Goal: Task Accomplishment & Management: Complete application form

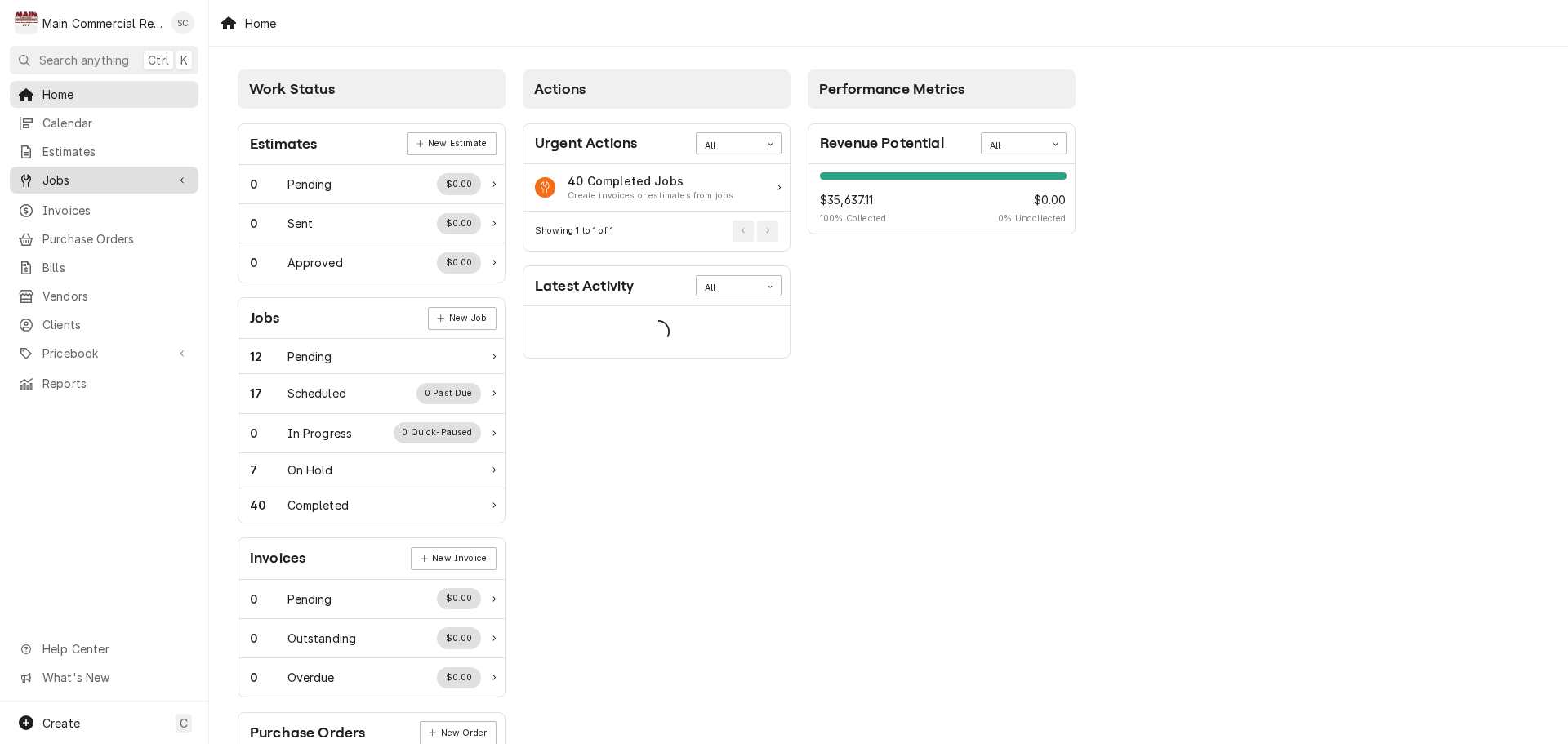
click at [98, 177] on span "Jobs" at bounding box center [104, 180] width 124 height 17
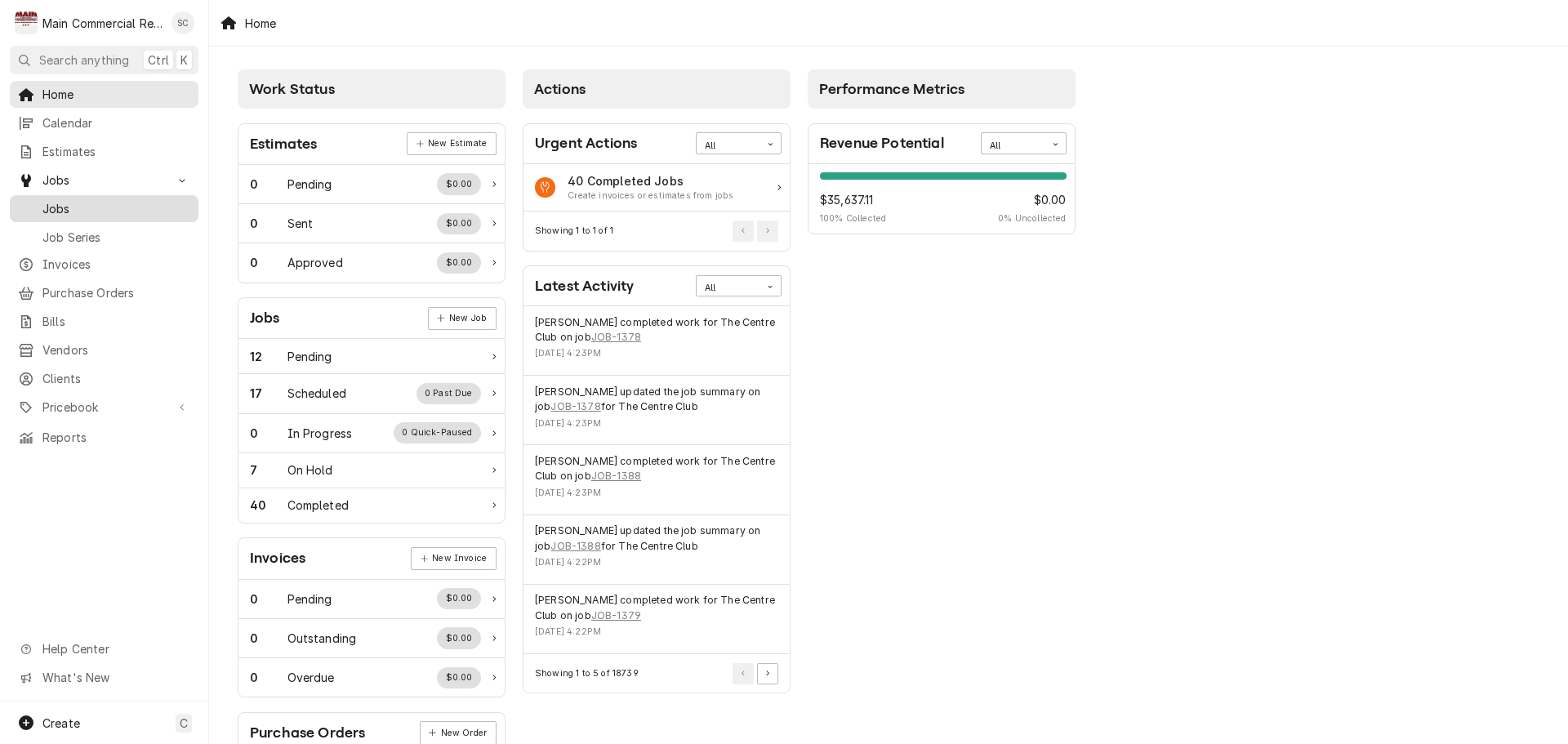
click at [87, 208] on span "Jobs" at bounding box center [116, 209] width 148 height 17
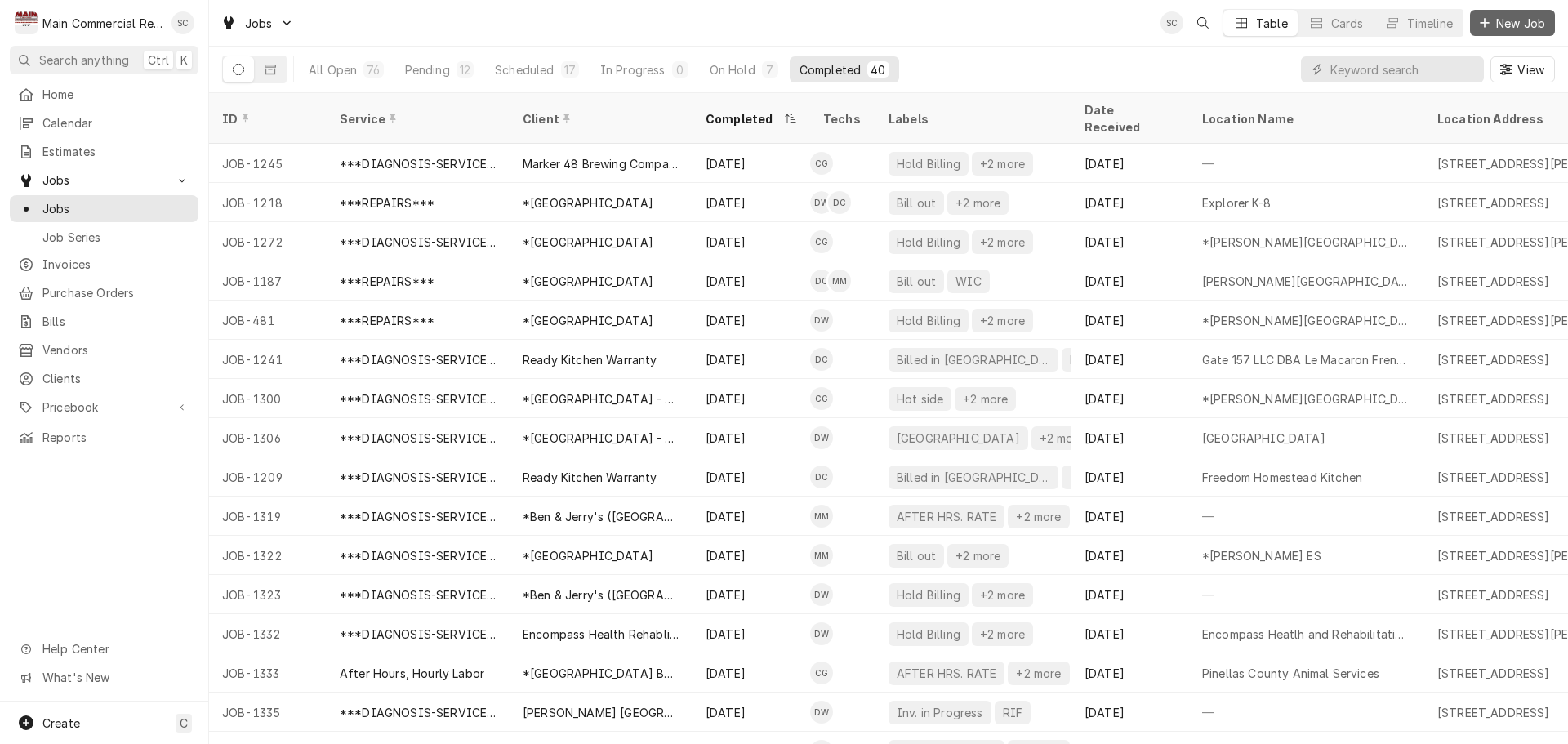
click at [1530, 25] on span "New Job" at bounding box center [1521, 24] width 56 height 17
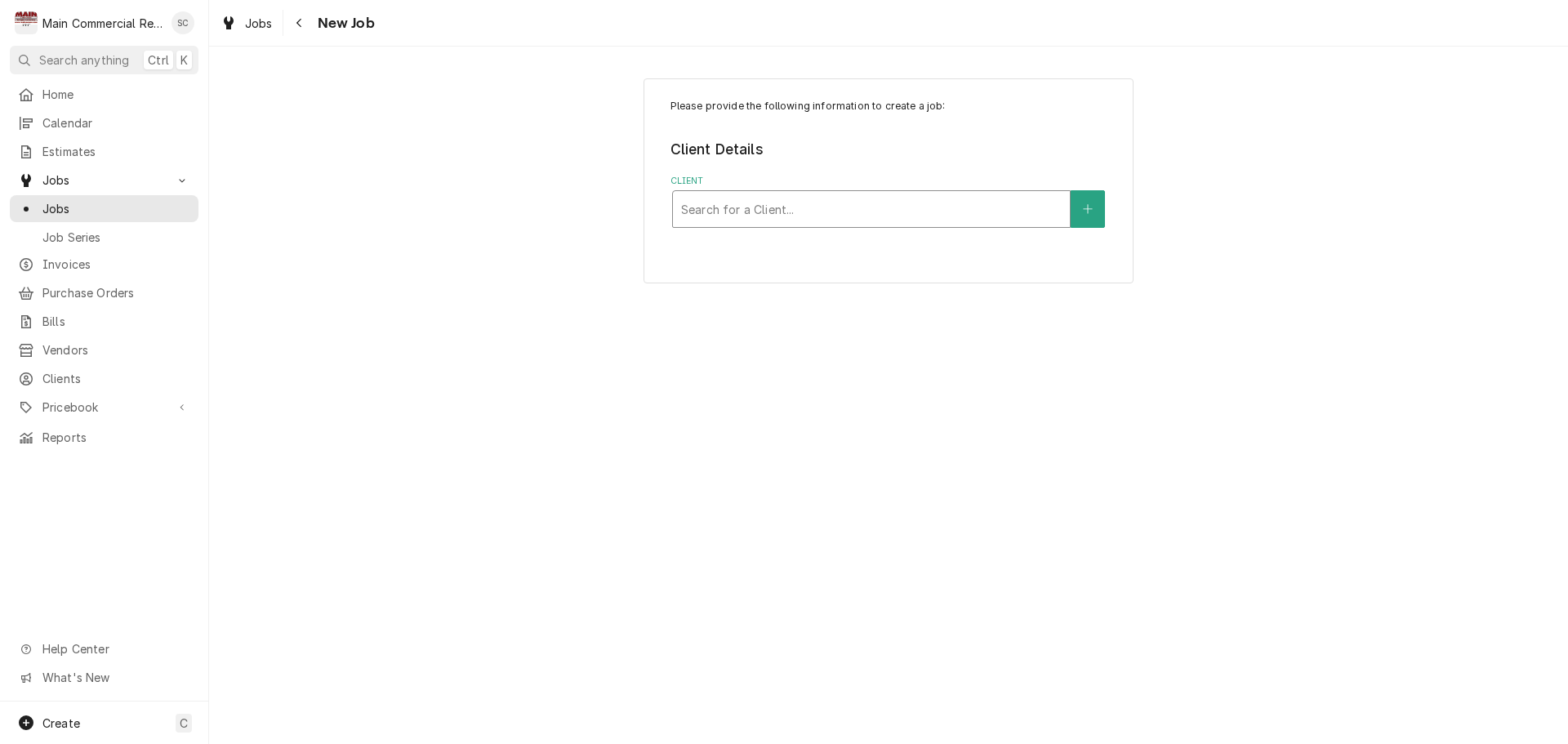
click at [866, 198] on div "Client" at bounding box center [871, 209] width 381 height 29
type input "Dairy"
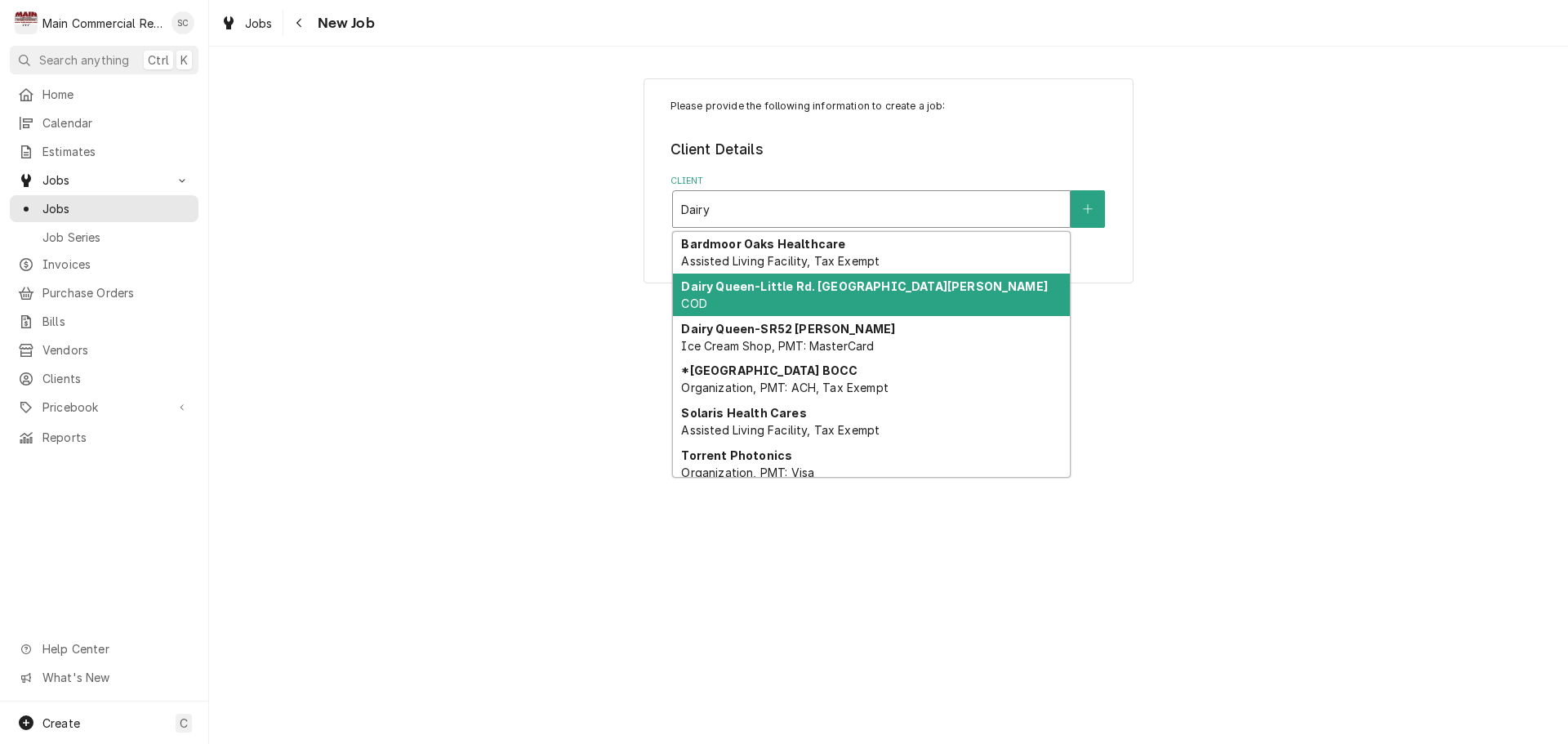
click at [951, 294] on div "Dairy Queen-Little Rd. [GEOGRAPHIC_DATA][PERSON_NAME] COD" at bounding box center [872, 295] width 397 height 42
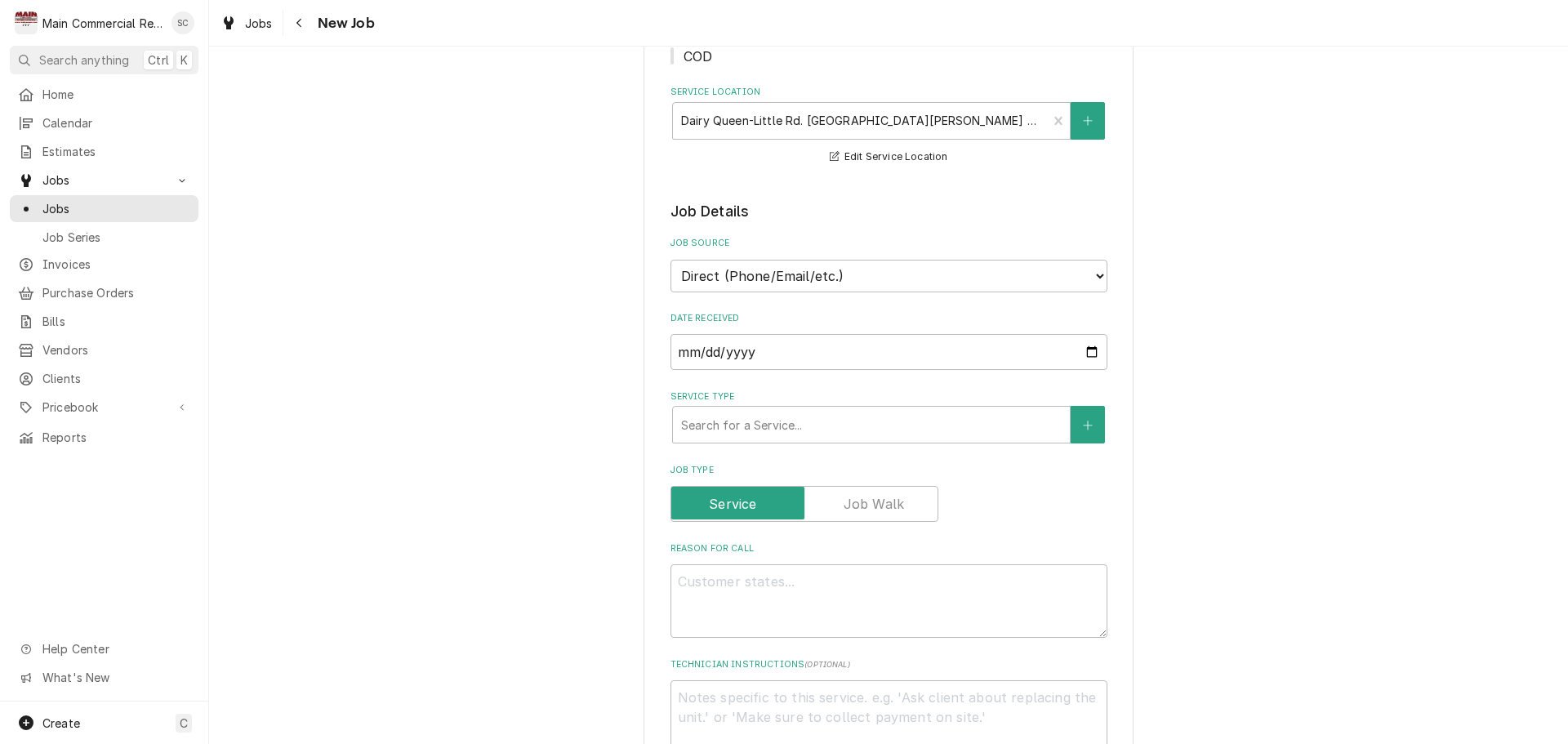
scroll to position [490, 0]
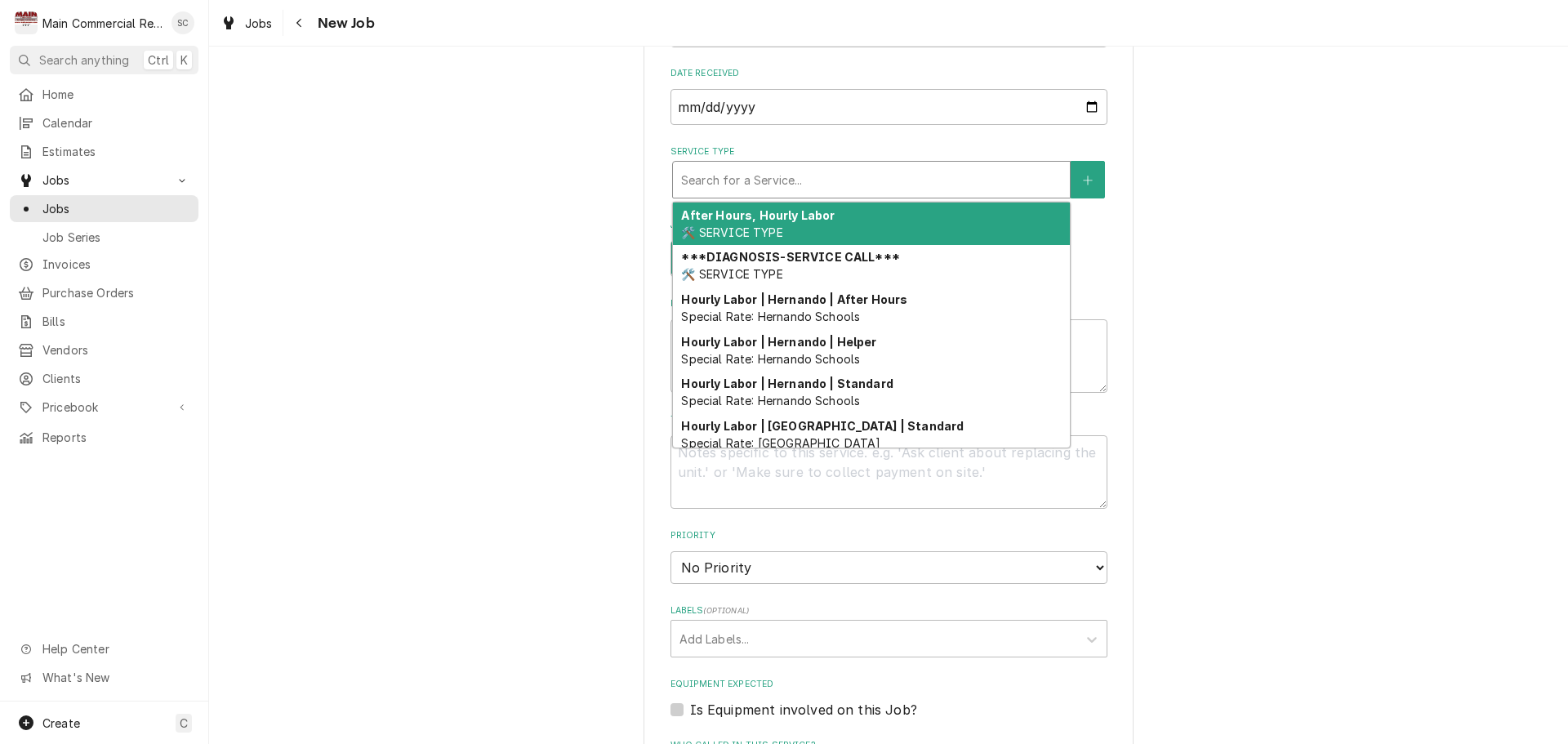
click at [816, 188] on div "Service Type" at bounding box center [871, 179] width 381 height 29
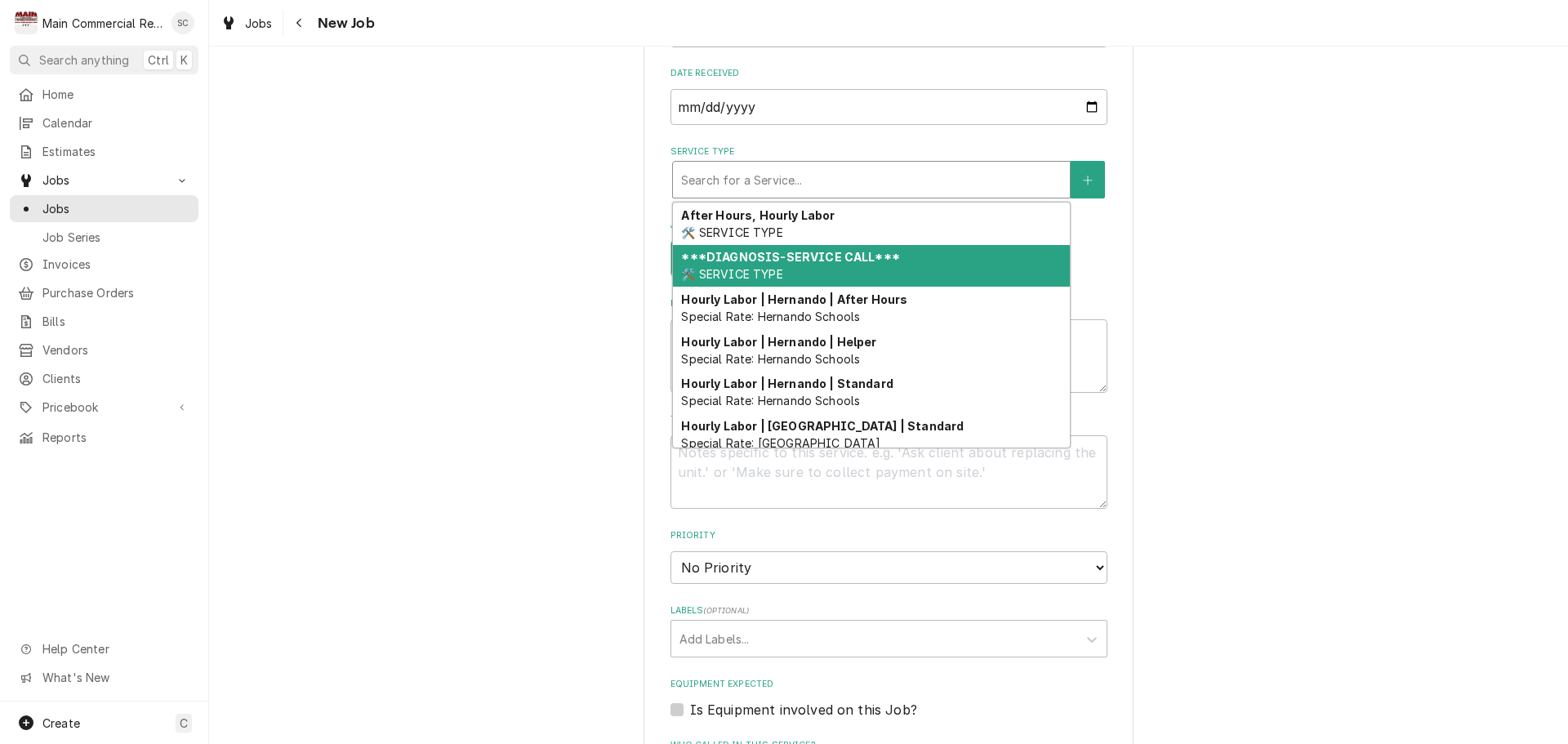
click at [798, 257] on strong "***DIAGNOSIS-SERVICE CALL***" at bounding box center [790, 257] width 218 height 14
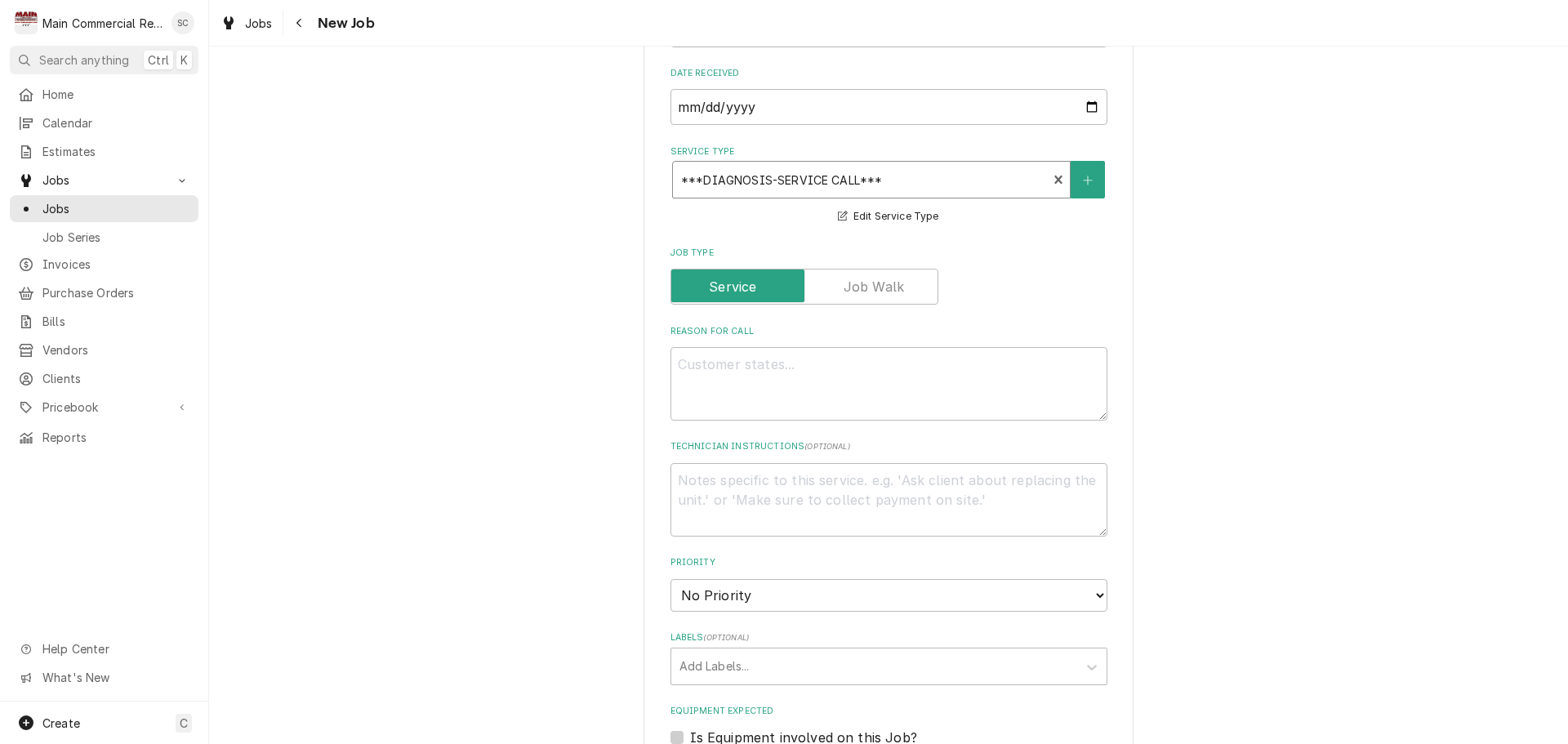
scroll to position [653, 0]
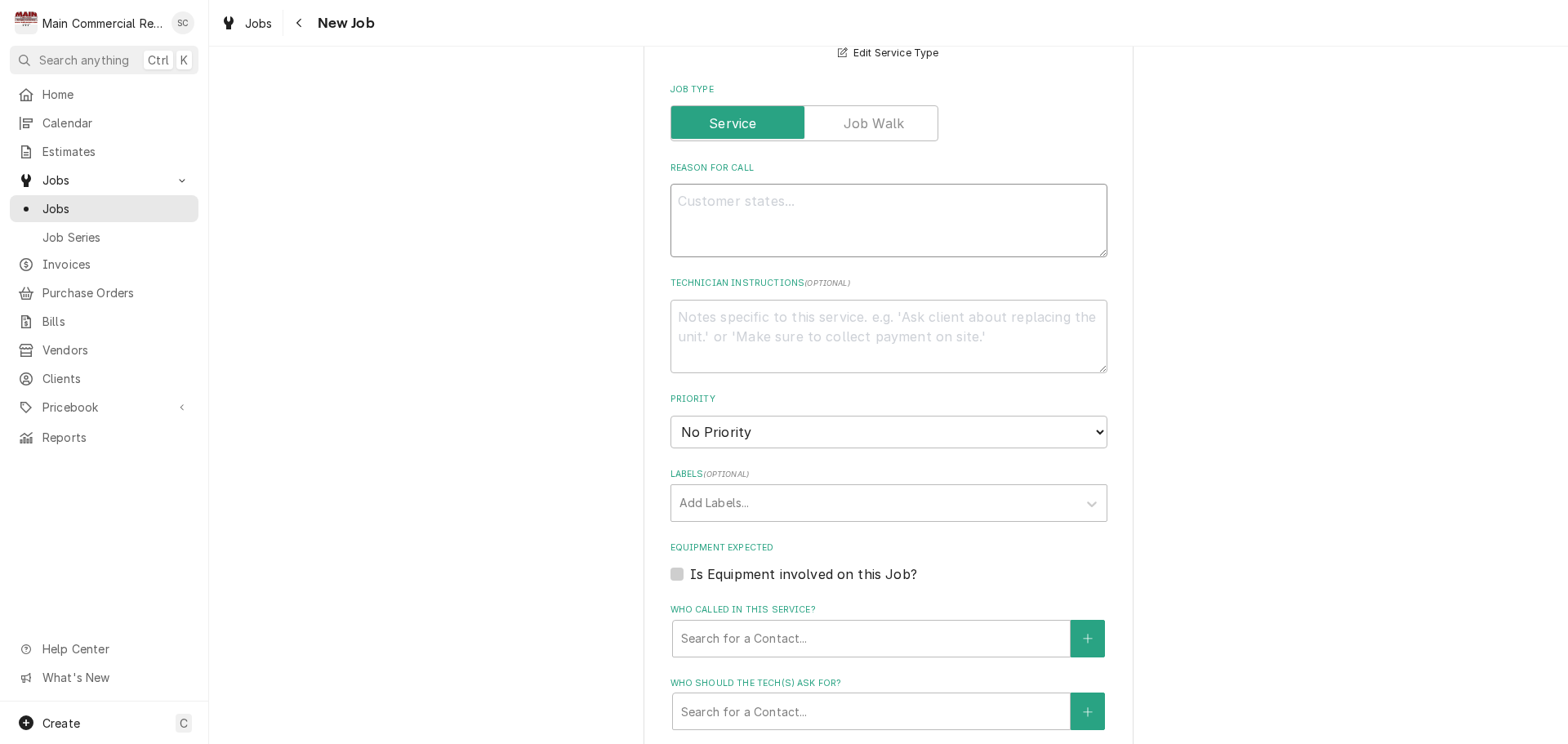
click at [861, 203] on textarea "Reason For Call" at bounding box center [889, 221] width 437 height 74
type textarea "x"
type textarea "W"
type textarea "x"
type textarea "WI"
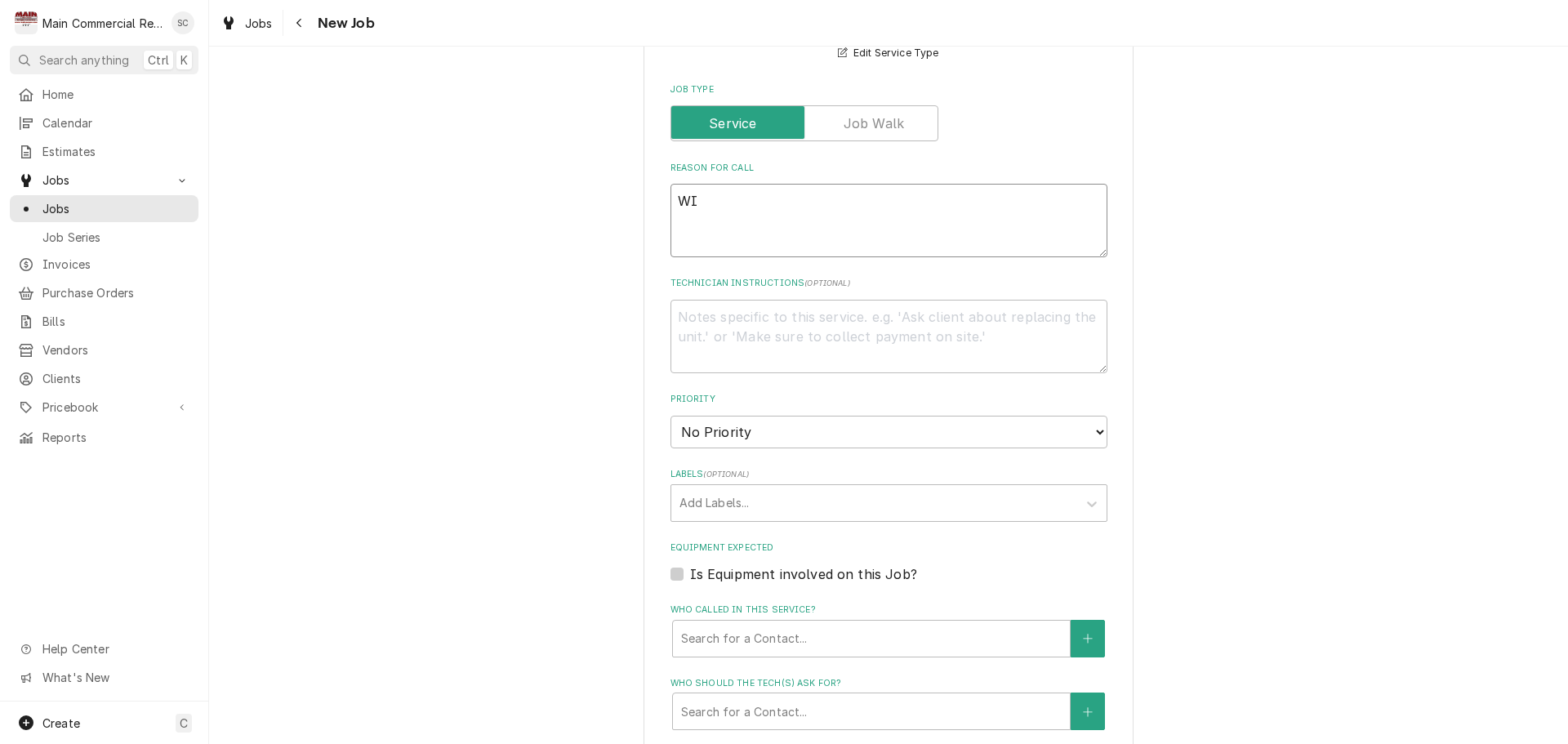
type textarea "x"
type textarea "WIF"
type textarea "x"
type textarea "WIF"
type textarea "x"
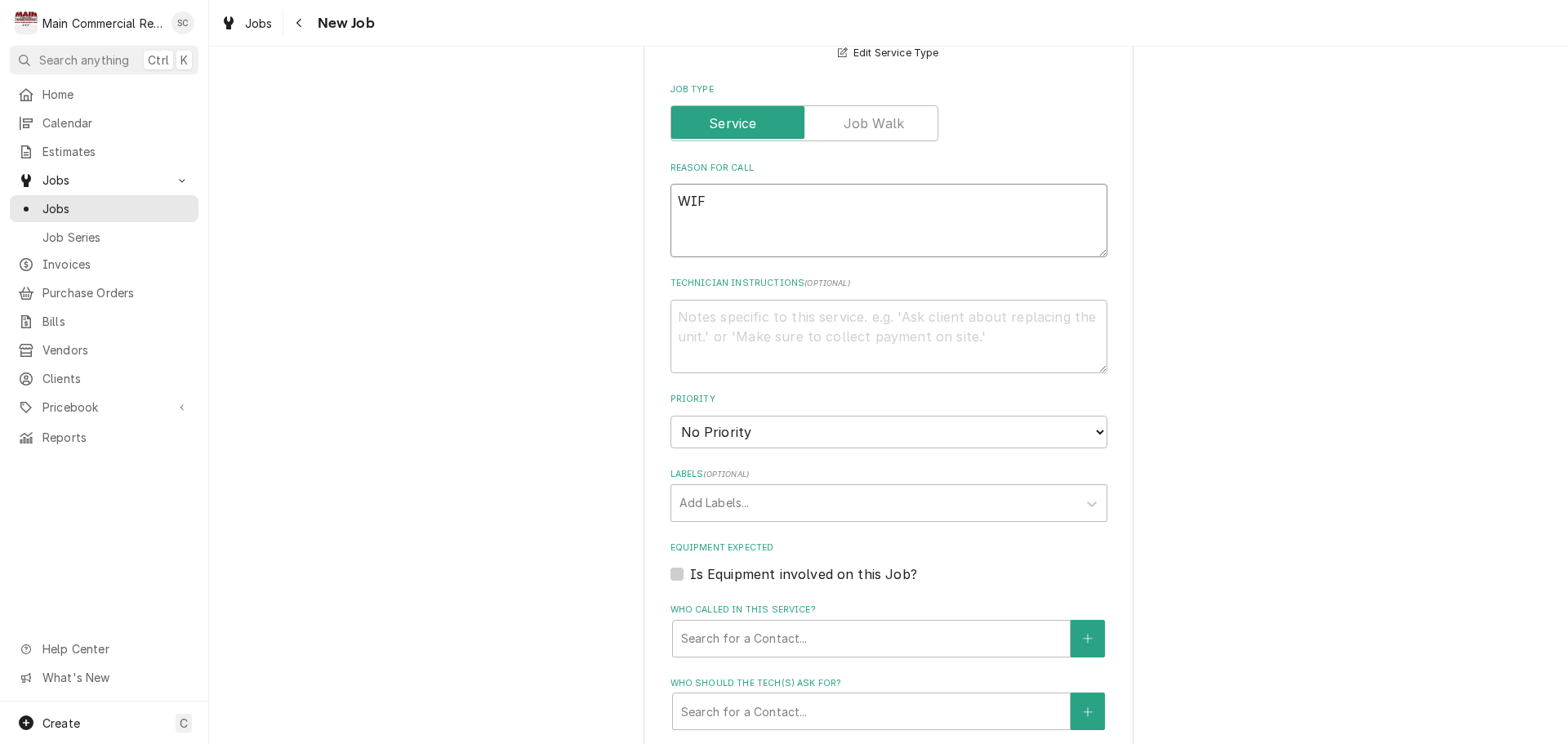
type textarea "WIF i"
type textarea "x"
type textarea "WIF is"
type textarea "x"
type textarea "WIF is"
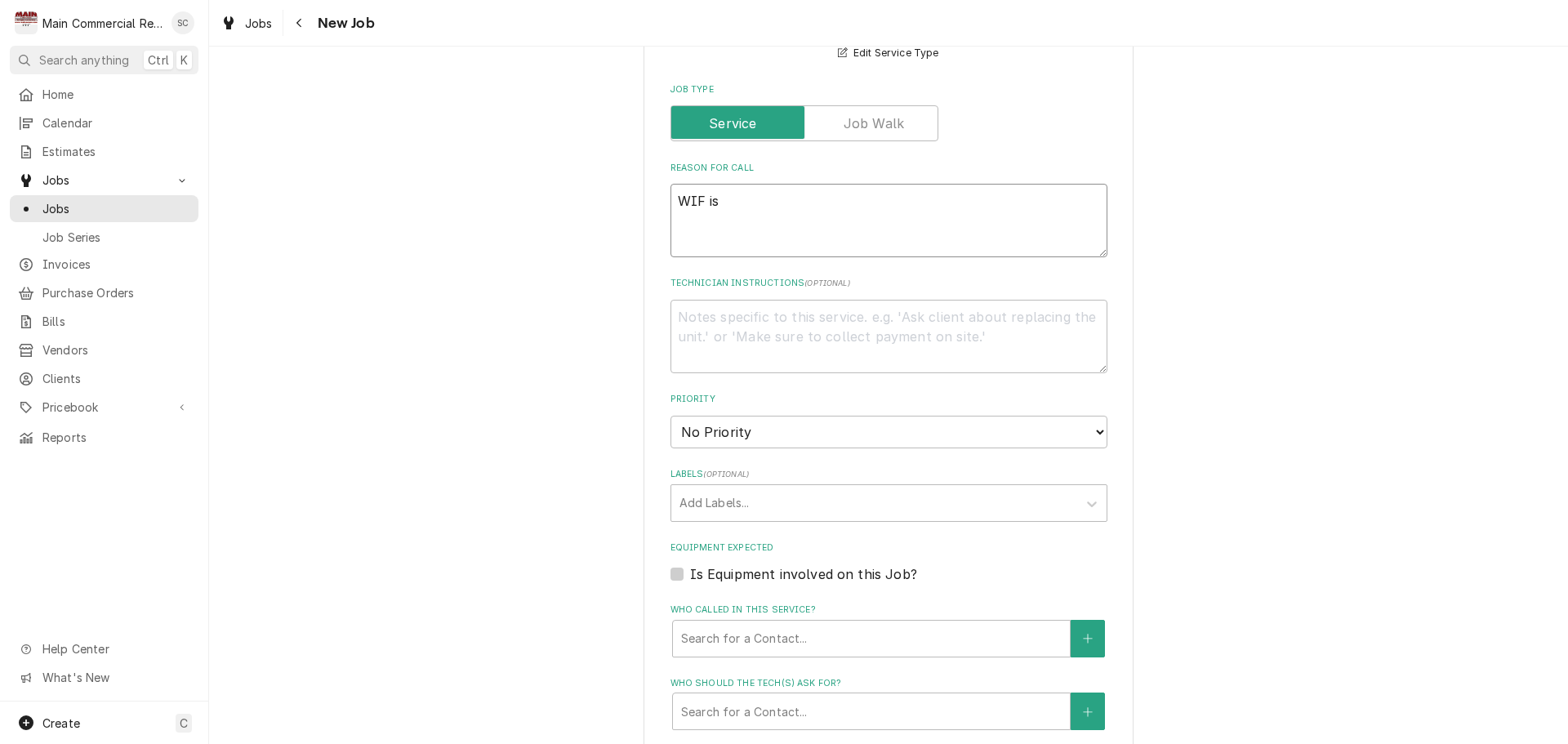
type textarea "x"
type textarea "WIF is a"
type textarea "x"
type textarea "WIF is at"
type textarea "x"
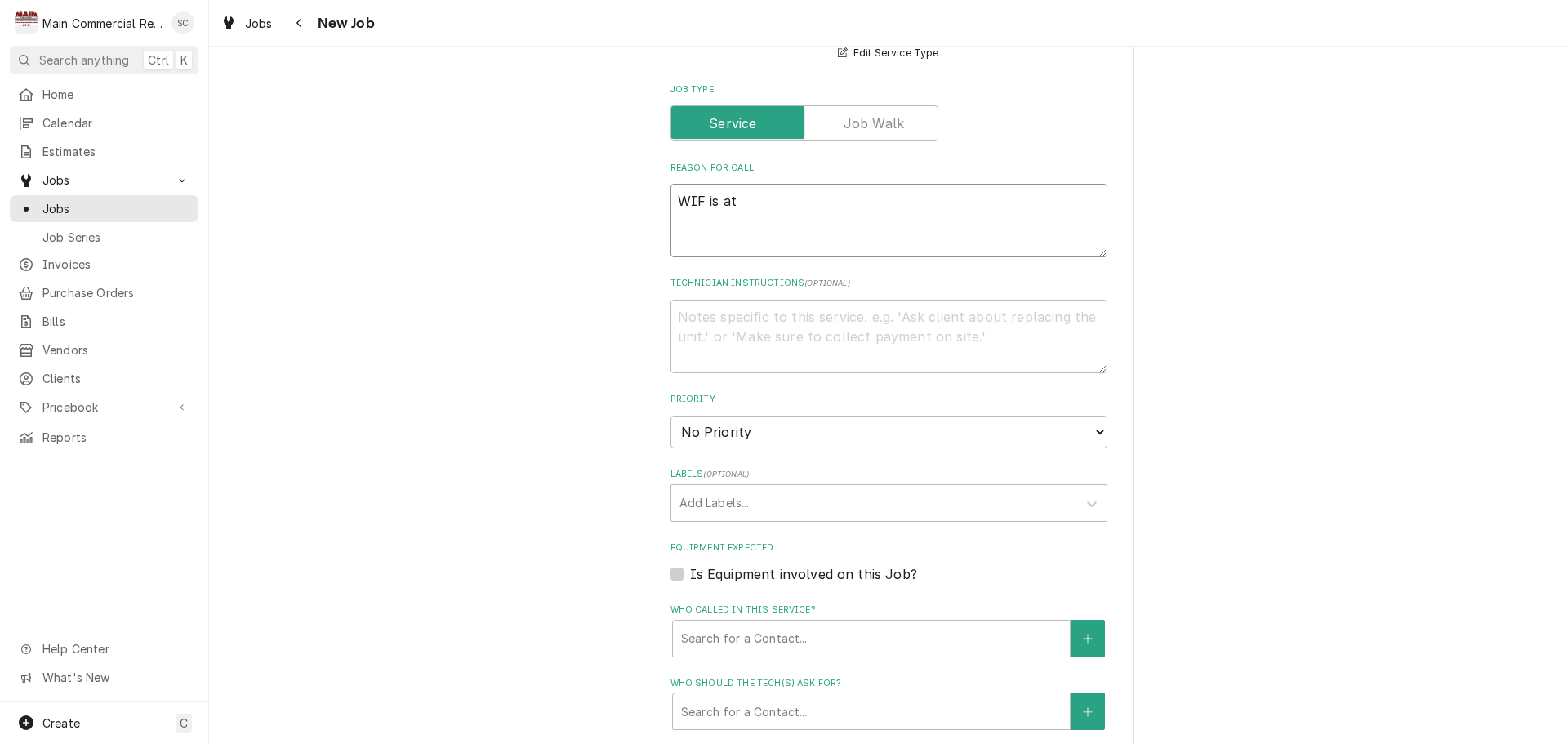
type textarea "WIF is at"
type textarea "x"
type textarea "WIF is at 2"
type textarea "x"
type textarea "WIF is at 20"
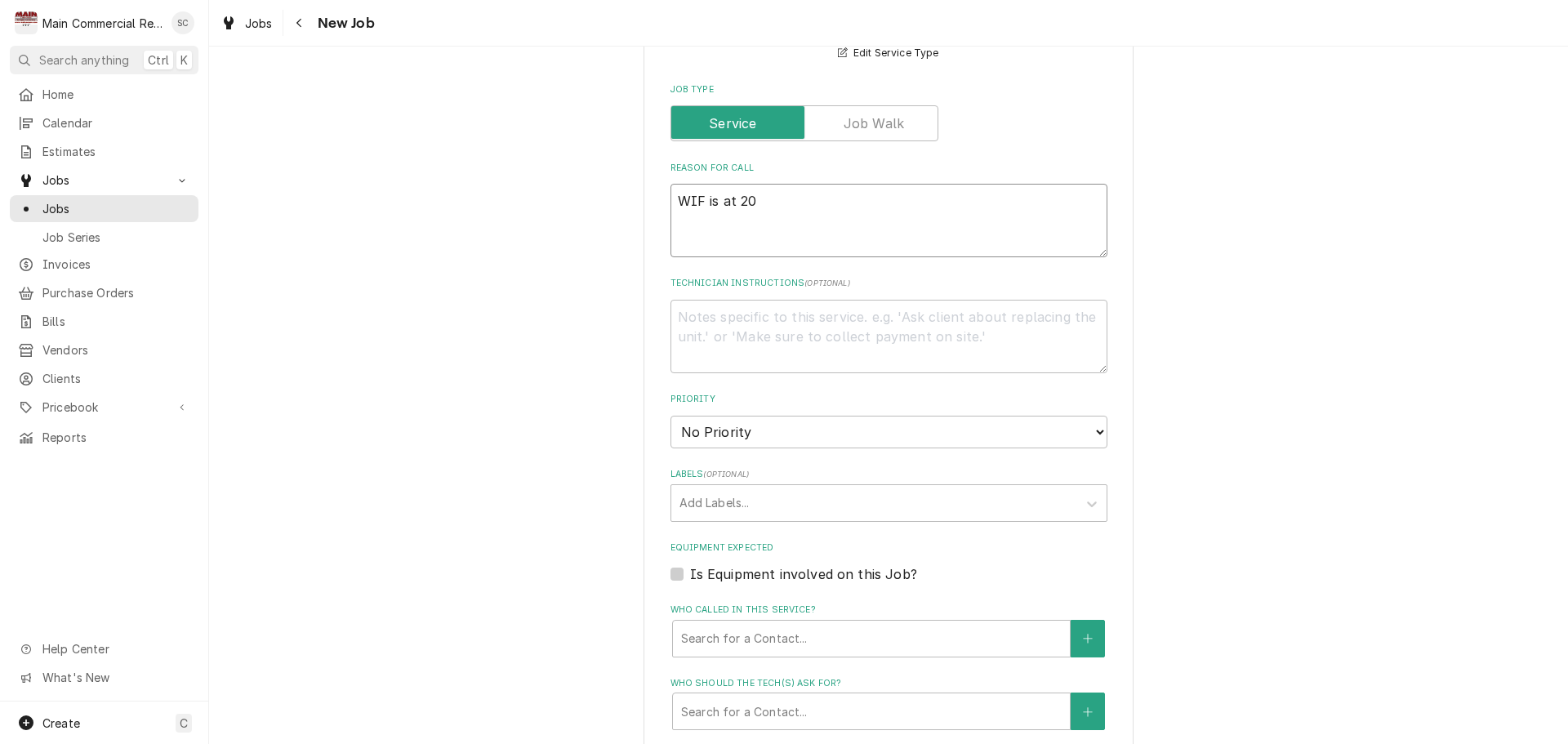
type textarea "x"
type textarea "WIF is at 20"
type textarea "x"
type textarea "WIF is at 20 d"
type textarea "x"
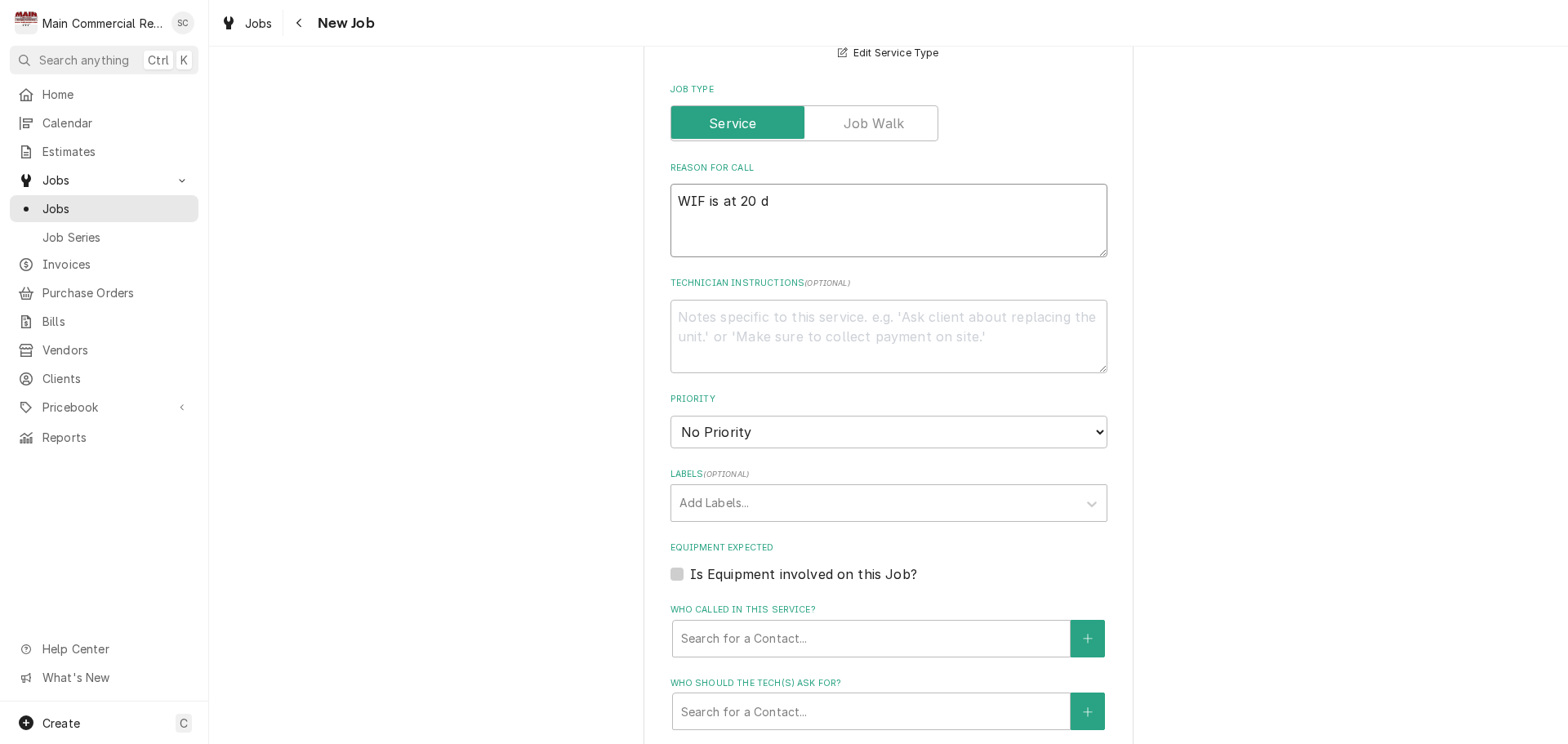
type textarea "WIF is at 20 de"
type textarea "x"
type textarea "WIF is at 20 deg"
type textarea "x"
type textarea "WIF is at 20 dege"
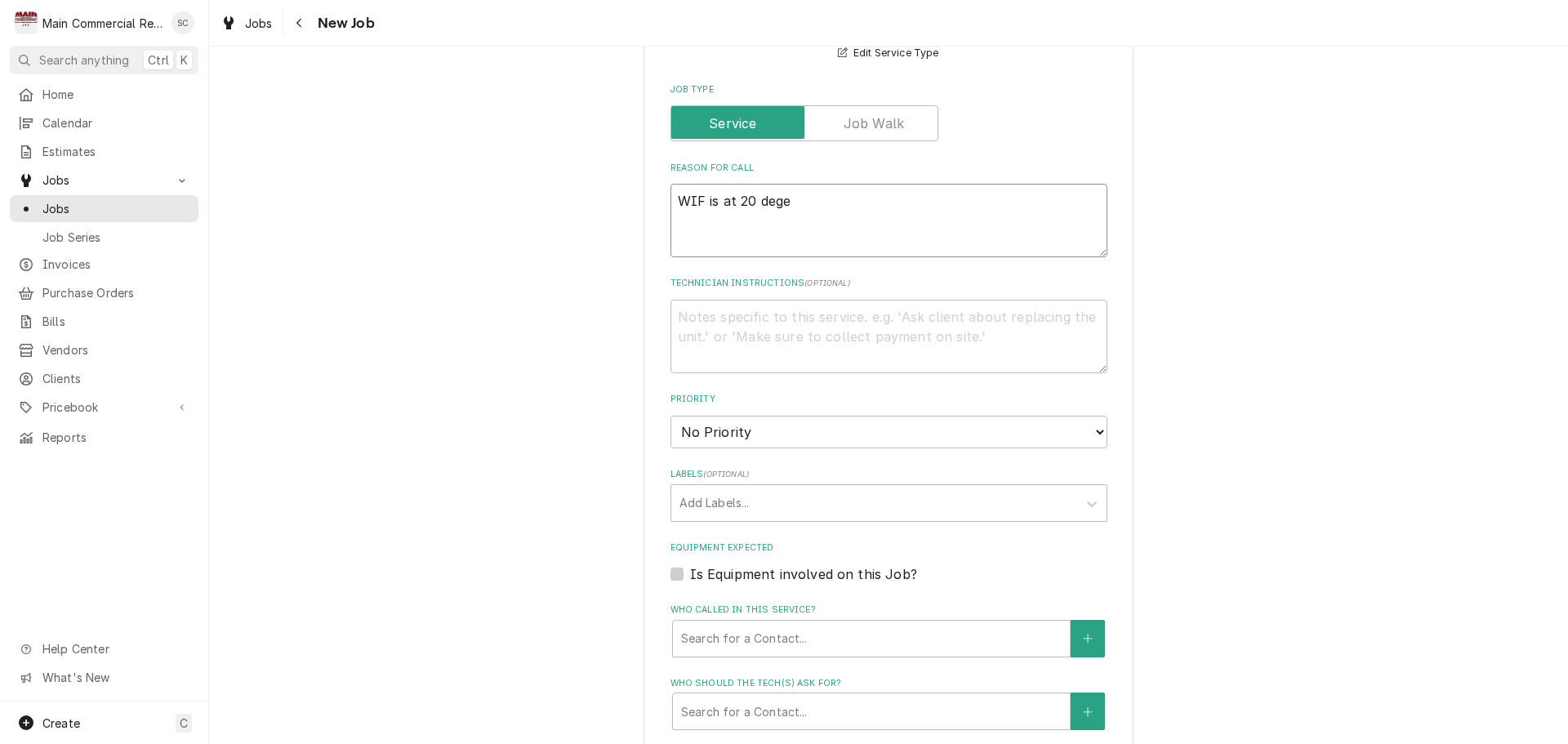
type textarea "x"
type textarea "WIF is at 20 deger"
type textarea "x"
type textarea "WIF is at 20 dege"
type textarea "x"
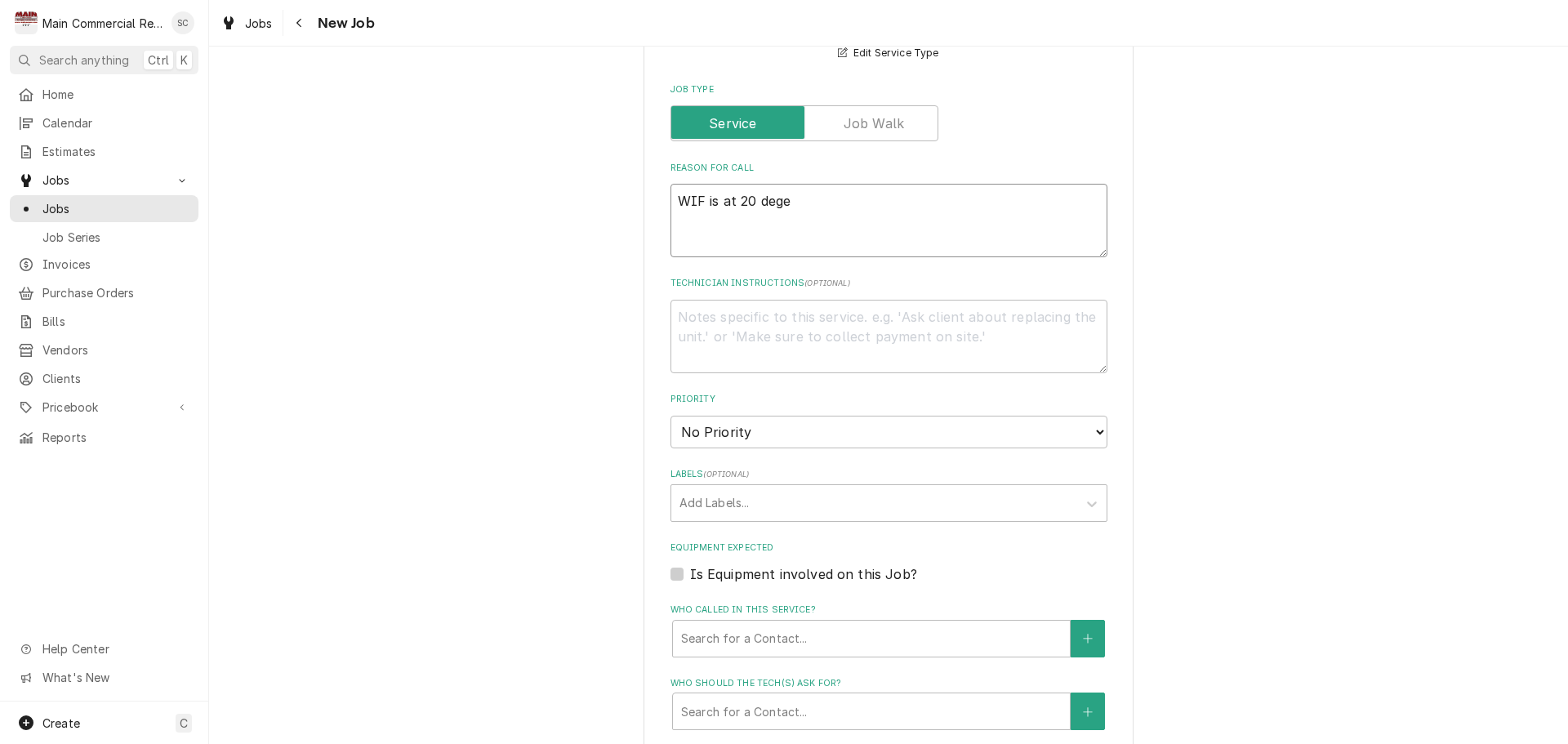
type textarea "WIF is at 20 deg"
type textarea "x"
type textarea "WIF is at 20 degr"
type textarea "x"
type textarea "WIF is at 20 degre"
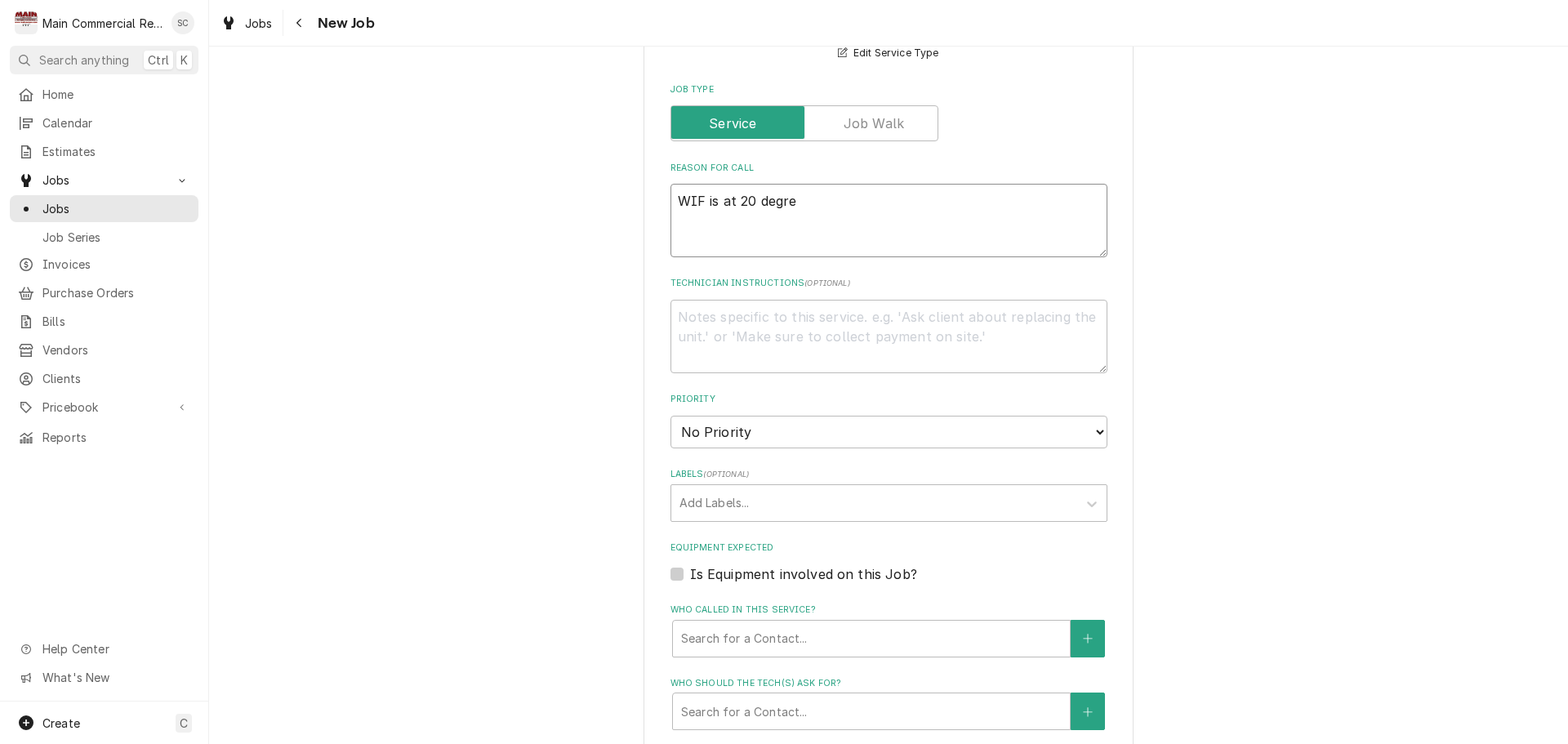
type textarea "x"
type textarea "WIF is at 20 degree"
type textarea "x"
type textarea "WIF is at 20 degrees"
type textarea "x"
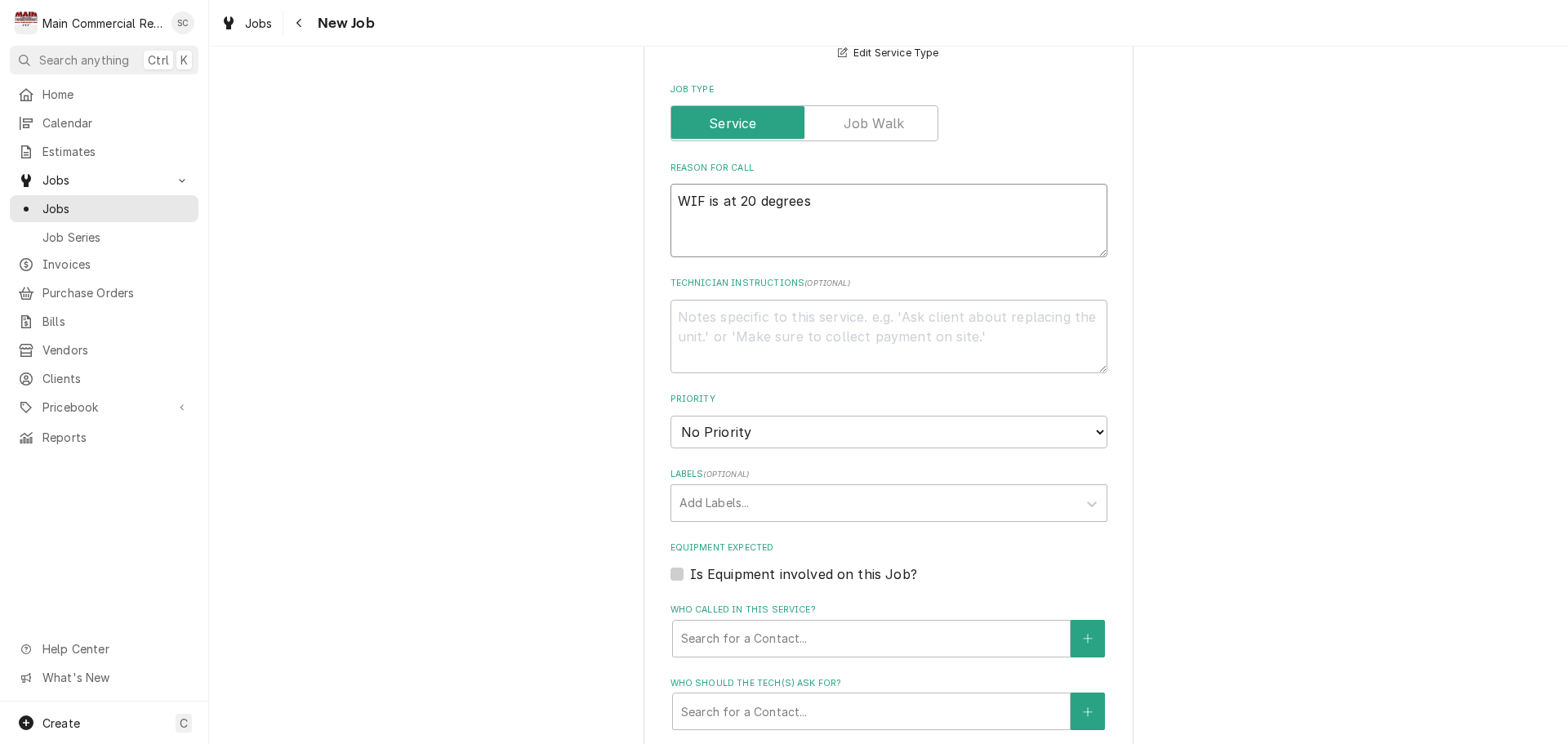
type textarea "WIF is at 20 degrees."
type textarea "x"
type textarea "WIF is at 20 degrees."
type textarea "x"
type textarea "WIF is at 20 degrees."
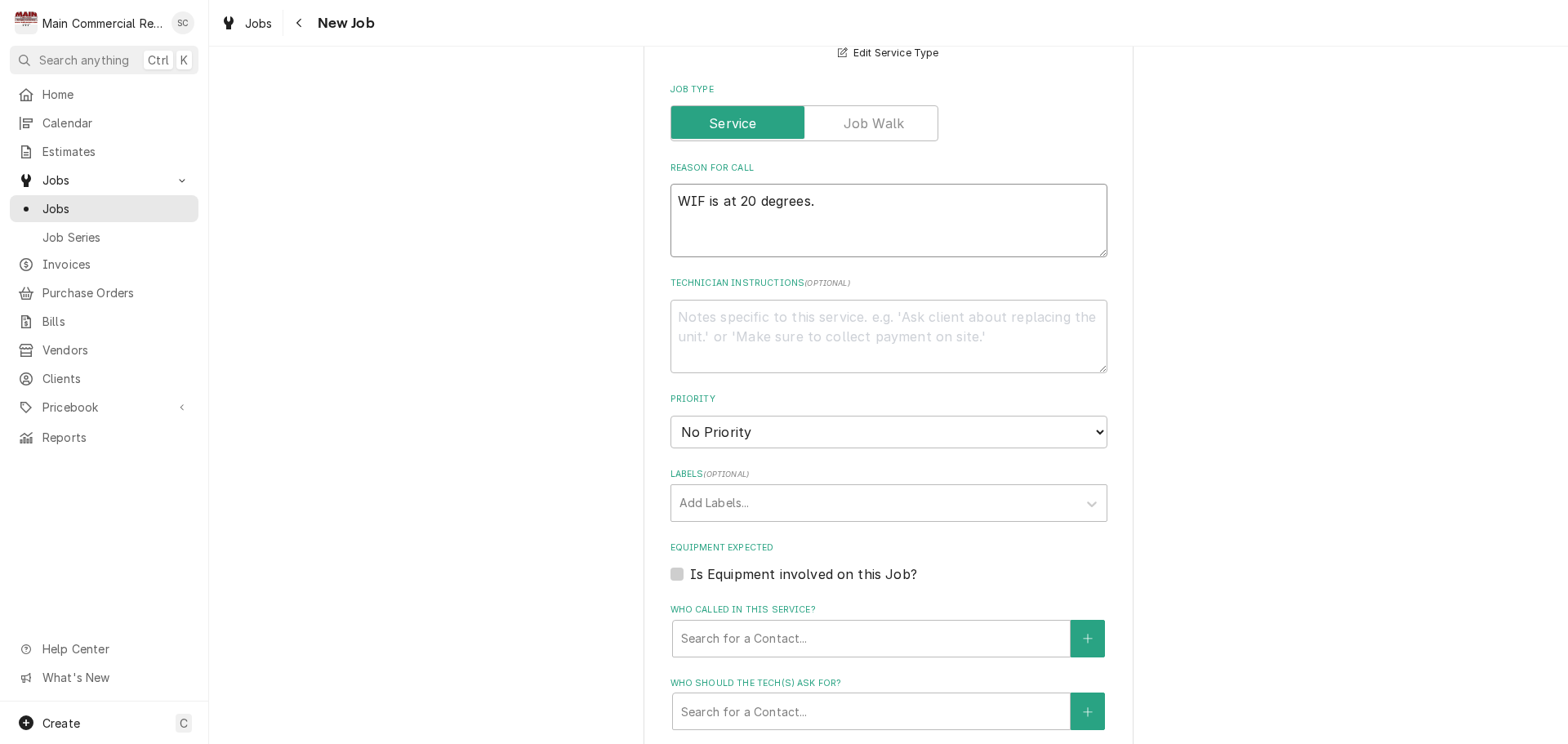
type textarea "x"
type textarea "WIF is at 20 degrees. P"
type textarea "x"
type textarea "WIF is at 20 degrees. Pe"
type textarea "x"
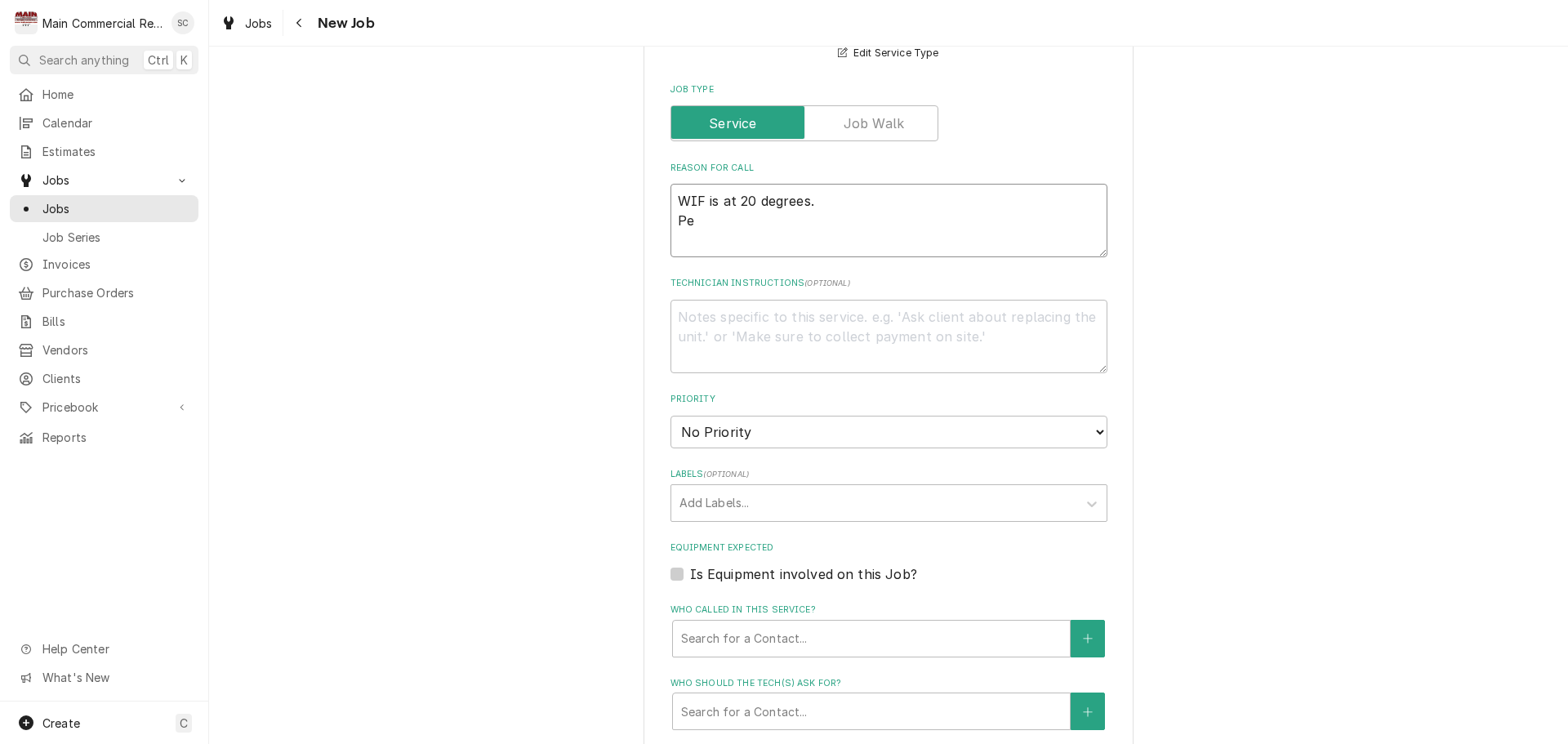
type textarea "WIF is at 20 degrees. Per"
type textarea "x"
type textarea "WIF is at 20 degrees. Per"
type textarea "x"
type textarea "WIF is at 20 degrees. Per V"
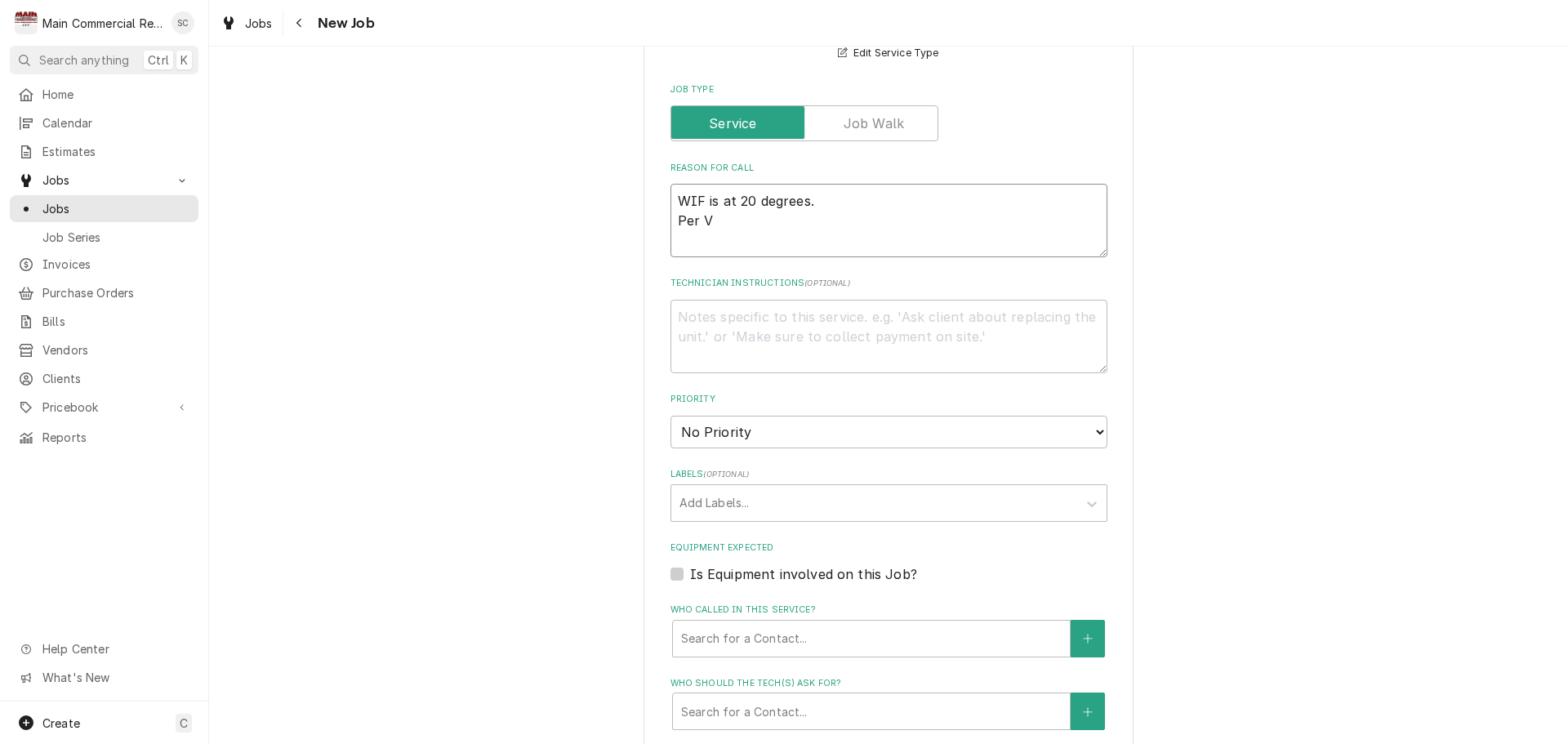
type textarea "x"
type textarea "WIF is at 20 degrees. Per Vi"
type textarea "x"
type textarea "WIF is at 20 degrees. Per Vic"
type textarea "x"
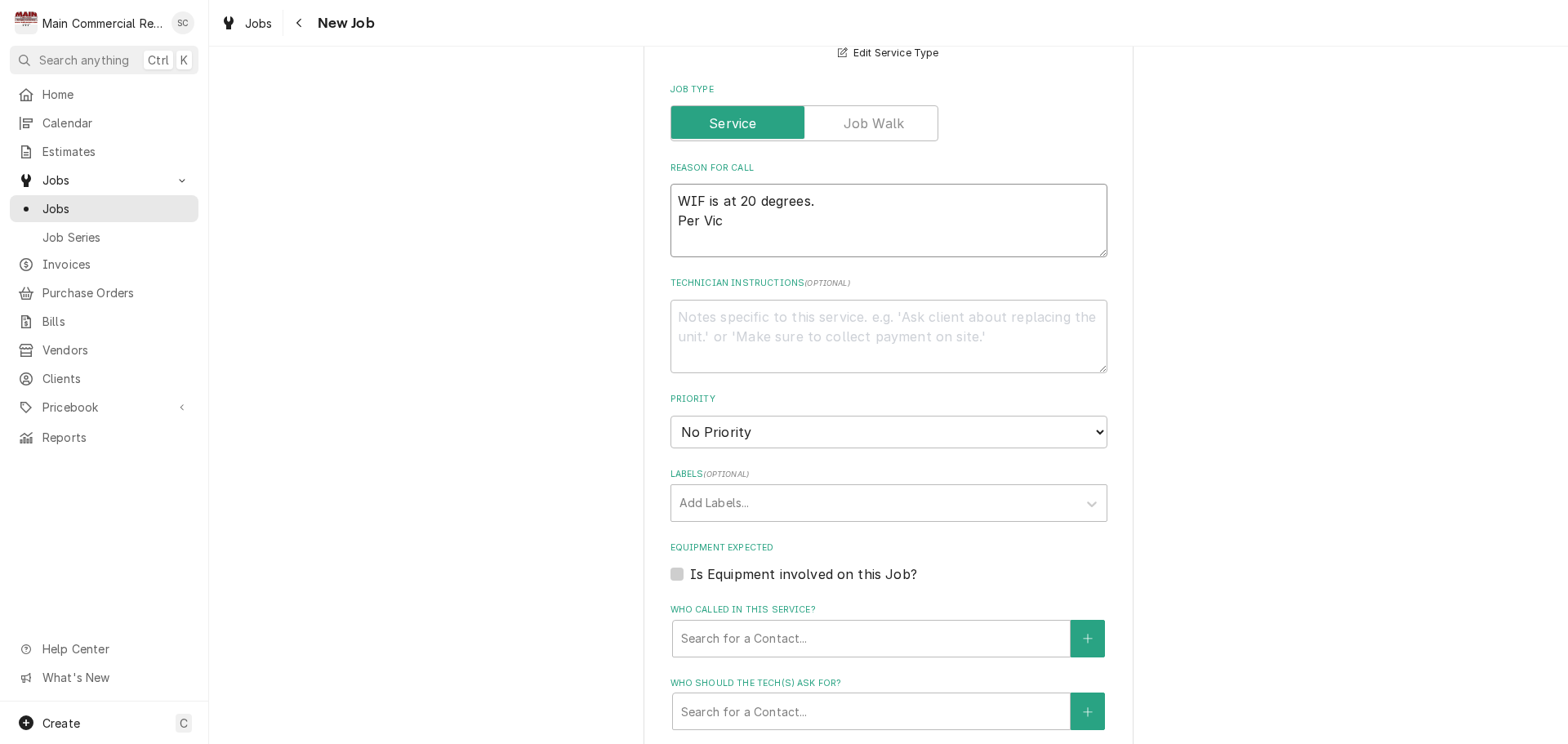
type textarea "WIF is at 20 degrees. Per Vick"
type textarea "x"
type textarea "WIF is at 20 degrees. Per Vicky"
type textarea "x"
type textarea "WIF is at 20 degrees. Per Vicky"
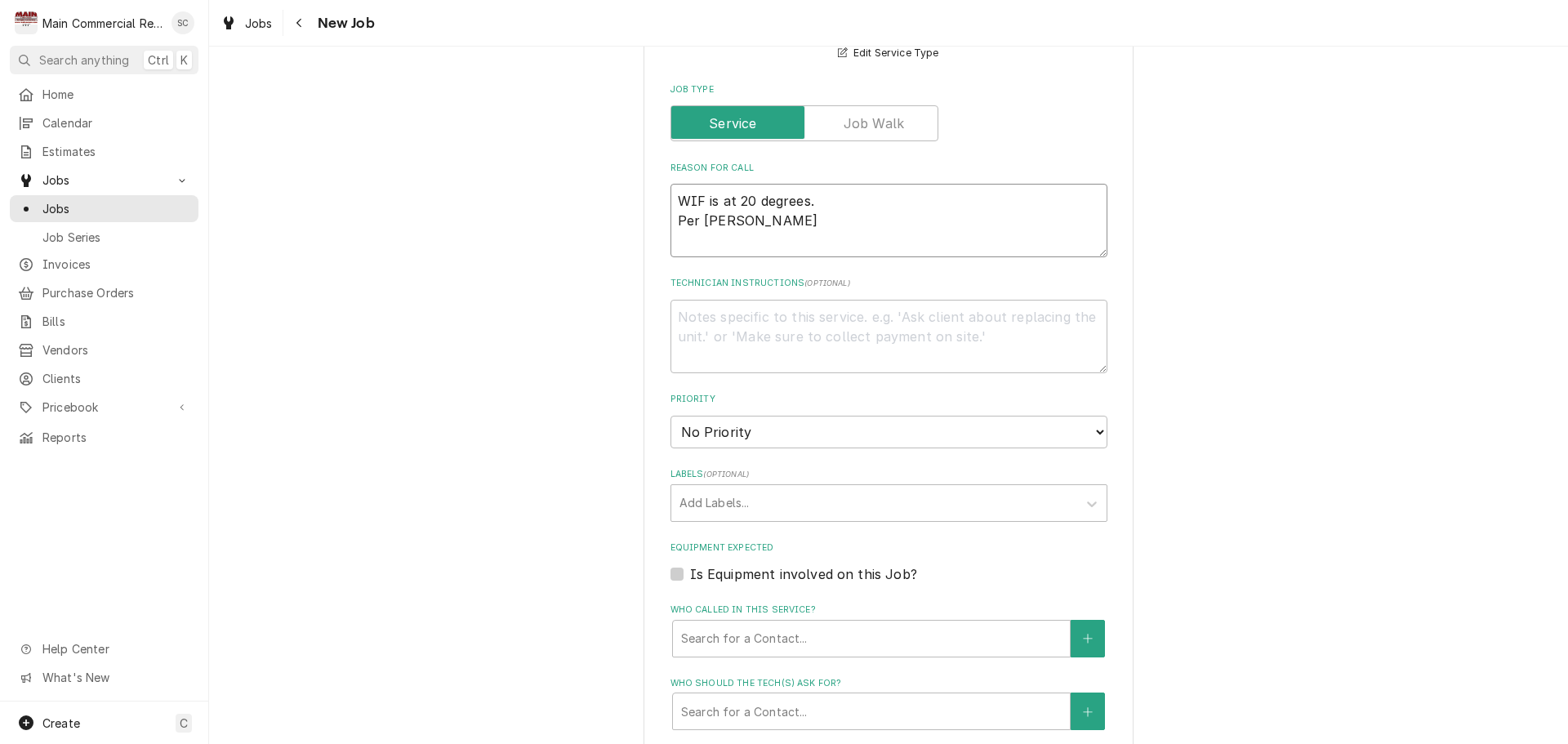
type textarea "x"
type textarea "WIF is at 20 degrees. Per Vicky s"
type textarea "x"
type textarea "WIF is at 20 degrees. Per Vicky sh"
type textarea "x"
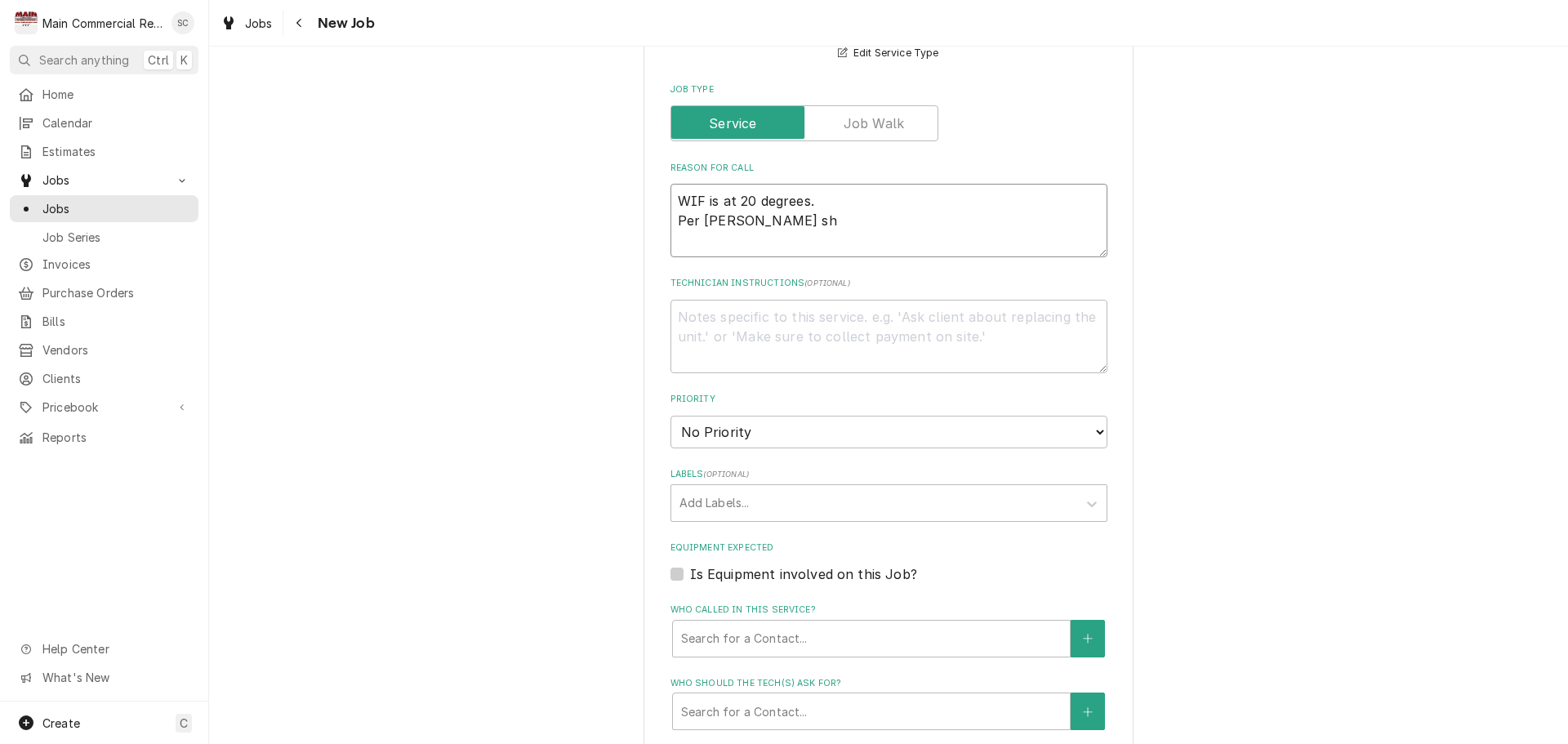
type textarea "WIF is at 20 degrees. Per Vicky she"
type textarea "x"
type textarea "WIF is at 20 degrees. Per Vicky she"
type textarea "x"
type textarea "WIF is at 20 degrees. Per Vicky she w"
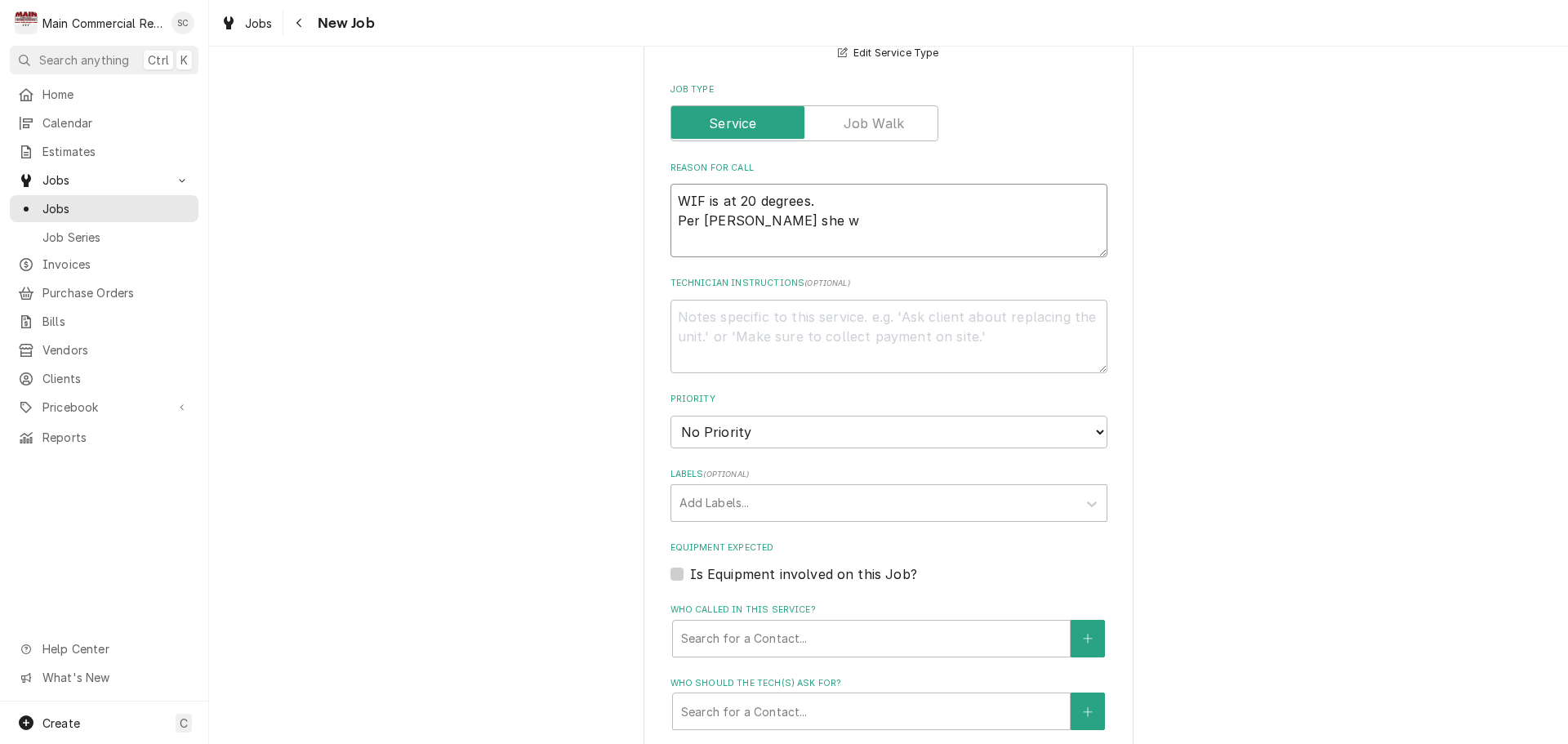
type textarea "x"
type textarea "WIF is at 20 degrees. Per Vicky she wa"
type textarea "x"
type textarea "WIF is at 20 degrees. Per Vicky she wan"
type textarea "x"
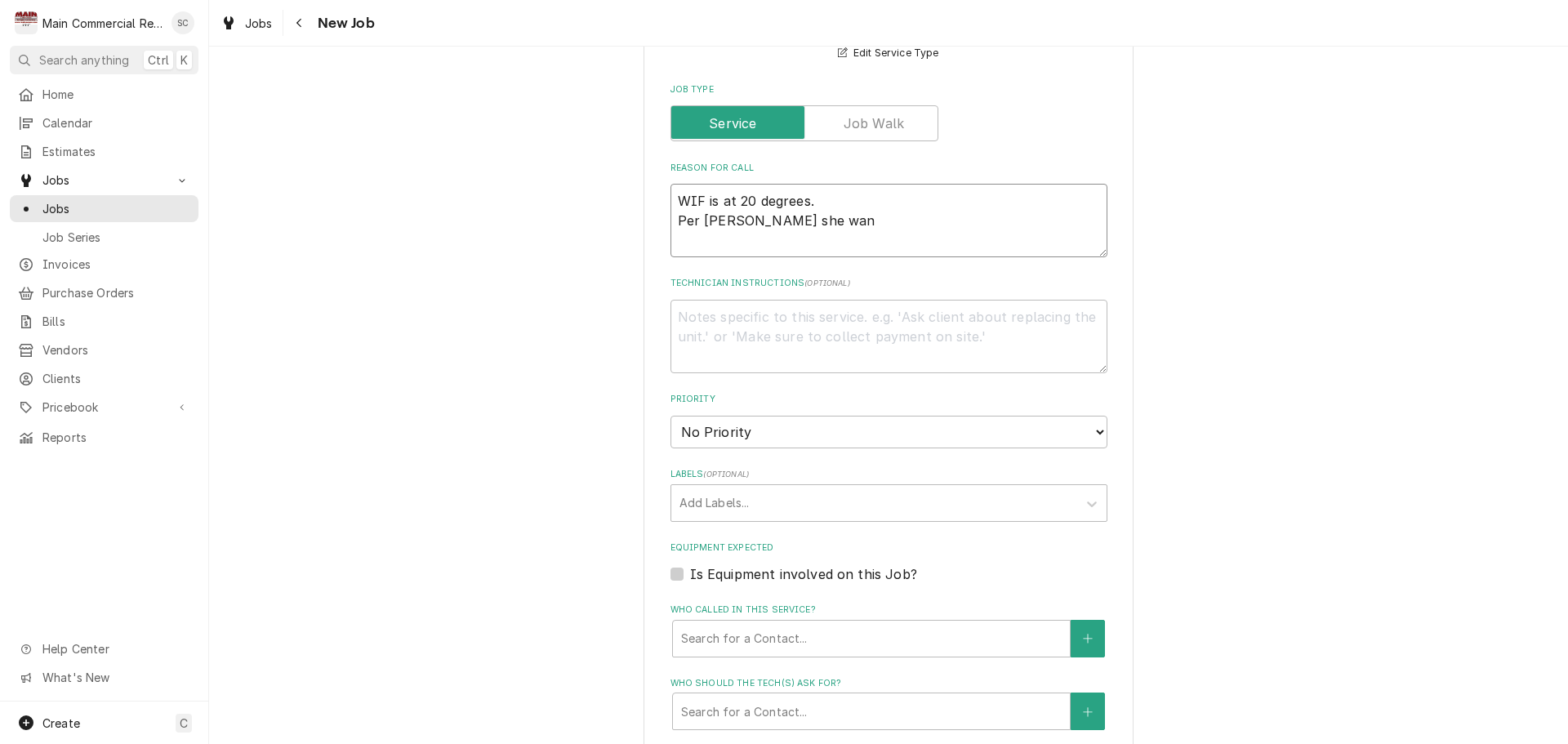
type textarea "WIF is at 20 degrees. Per Vicky she want"
type textarea "x"
type textarea "WIF is at 20 degrees. Per Vicky she wan"
type textarea "x"
type textarea "WIF is at 20 degrees. Per Vicky she wa"
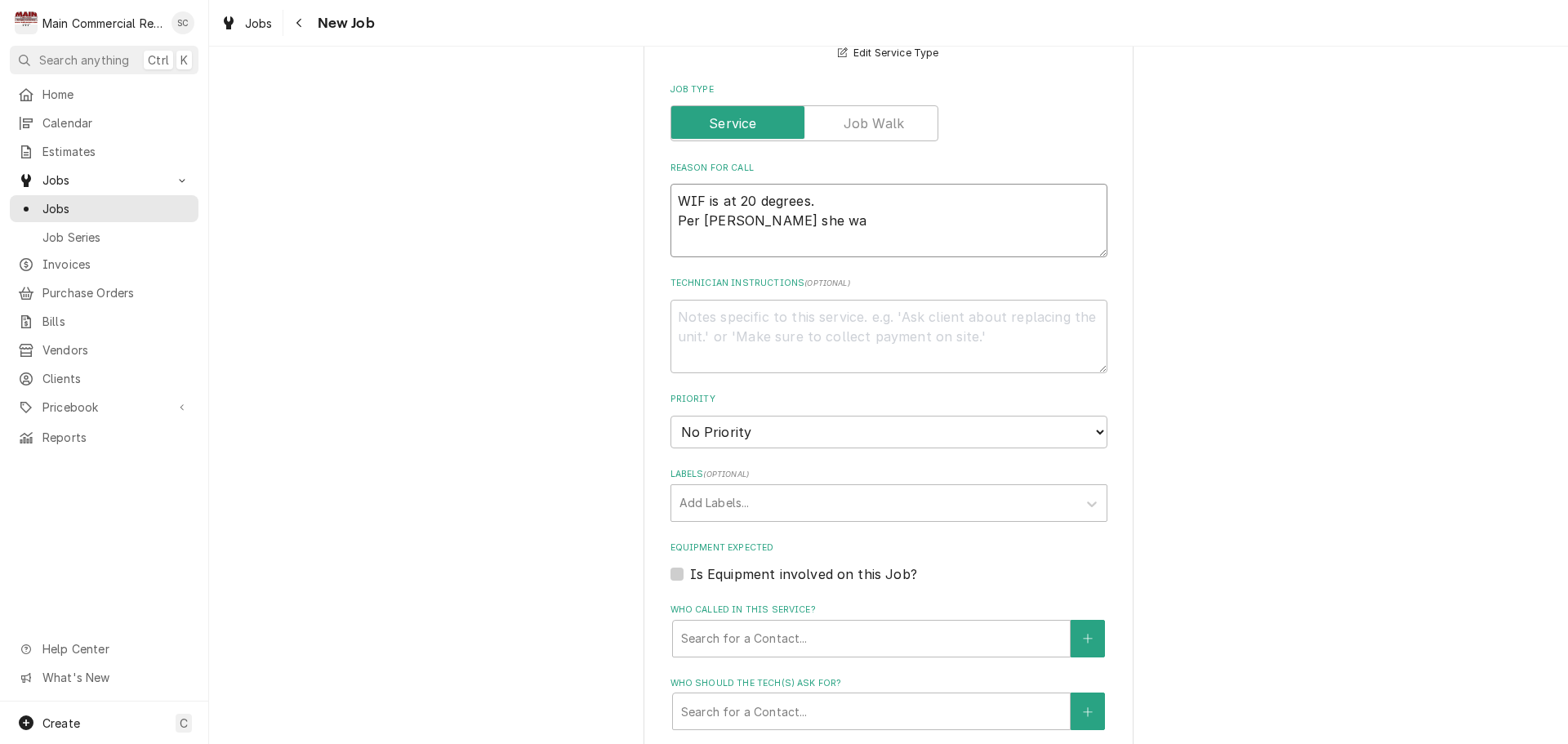
type textarea "x"
type textarea "WIF is at 20 degrees. Per Vicky she w"
type textarea "x"
type textarea "WIF is at 20 degrees. Per Vicky she"
type textarea "x"
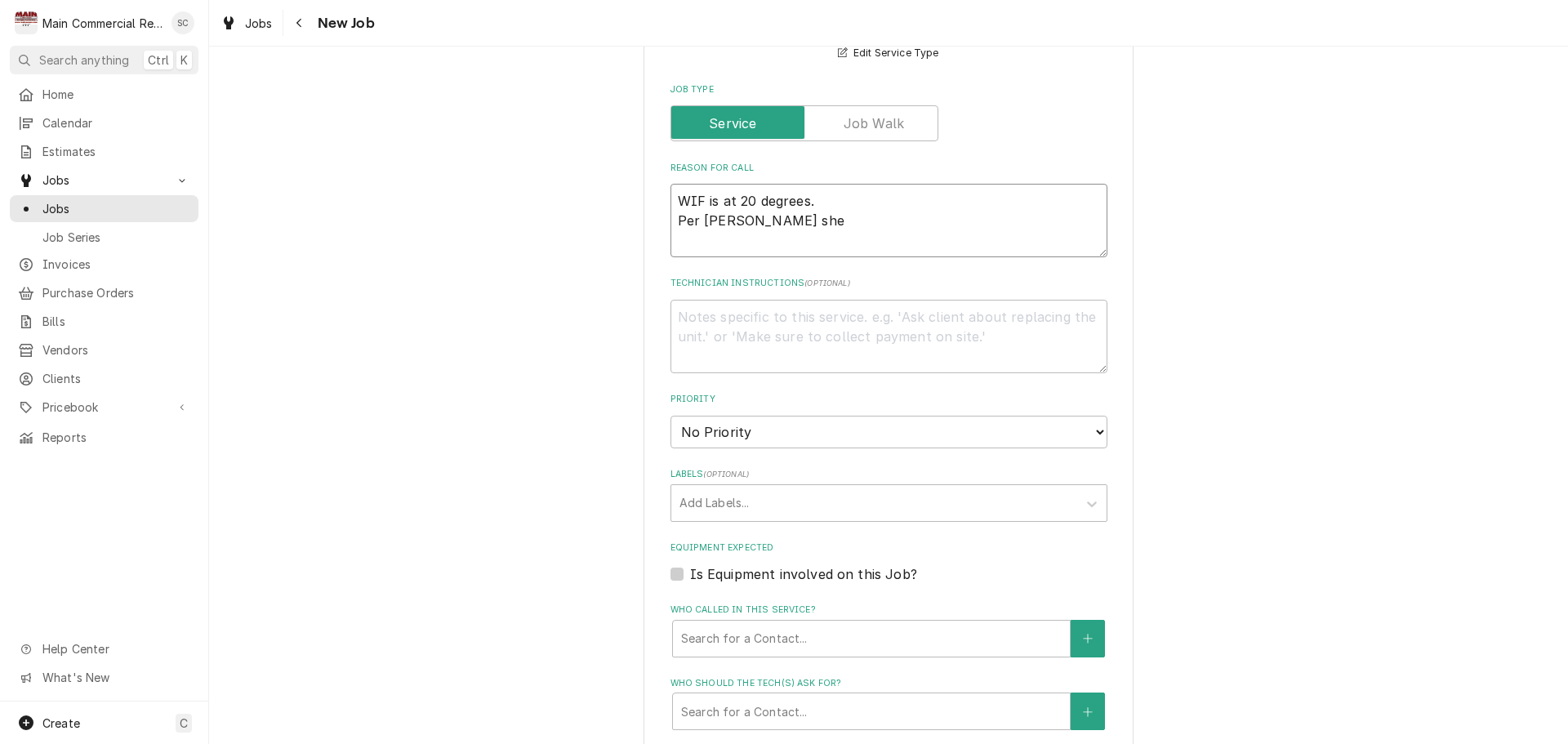
type textarea "WIF is at 20 degrees. Per Vicky she i"
type textarea "x"
type textarea "WIF is at 20 degrees. Per Vicky she io"
type textarea "x"
type textarea "WIF is at 20 degrees. Per Vicky she i"
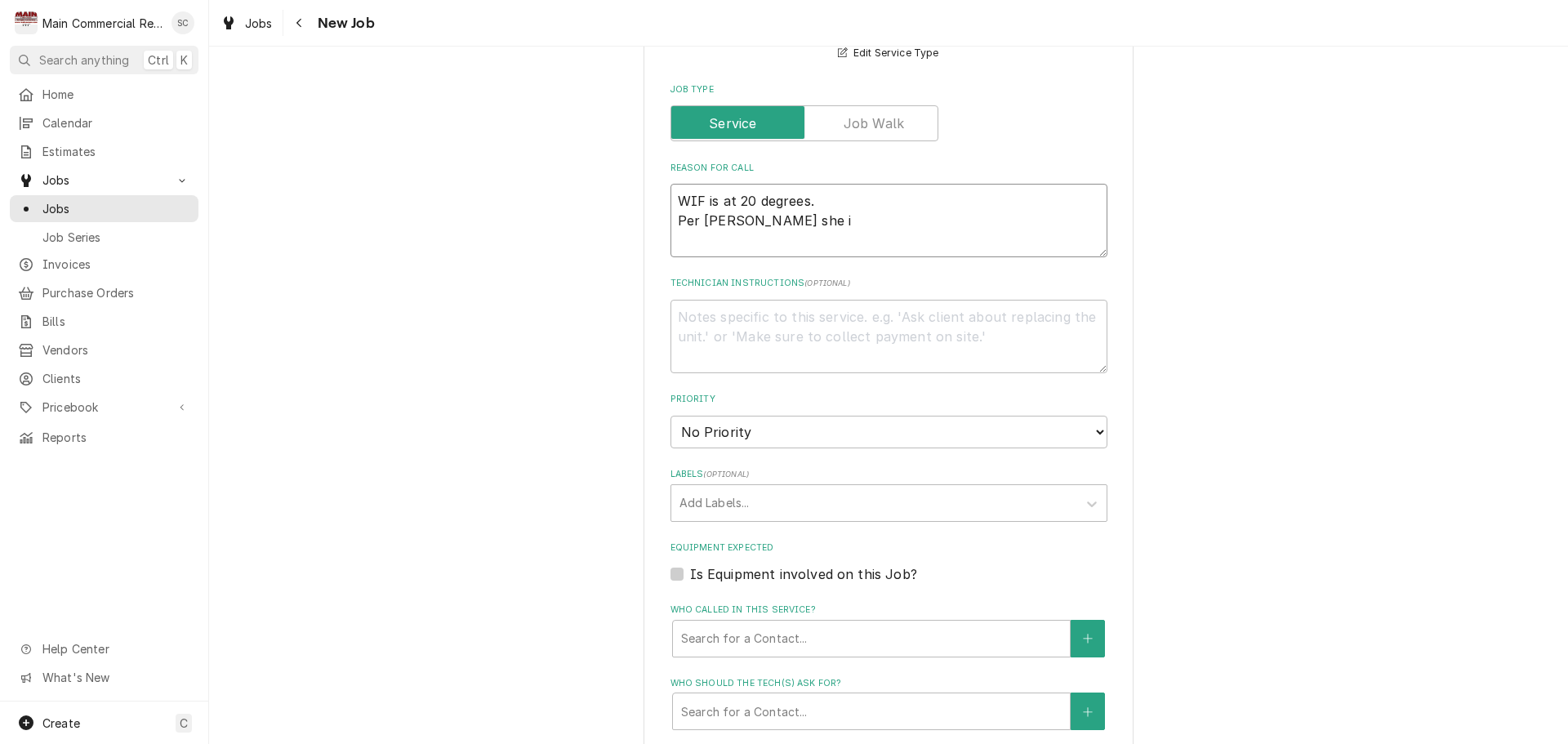
type textarea "x"
type textarea "WIF is at 20 degrees. Per Vicky she is"
type textarea "x"
type textarea "WIF is at 20 degrees. Per Vicky she is"
type textarea "x"
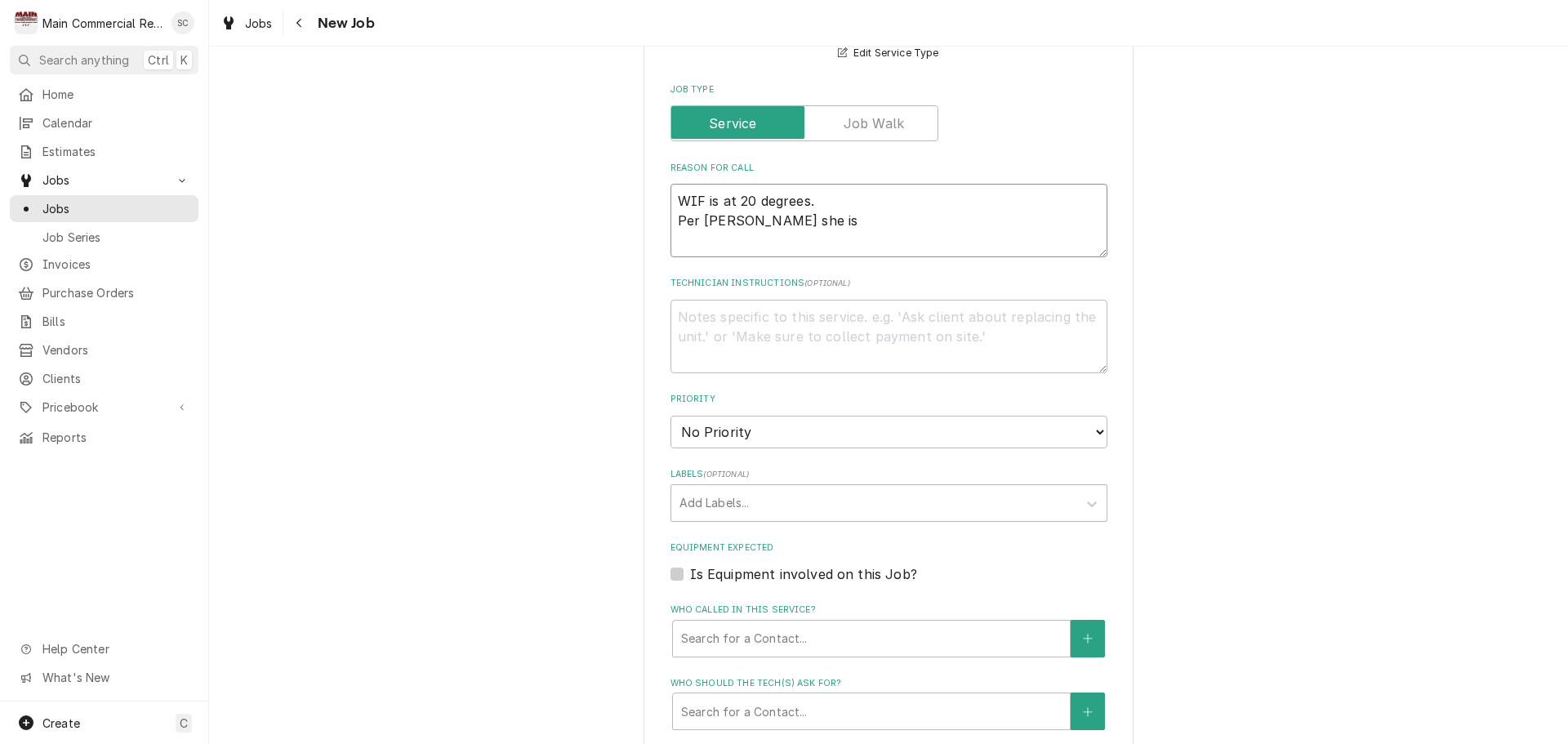
type textarea "WIF is at 20 degrees. Per Vicky she is a"
type textarea "x"
type textarea "WIF is at 20 degrees. Per Vicky she is ap"
type textarea "x"
type textarea "WIF is at 20 degrees. Per Vicky she is app"
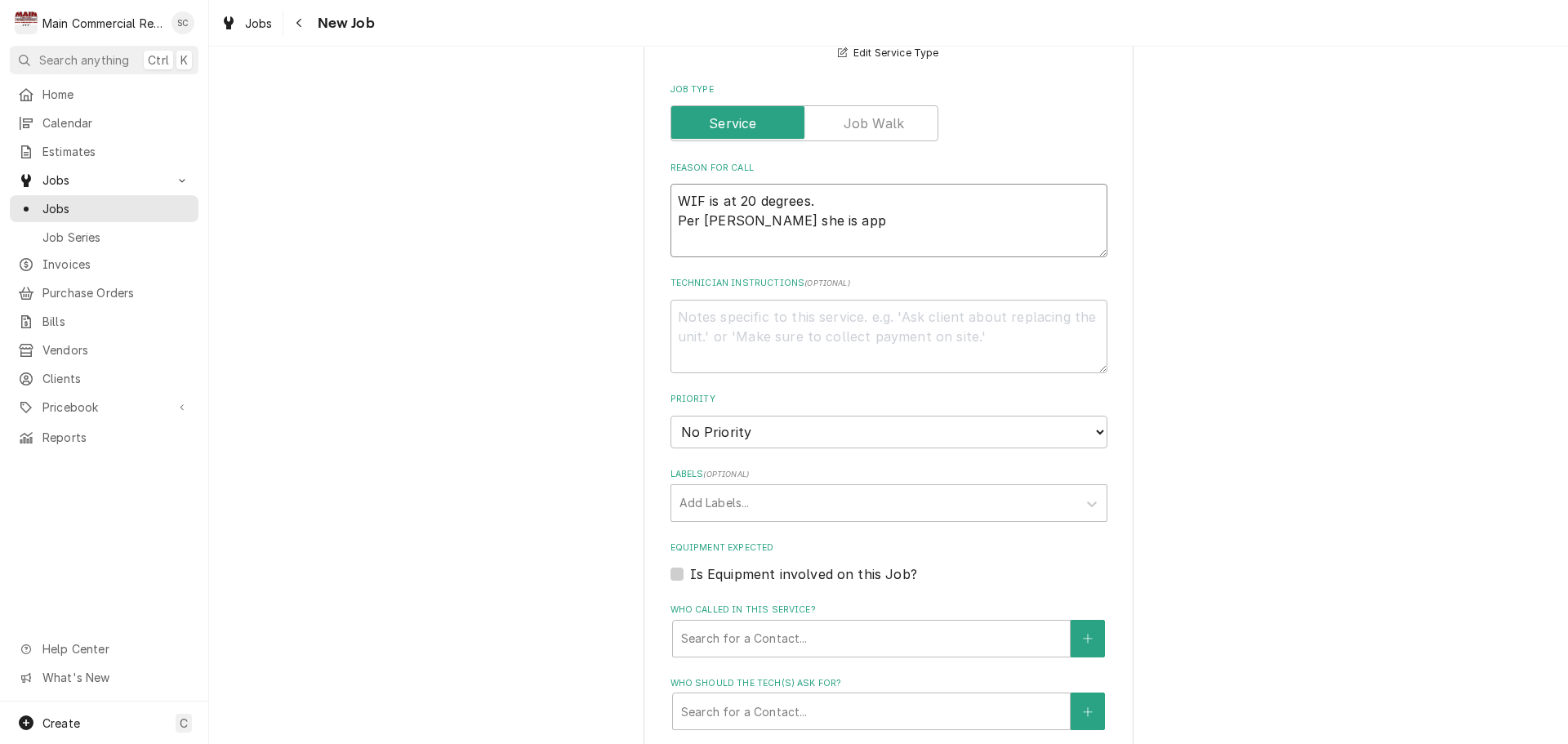
type textarea "x"
type textarea "WIF is at 20 degrees. Per Vicky she is appr"
type textarea "x"
type textarea "WIF is at 20 degrees. Per Vicky she is appro"
type textarea "x"
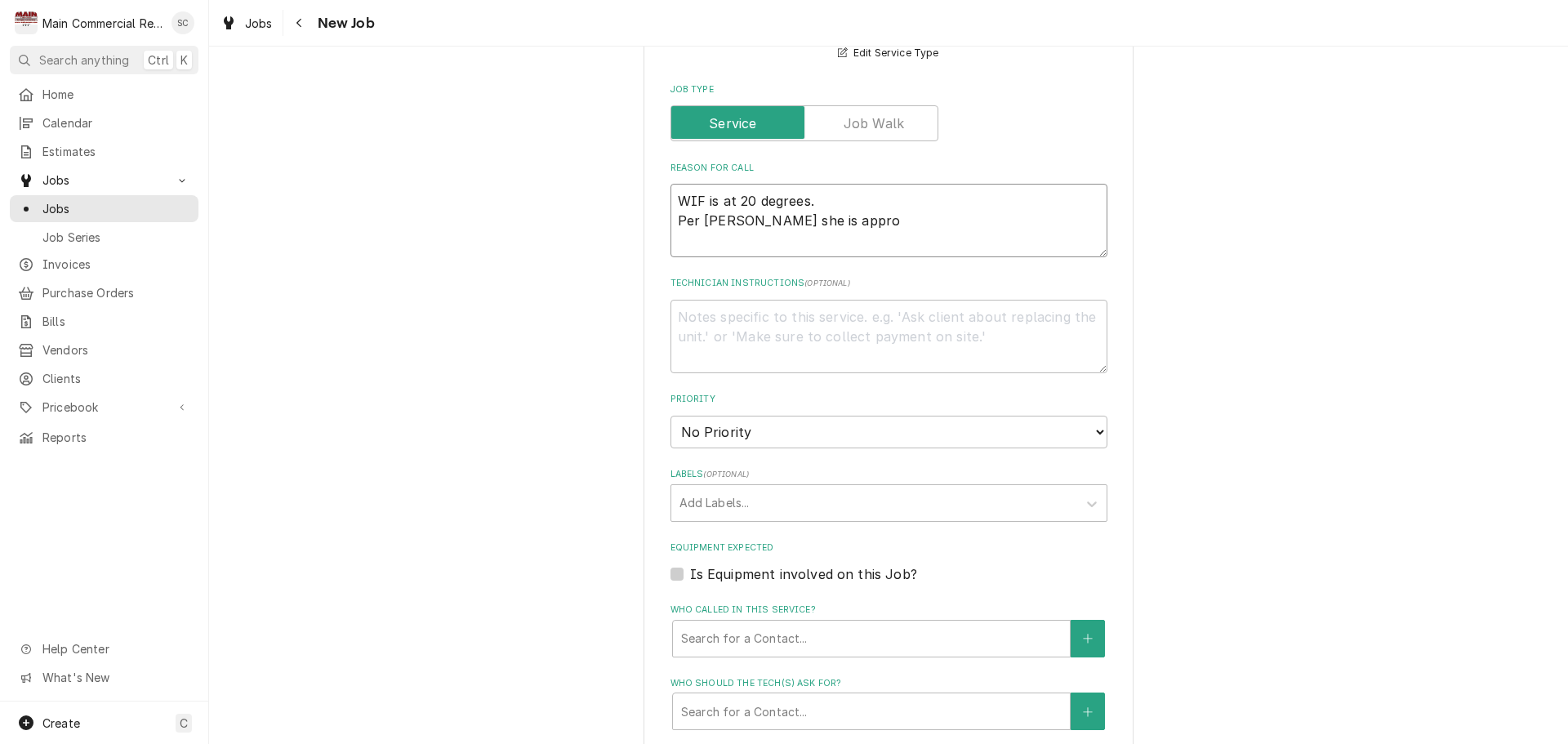
type textarea "WIF is at 20 degrees. Per Vicky she is approv"
type textarea "x"
type textarea "WIF is at 20 degrees. Per Vicky she is approvi"
type textarea "x"
type textarea "WIF is at 20 degrees. Per Vicky she is approvin"
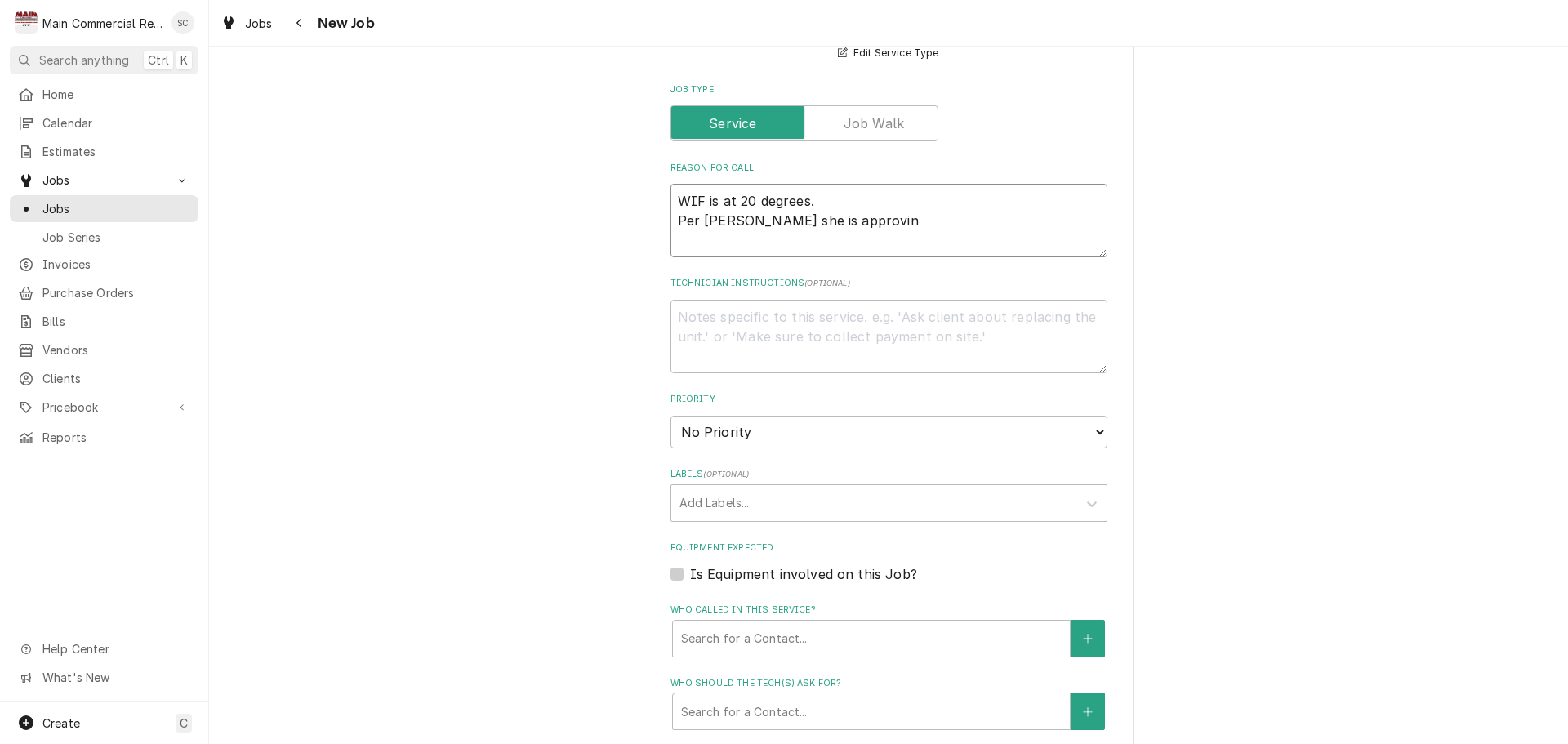
type textarea "x"
type textarea "WIF is at 20 degrees. Per Vicky she is approving"
type textarea "x"
type textarea "WIF is at 20 degrees. Per Vicky she is approving"
type textarea "x"
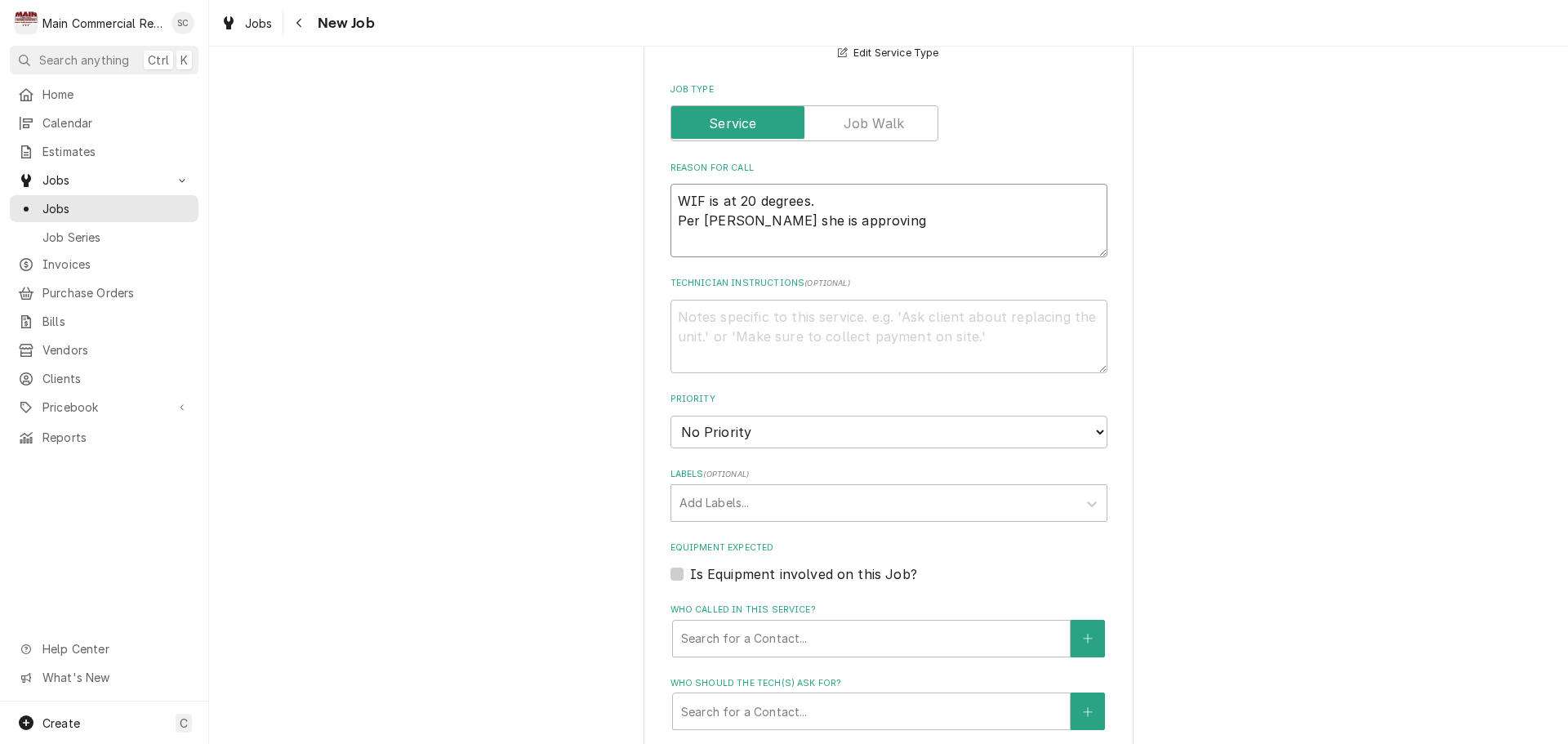
type textarea "WIF is at 20 degrees. Per Vicky she is approving A"
type textarea "x"
type textarea "WIF is at 20 degrees. Per Vicky she is approving Af"
type textarea "x"
type textarea "WIF is at 20 degrees. Per Vicky she is approving Aft"
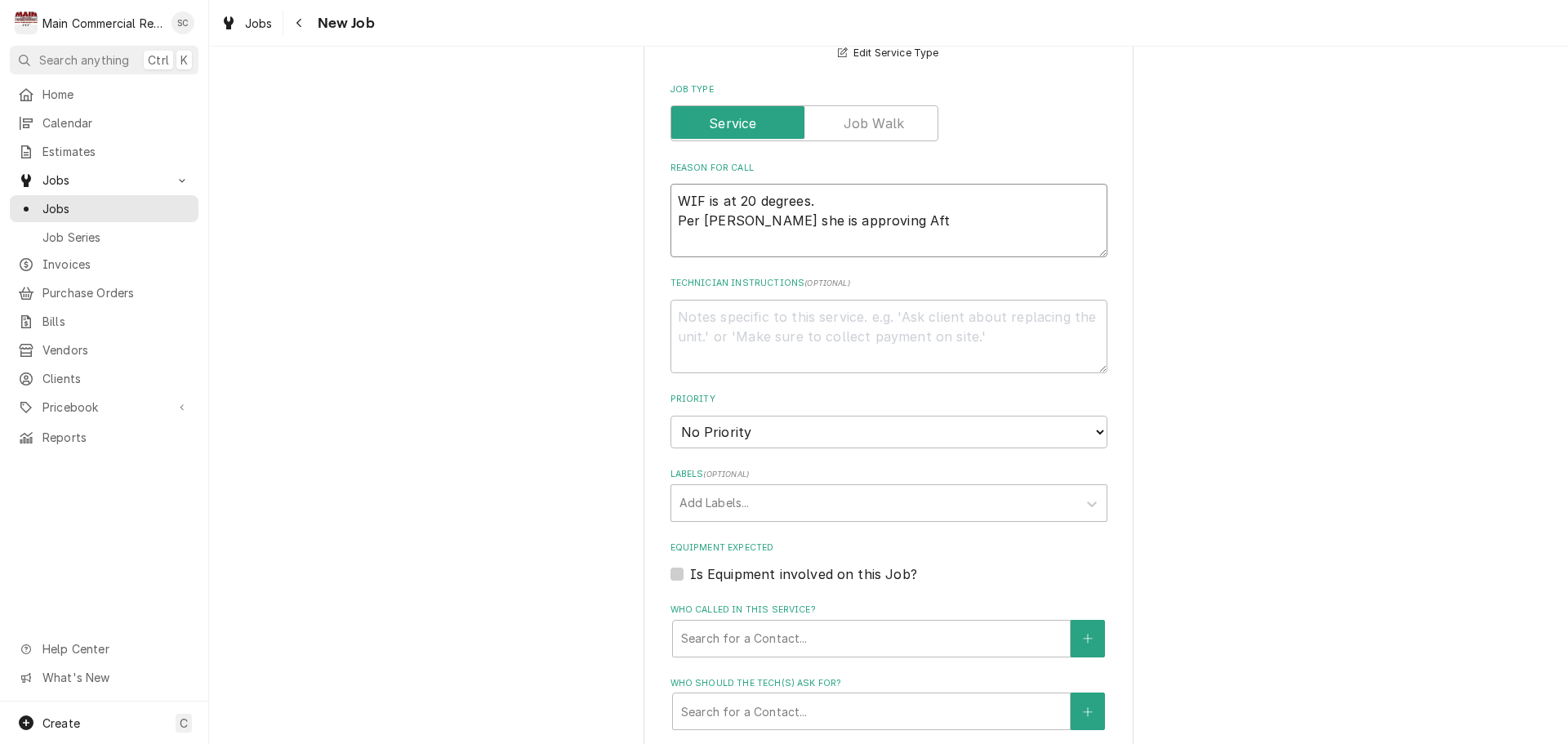
type textarea "x"
type textarea "WIF is at 20 degrees. Per Vicky she is approving Afte"
type textarea "x"
type textarea "WIF is at 20 degrees. Per Vicky she is approving After"
type textarea "x"
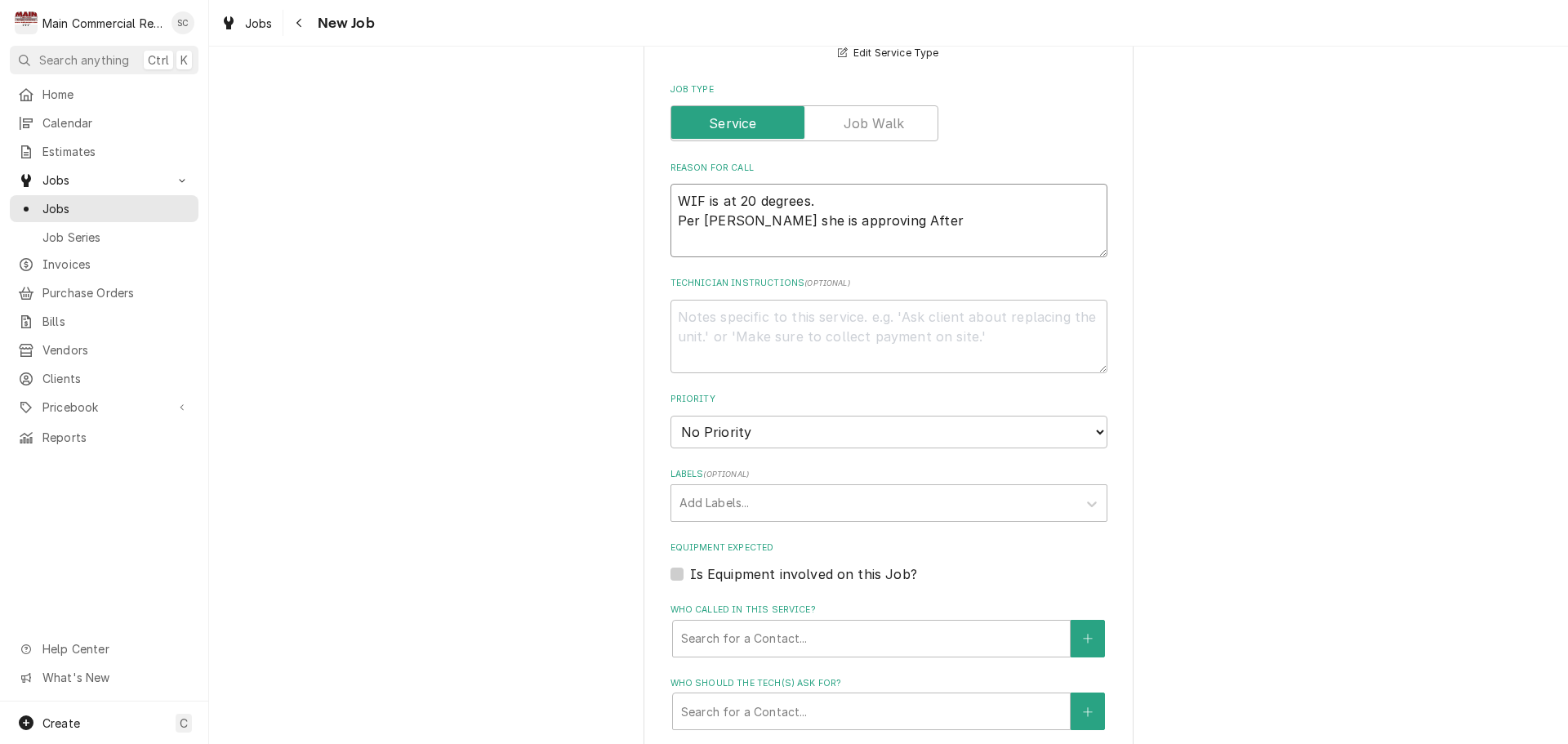
type textarea "WIF is at 20 degrees. Per Vicky she is approving After"
type textarea "x"
type textarea "WIF is at 20 degrees. Per Vicky she is approving After h"
type textarea "x"
type textarea "WIF is at 20 degrees. Per Vicky she is approving After ho"
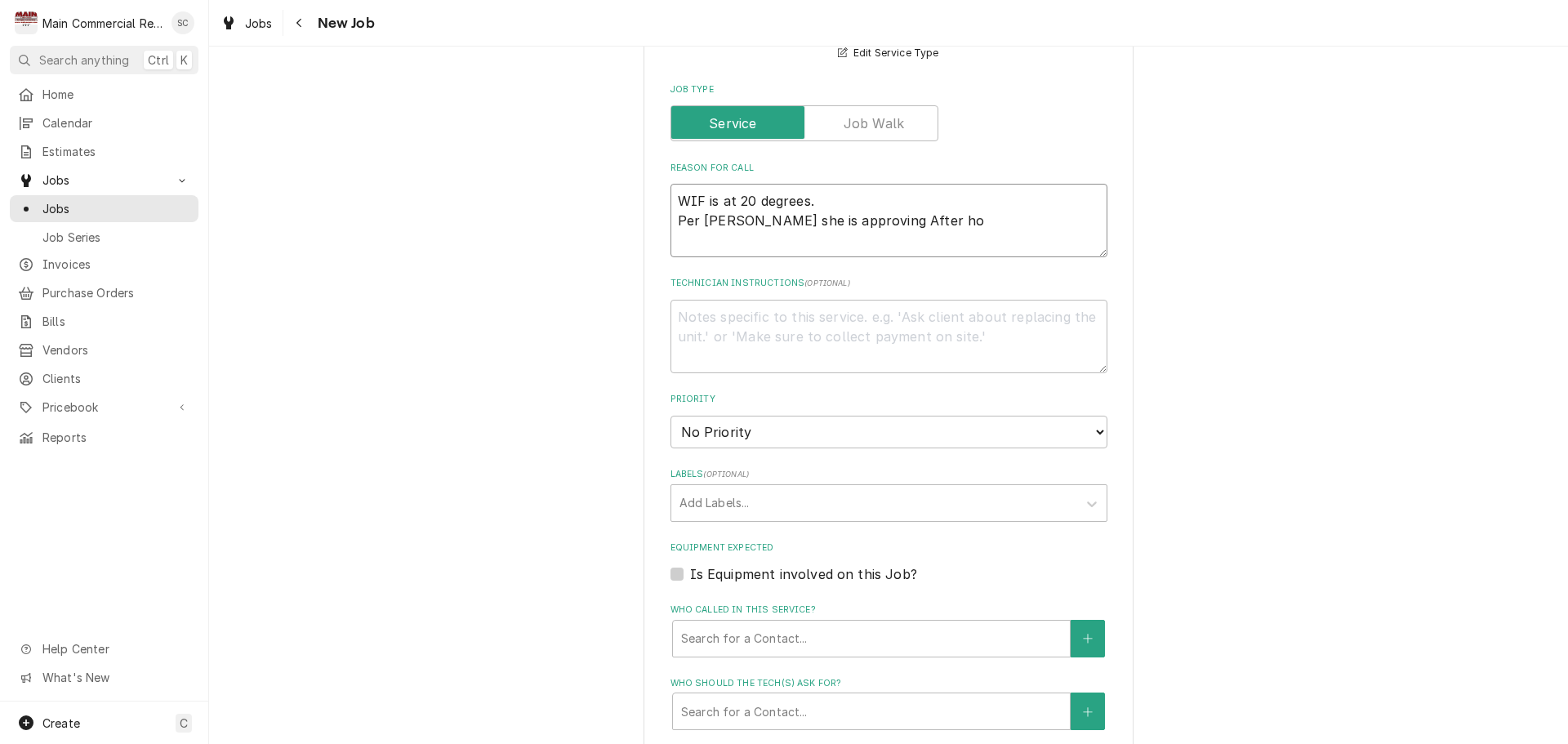
type textarea "x"
type textarea "WIF is at 20 degrees. Per Vicky she is approving After hou"
type textarea "x"
type textarea "WIF is at 20 degrees. Per Vicky she is approving After hour"
type textarea "x"
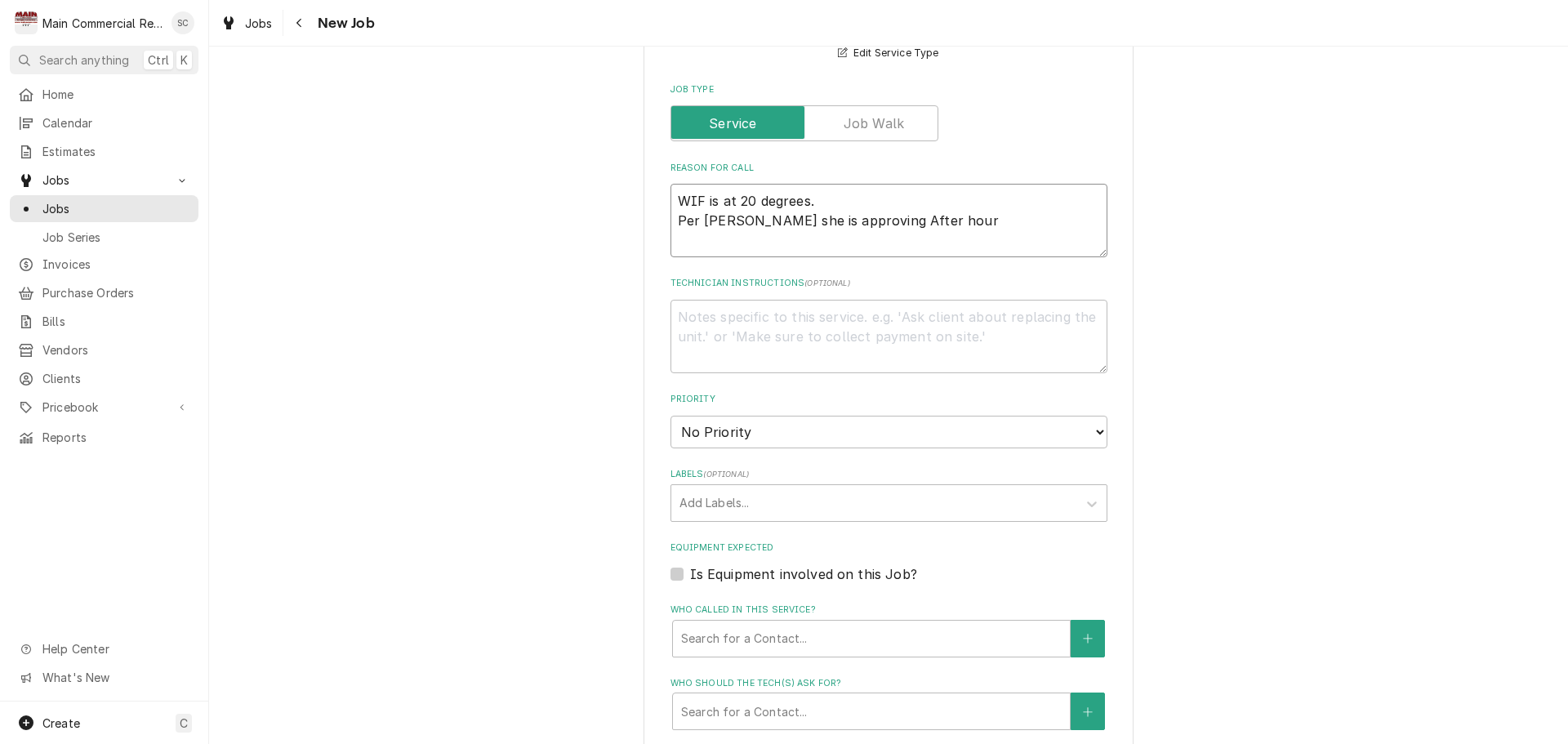
type textarea "WIF is at 20 degrees. Per Vicky she is approving After hours"
type textarea "x"
type textarea "WIF is at 20 degrees. Per Vicky she is approving After hours"
type textarea "x"
type textarea "WIF is at 20 degrees. Per Vicky she is approving After hours r"
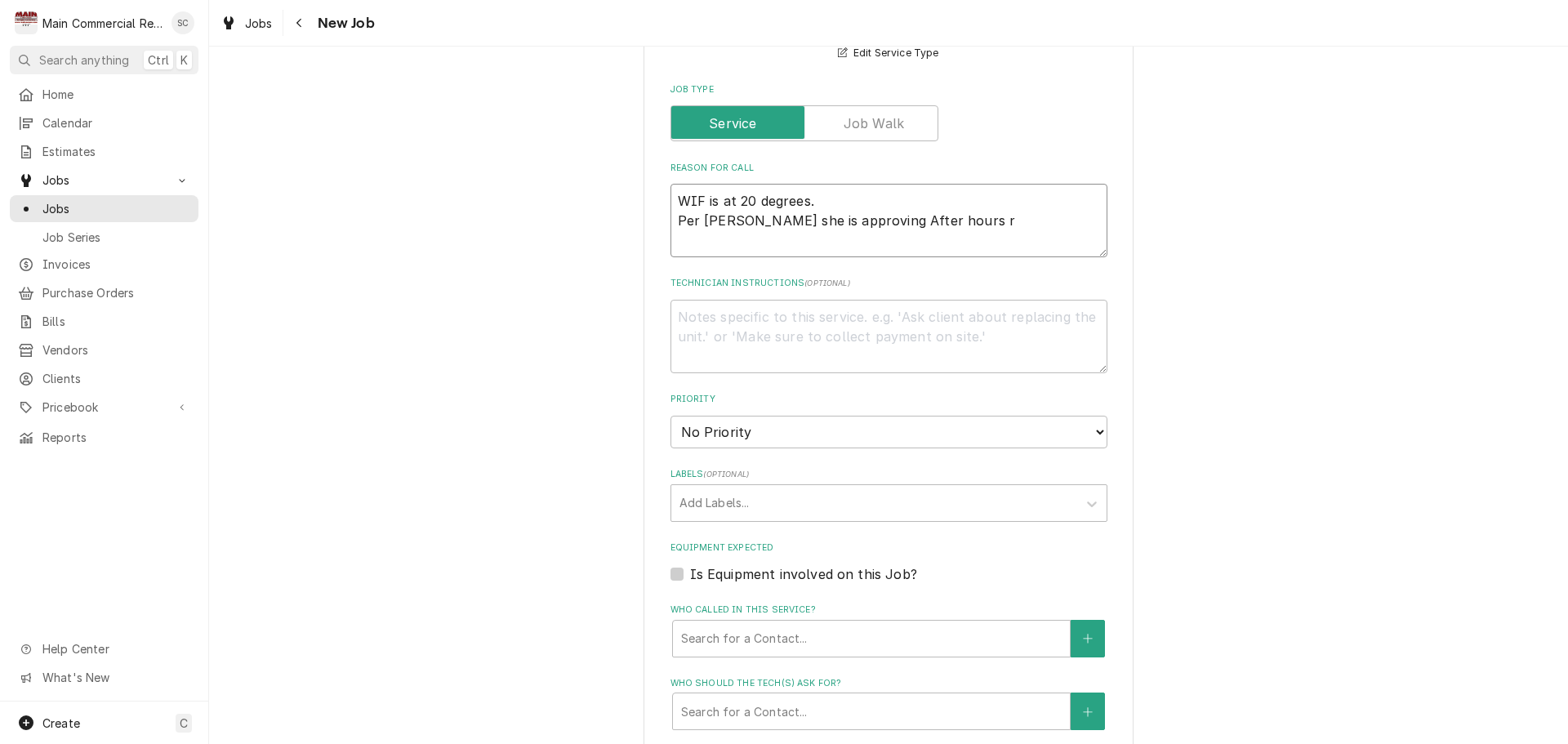
type textarea "x"
type textarea "WIF is at 20 degrees. Per Vicky she is approving After hours ra"
type textarea "x"
type textarea "WIF is at 20 degrees. Per Vicky she is approving After hours rat"
type textarea "x"
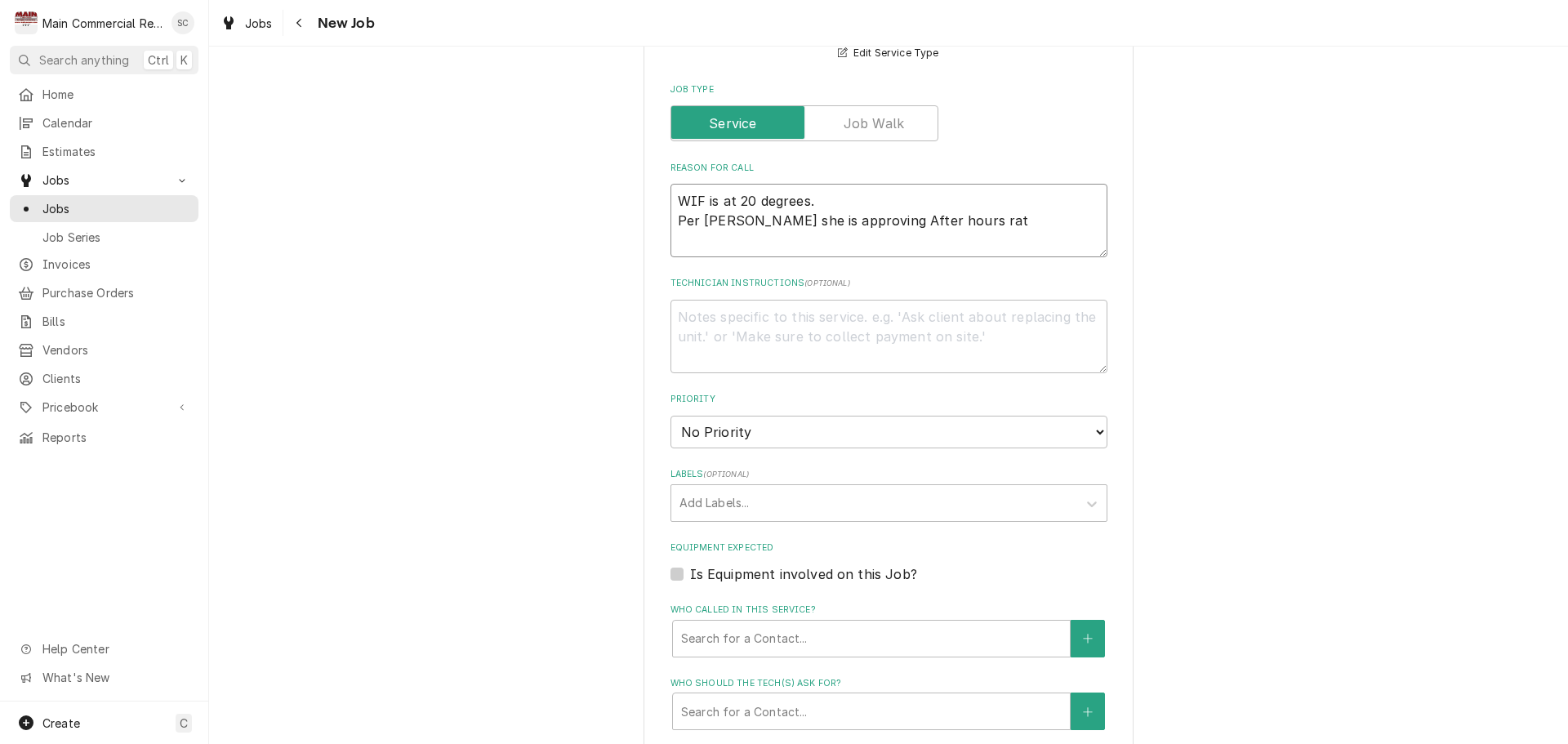
type textarea "WIF is at 20 degrees. Per Vicky she is approving After hours rate"
type textarea "x"
type textarea "WIF is at 20 degrees. Per Vicky she is approving After hours rates"
type textarea "x"
type textarea "WIF is at 20 degrees. Per Vicky she is approving After hours rates"
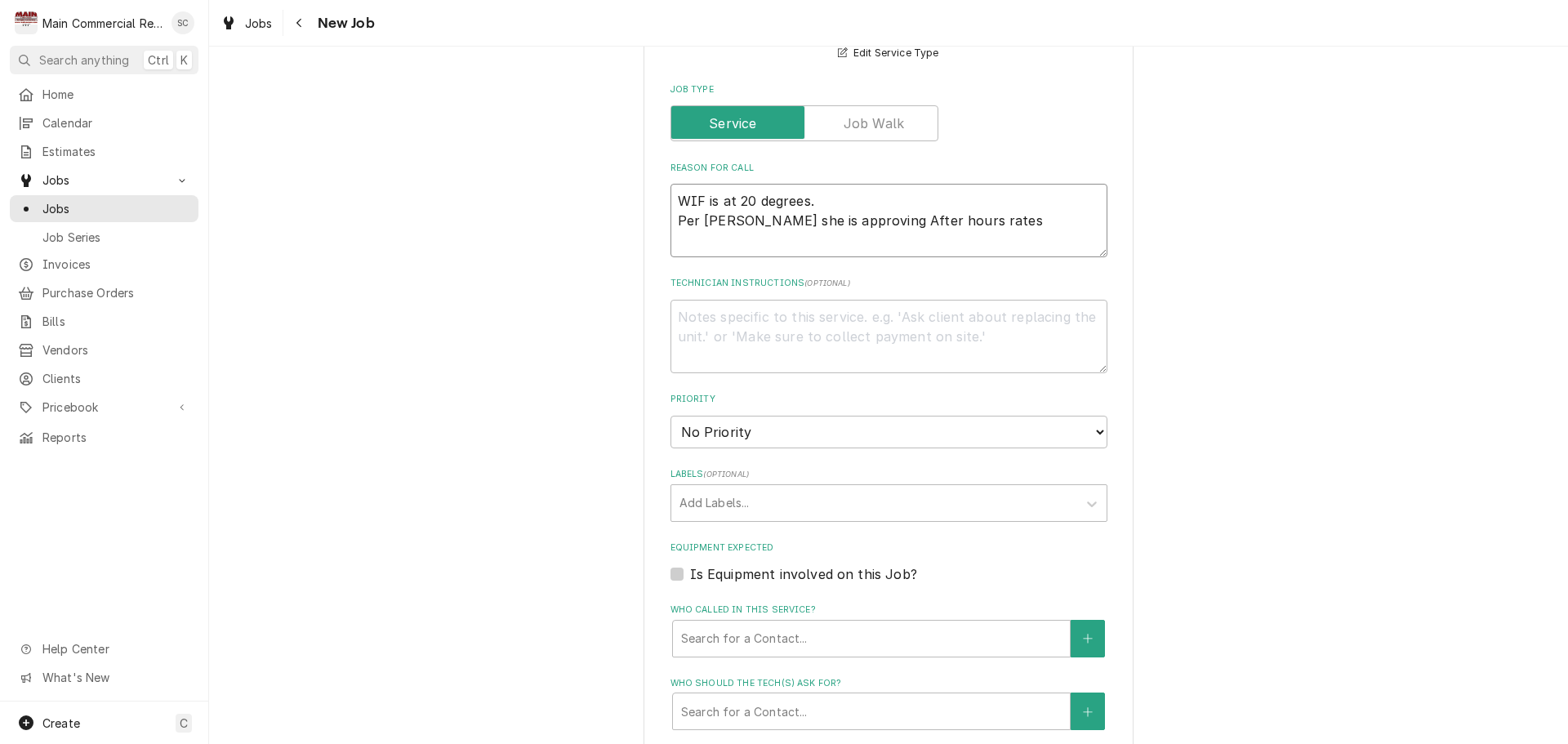
type textarea "x"
type textarea "WIF is at 20 degrees. Per Vicky she is approving After hours rates f"
type textarea "x"
type textarea "WIF is at 20 degrees. Per Vicky she is approving After hours rates fo"
type textarea "x"
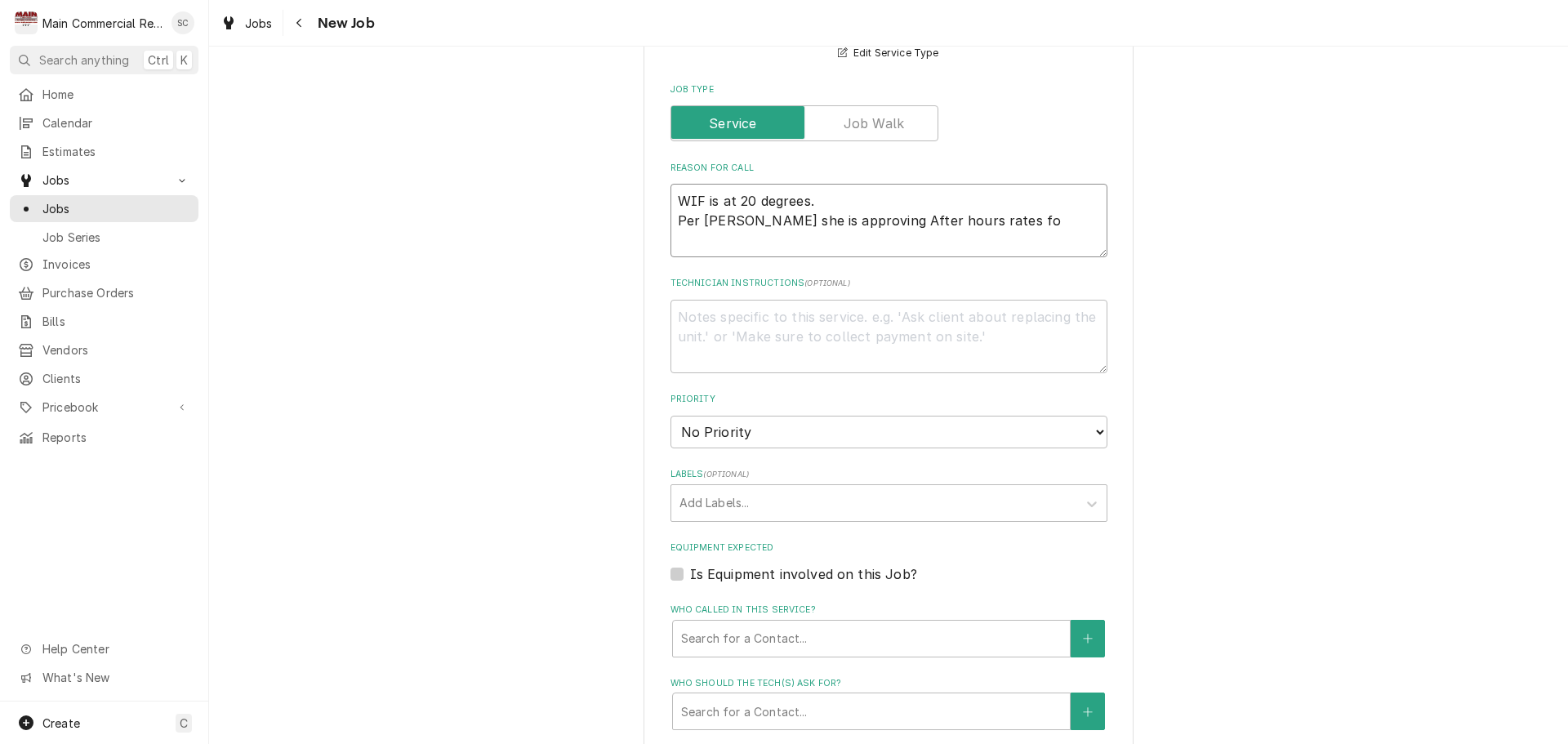
type textarea "WIF is at 20 degrees. Per Vicky she is approving After hours rates for"
type textarea "x"
type textarea "WIF is at 20 degrees. Per Vicky she is approving After hours rates for"
type textarea "x"
type textarea "WIF is at 20 degrees. Per Vicky she is approving After hours rates for"
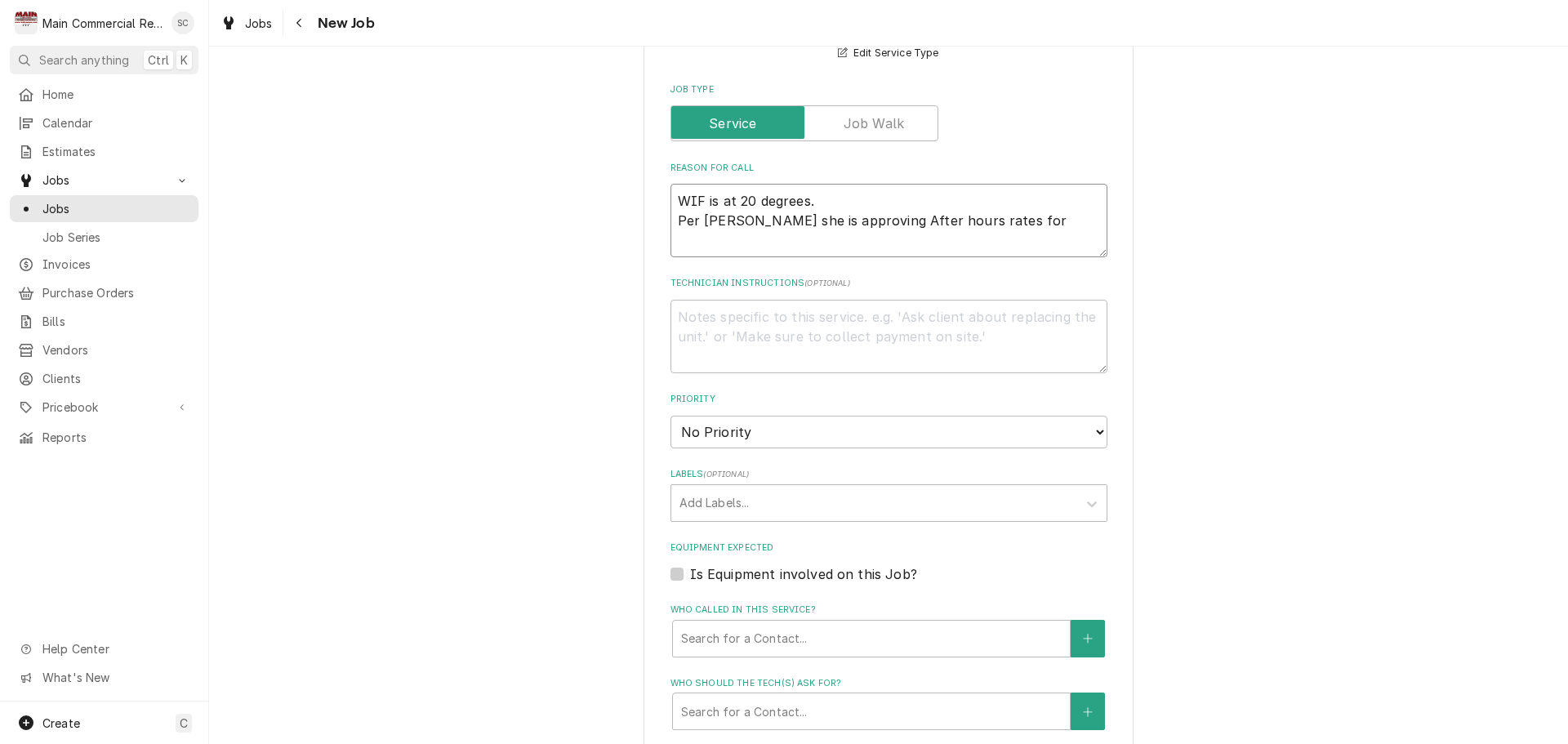
type textarea "x"
type textarea "WIF is at 20 degrees. Per Vicky she is approving After hours rates fo"
type textarea "x"
type textarea "WIF is at 20 degrees. Per Vicky she is approving After hours rates f"
type textarea "x"
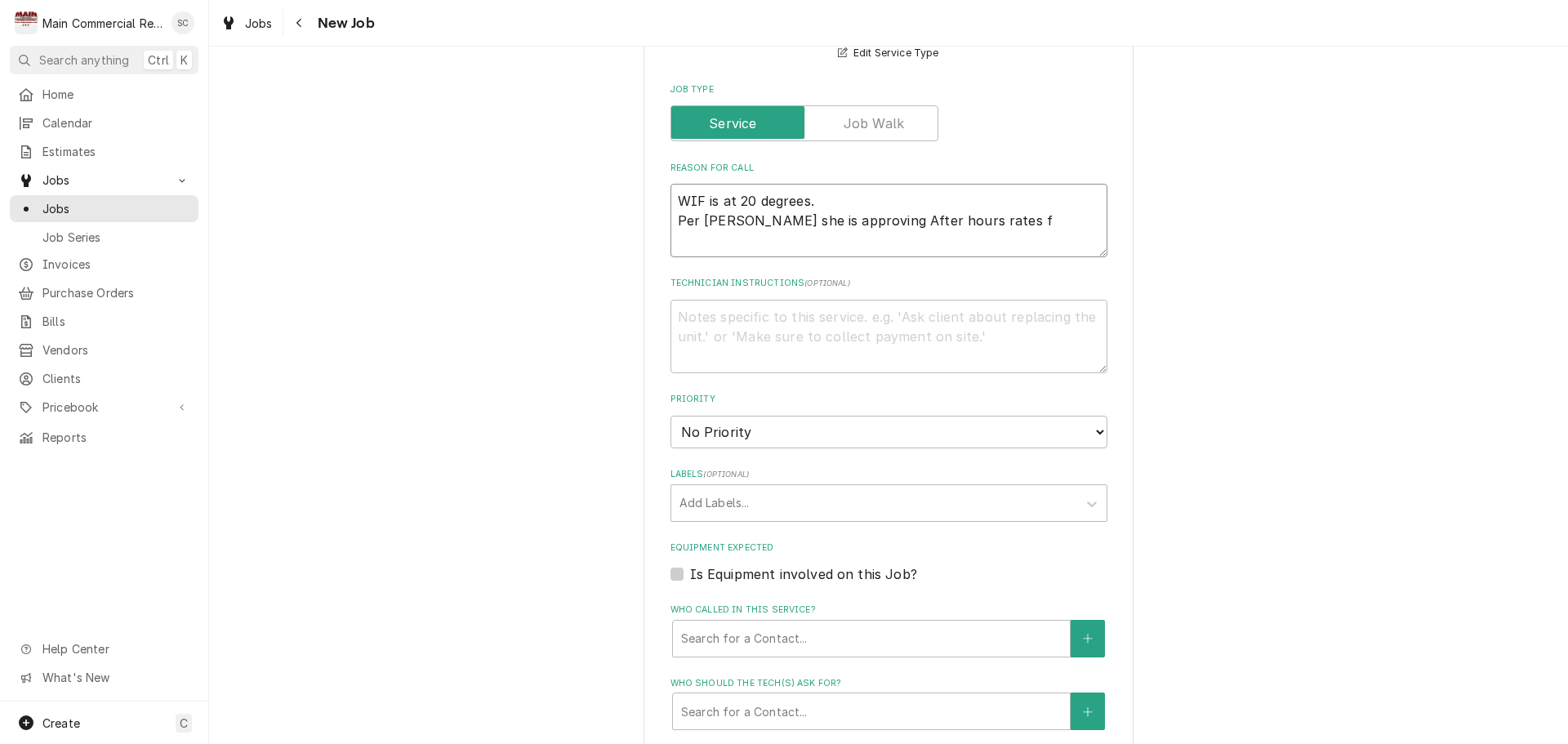
type textarea "WIF is at 20 degrees. Per Vicky she is approving After hours rates"
type textarea "x"
type textarea "WIF is at 20 degrees. Per Vicky she is approving After hours rates"
type textarea "x"
type textarea "WIF is at 20 degrees. Per Vicky she is approving After hours rates"
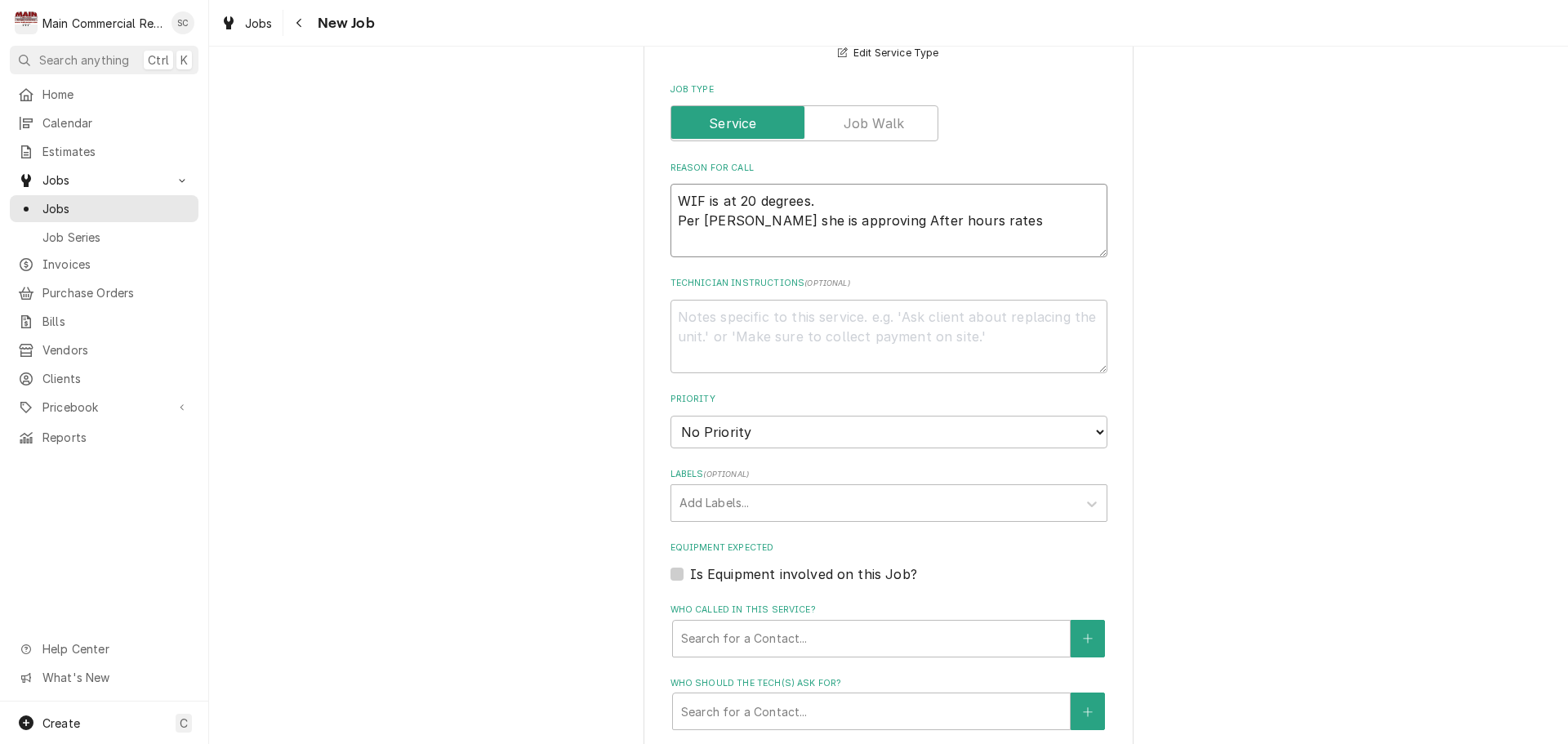
type textarea "x"
type textarea "WIF is at 20 degrees. Per Vicky she is approving After hours rates 8"
type textarea "x"
type textarea "WIF is at 20 degrees. Per Vicky she is approving After hours rates 81"
type textarea "x"
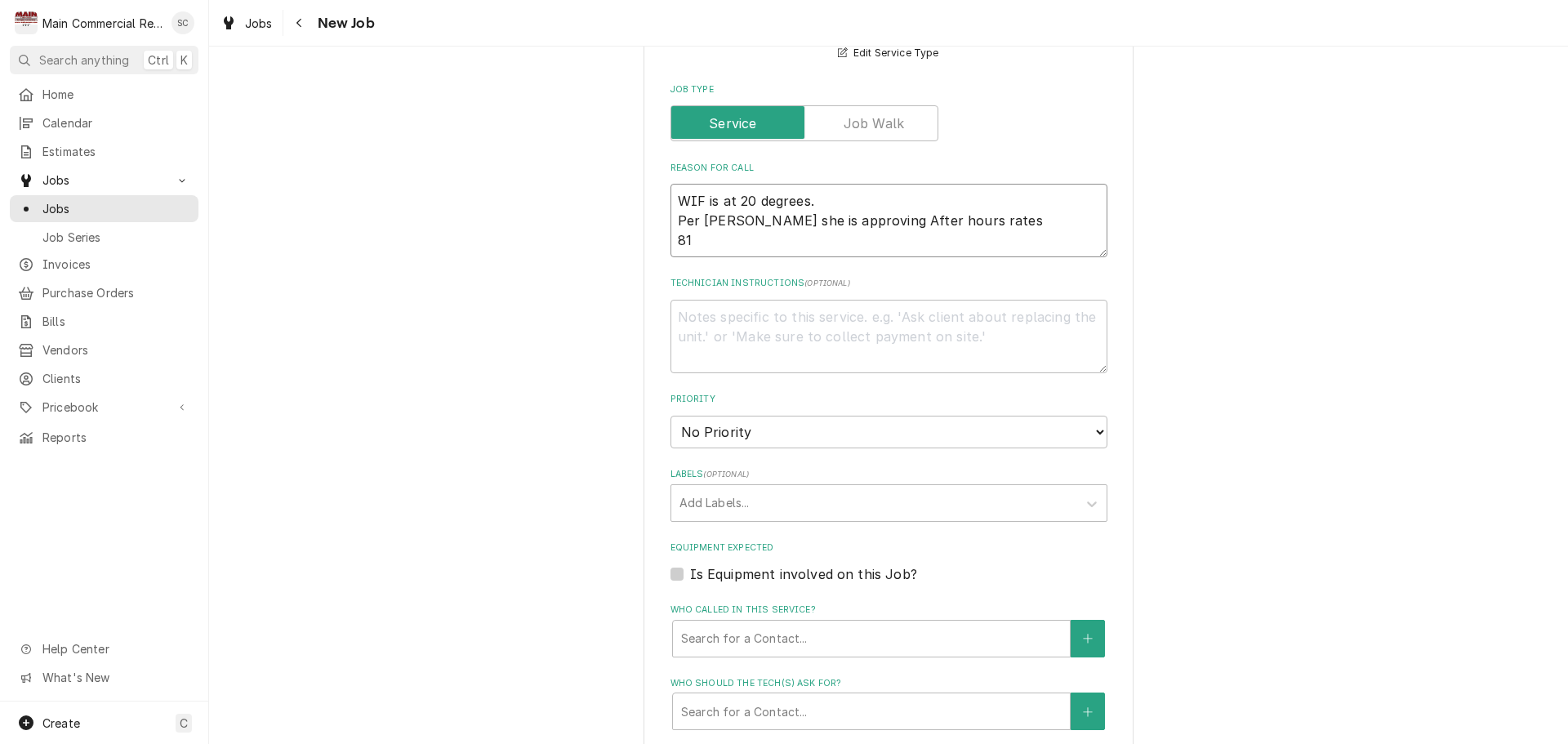
type textarea "WIF is at 20 degrees. Per Vicky she is approving After hours rates 813"
type textarea "x"
type textarea "WIF is at 20 degrees. Per Vicky she is approving After hours rates 813-"
type textarea "x"
type textarea "WIF is at 20 degrees. Per Vicky she is approving After hours rates 813-2"
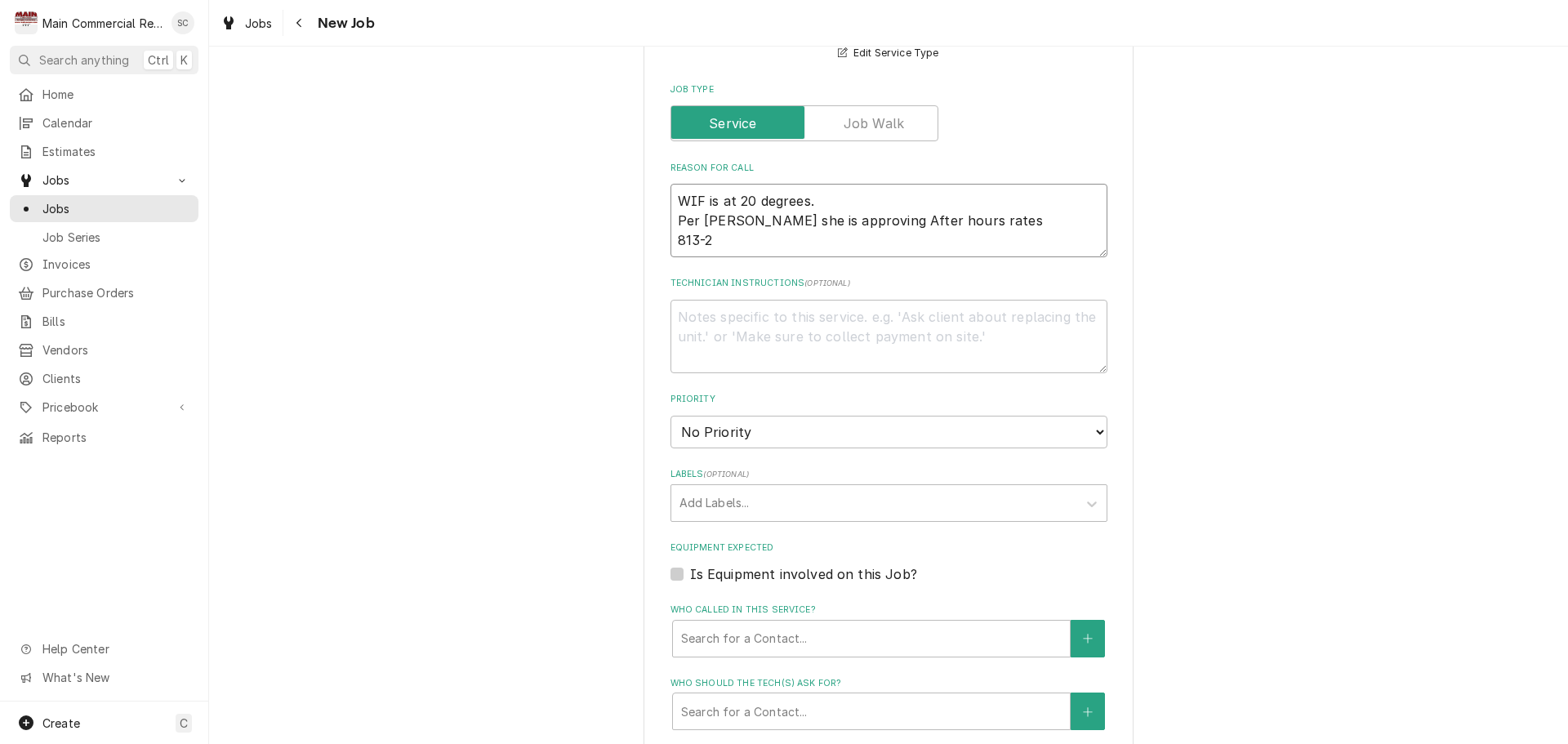
type textarea "x"
type textarea "WIF is at 20 degrees. Per Vicky she is approving After hours rates 813-29"
type textarea "x"
type textarea "WIF is at 20 degrees. Per Vicky she is approving After hours rates 813-293"
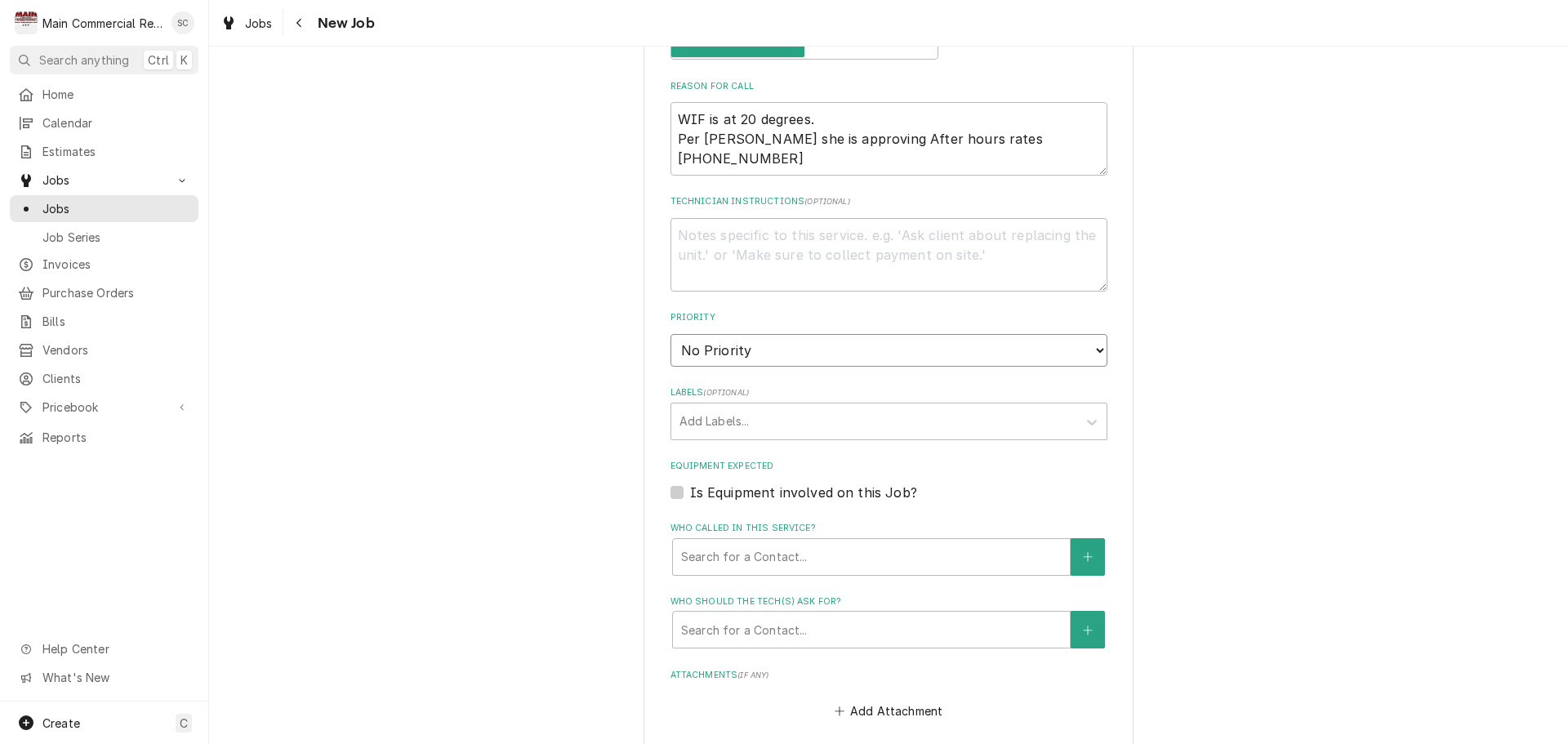
click at [737, 359] on select "No Priority Urgent High Medium Low" at bounding box center [889, 350] width 437 height 33
click at [671, 334] on select "No Priority Urgent High Medium Low" at bounding box center [889, 350] width 437 height 33
click at [857, 237] on textarea "Technician Instructions ( optional )" at bounding box center [889, 255] width 437 height 74
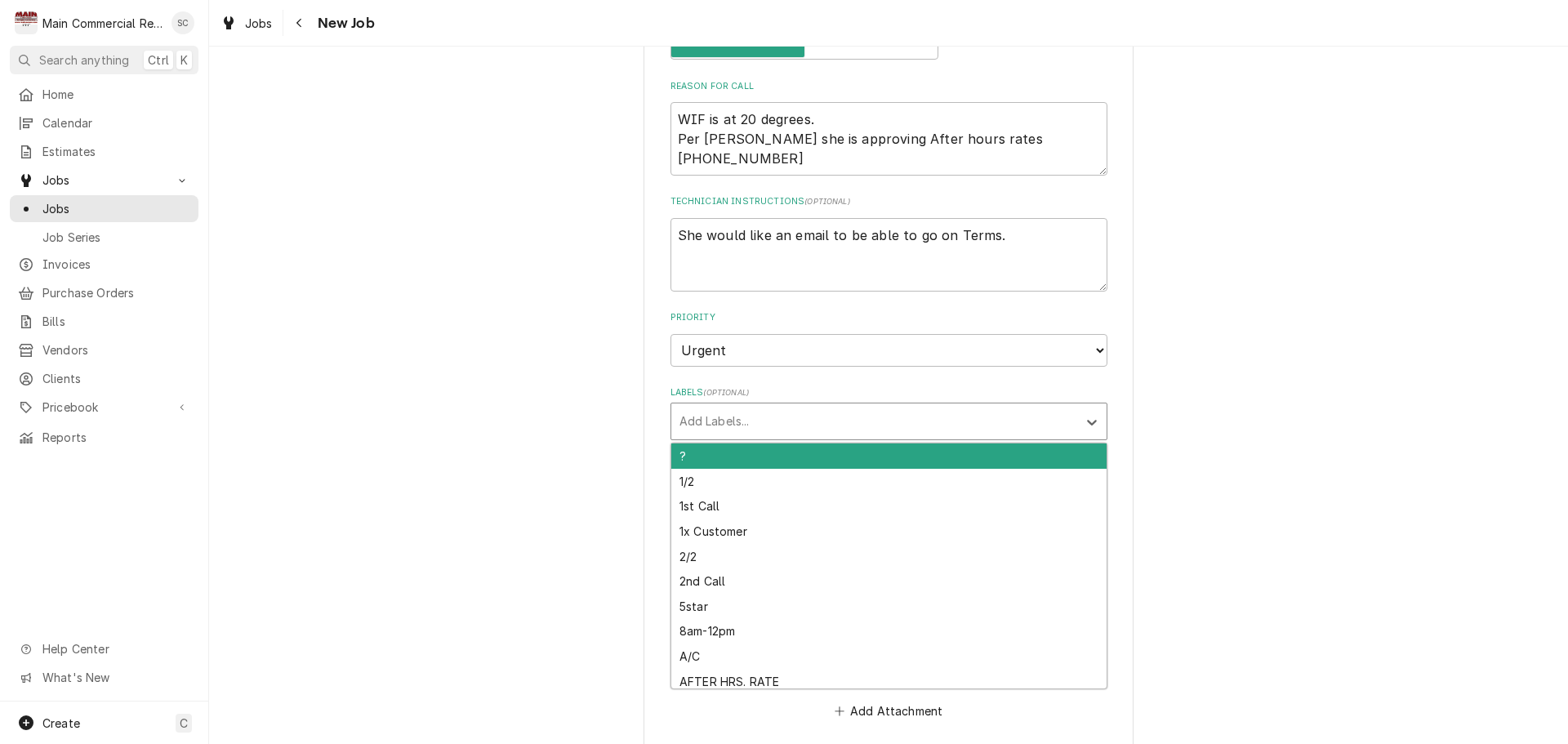
click at [858, 427] on div "Labels" at bounding box center [874, 421] width 389 height 29
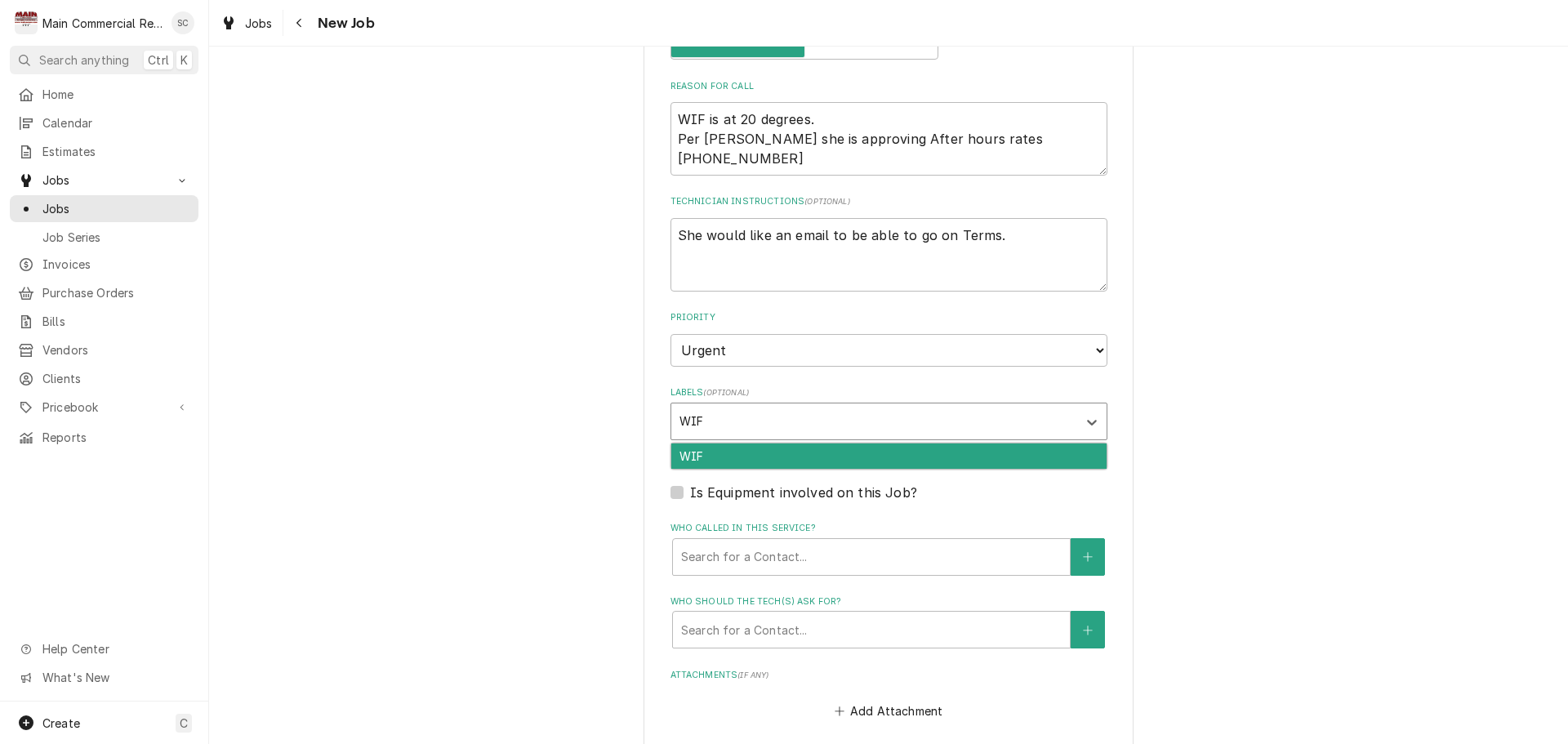
click at [822, 463] on div "WIF" at bounding box center [889, 456] width 435 height 25
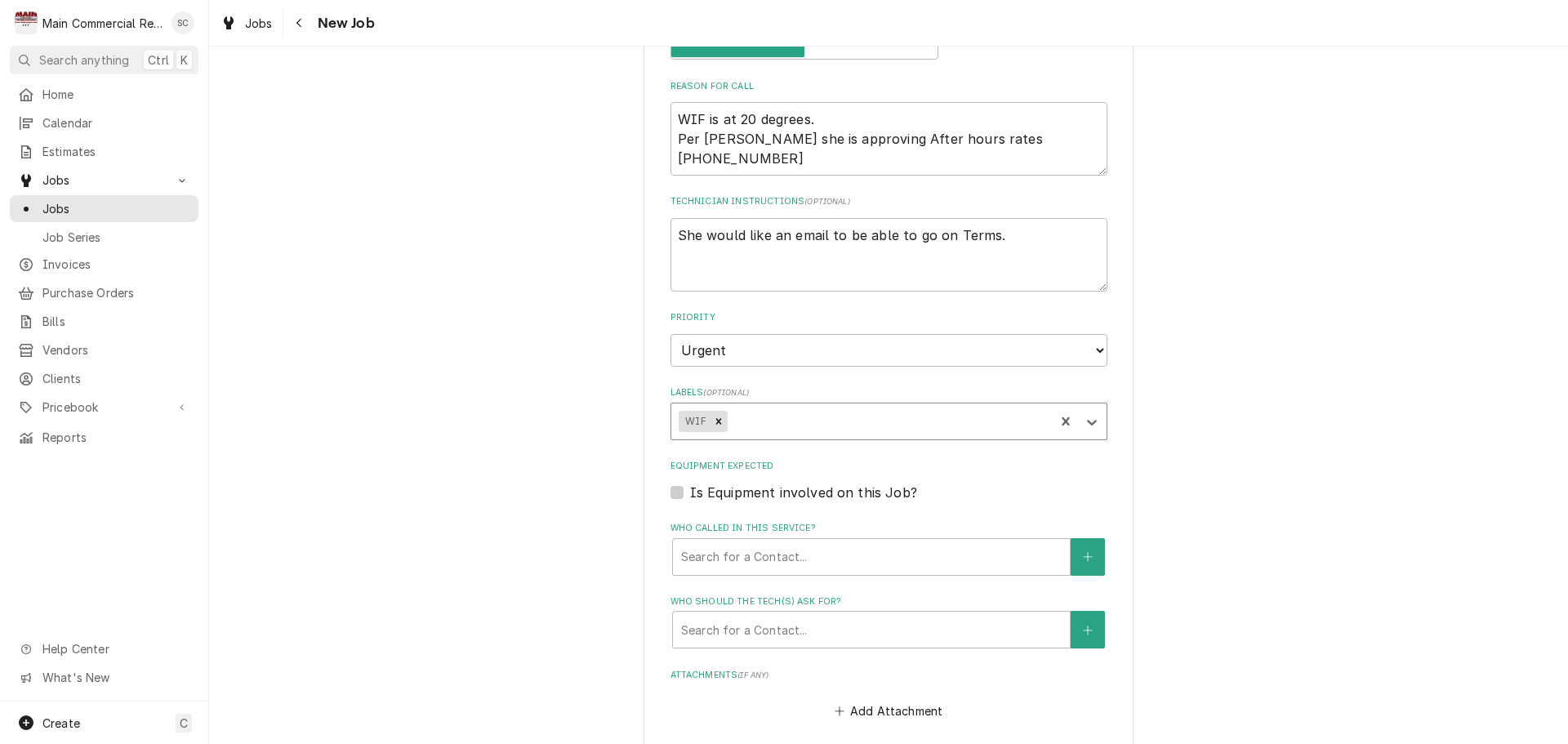
scroll to position [1061, 0]
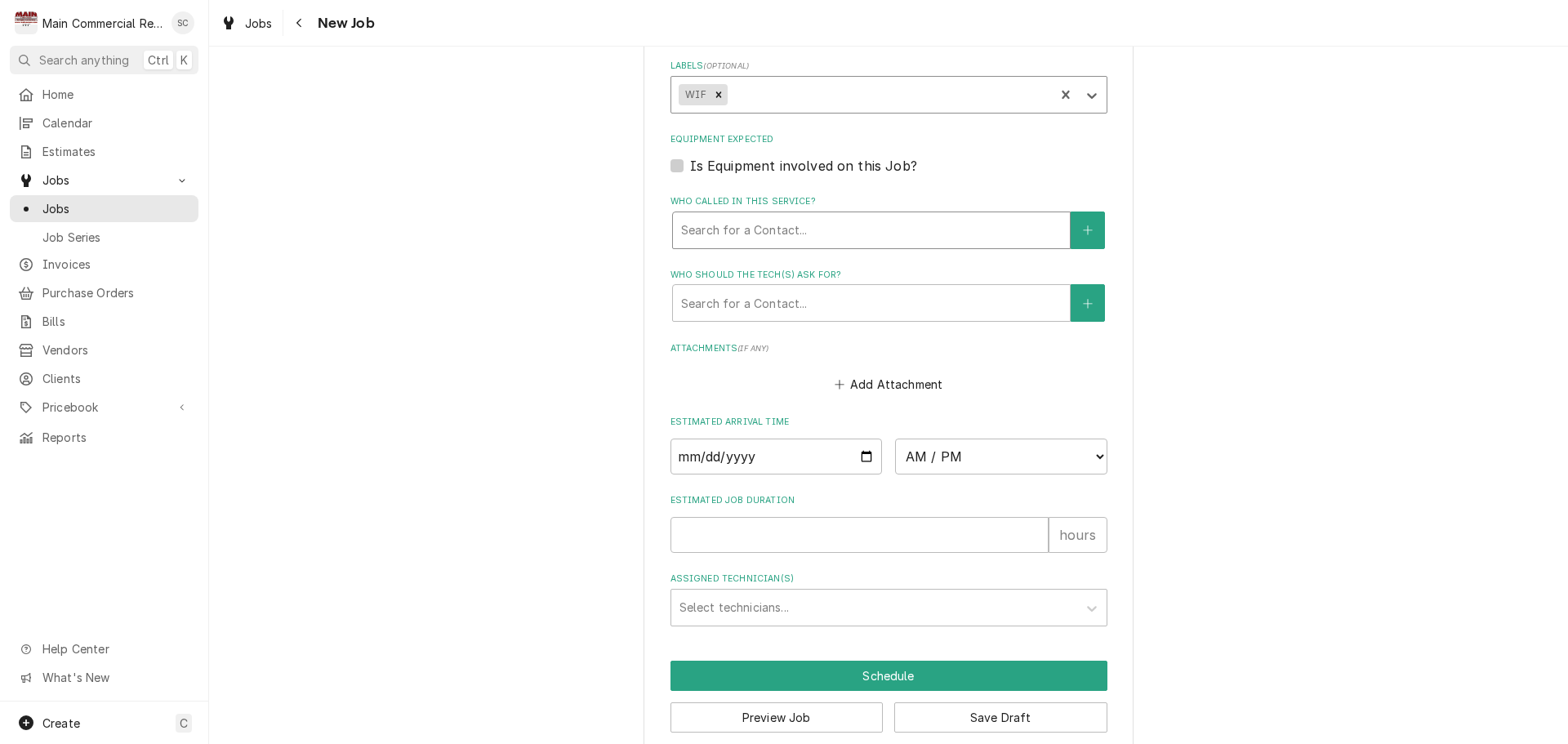
click at [814, 231] on div "Who called in this service?" at bounding box center [871, 229] width 381 height 29
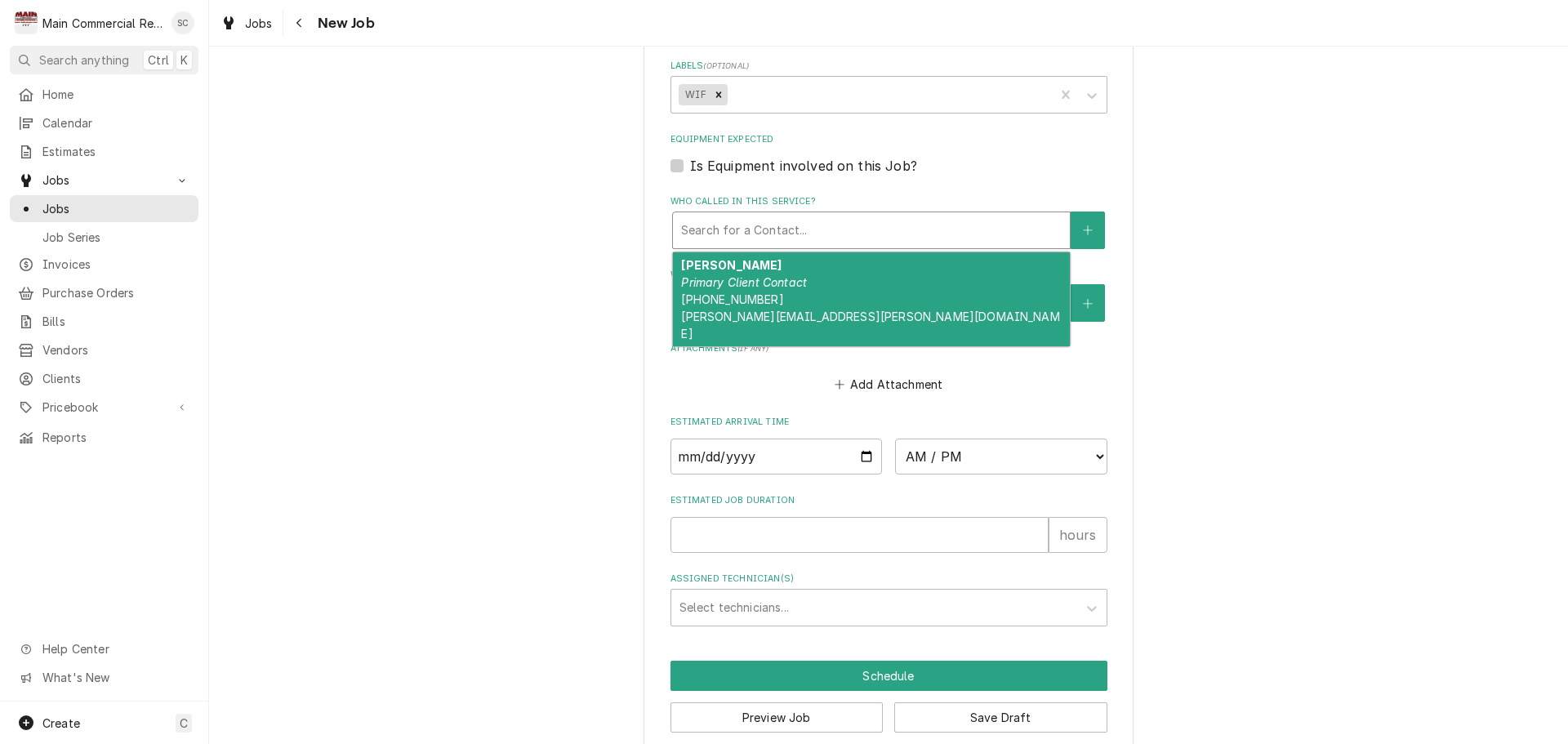
click at [795, 273] on div "Vicky Kellin Primary Client Contact (813) 293-0030 vicky.kellin@gmail.com" at bounding box center [872, 298] width 397 height 93
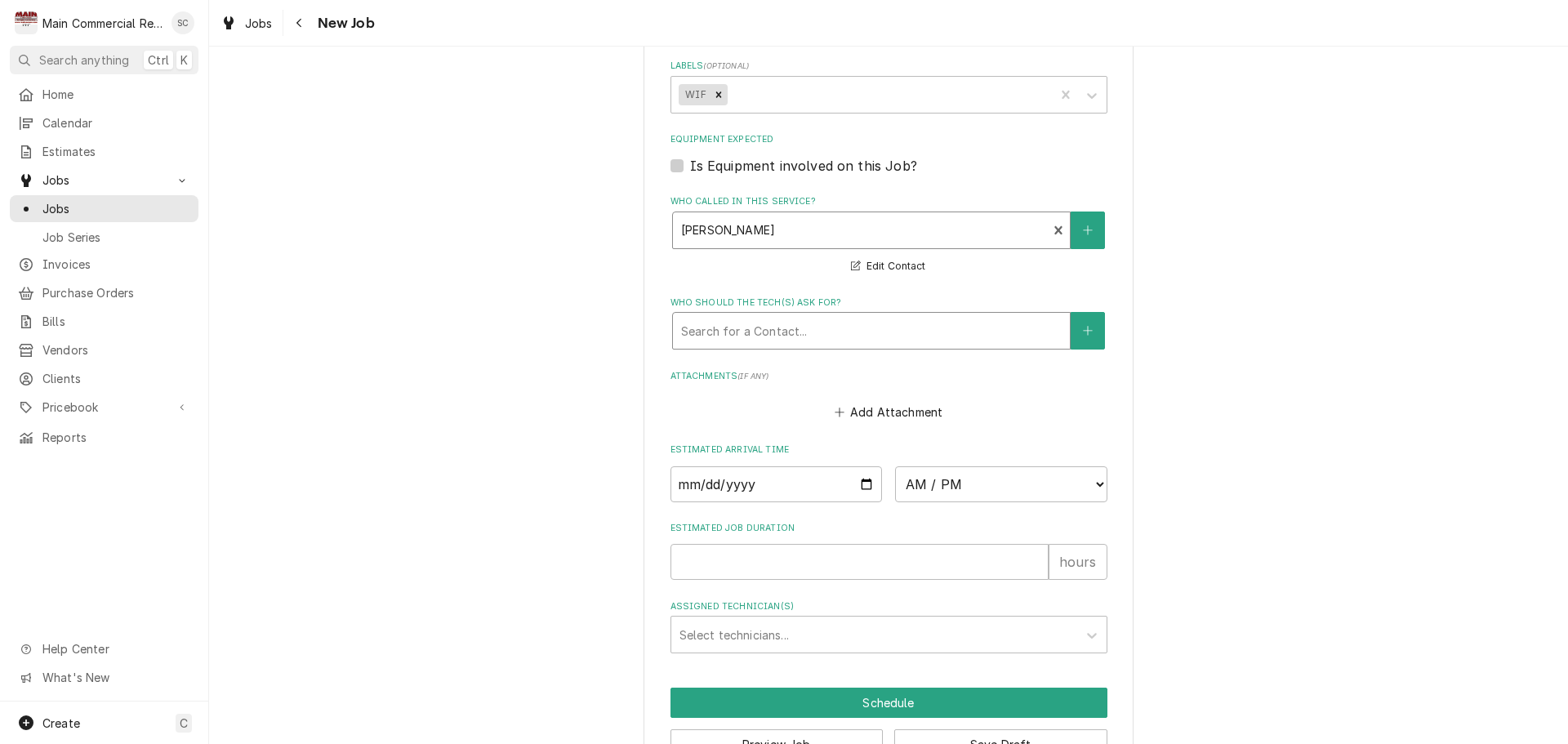
click at [839, 330] on div "Who should the tech(s) ask for?" at bounding box center [871, 330] width 381 height 29
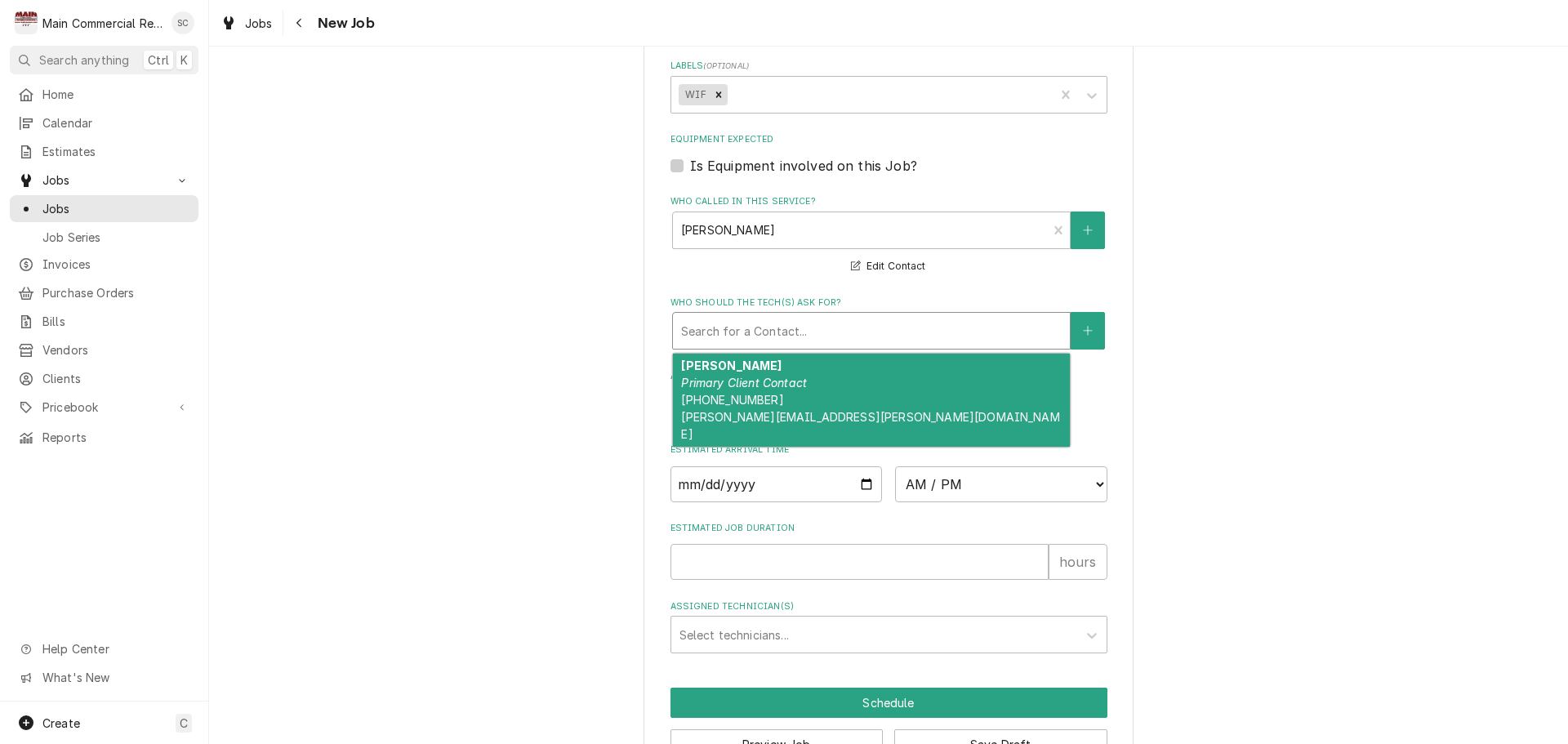
click at [835, 377] on div "Vicky Kellin Primary Client Contact (813) 293-0030 vicky.kellin@gmail.com" at bounding box center [872, 399] width 397 height 93
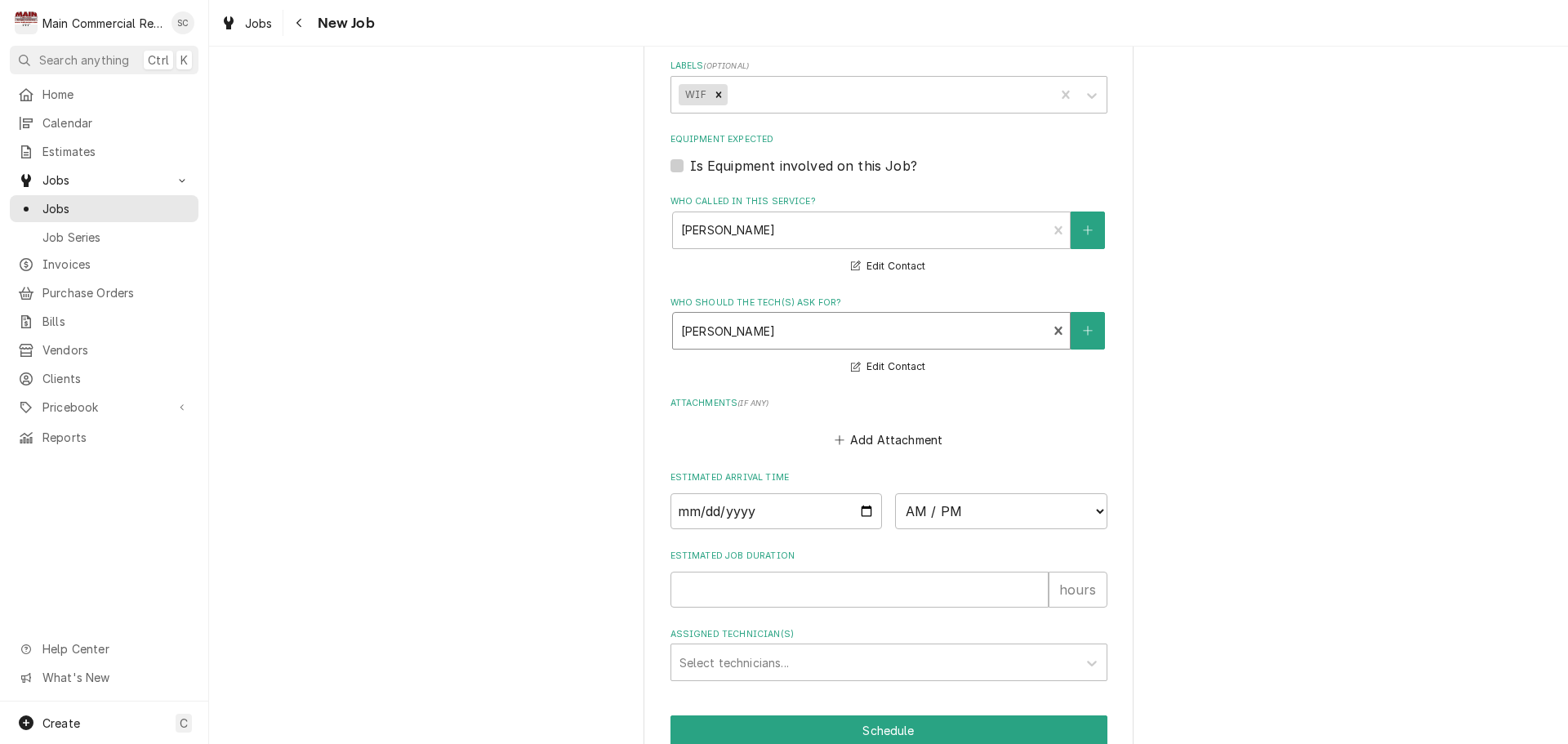
scroll to position [1140, 0]
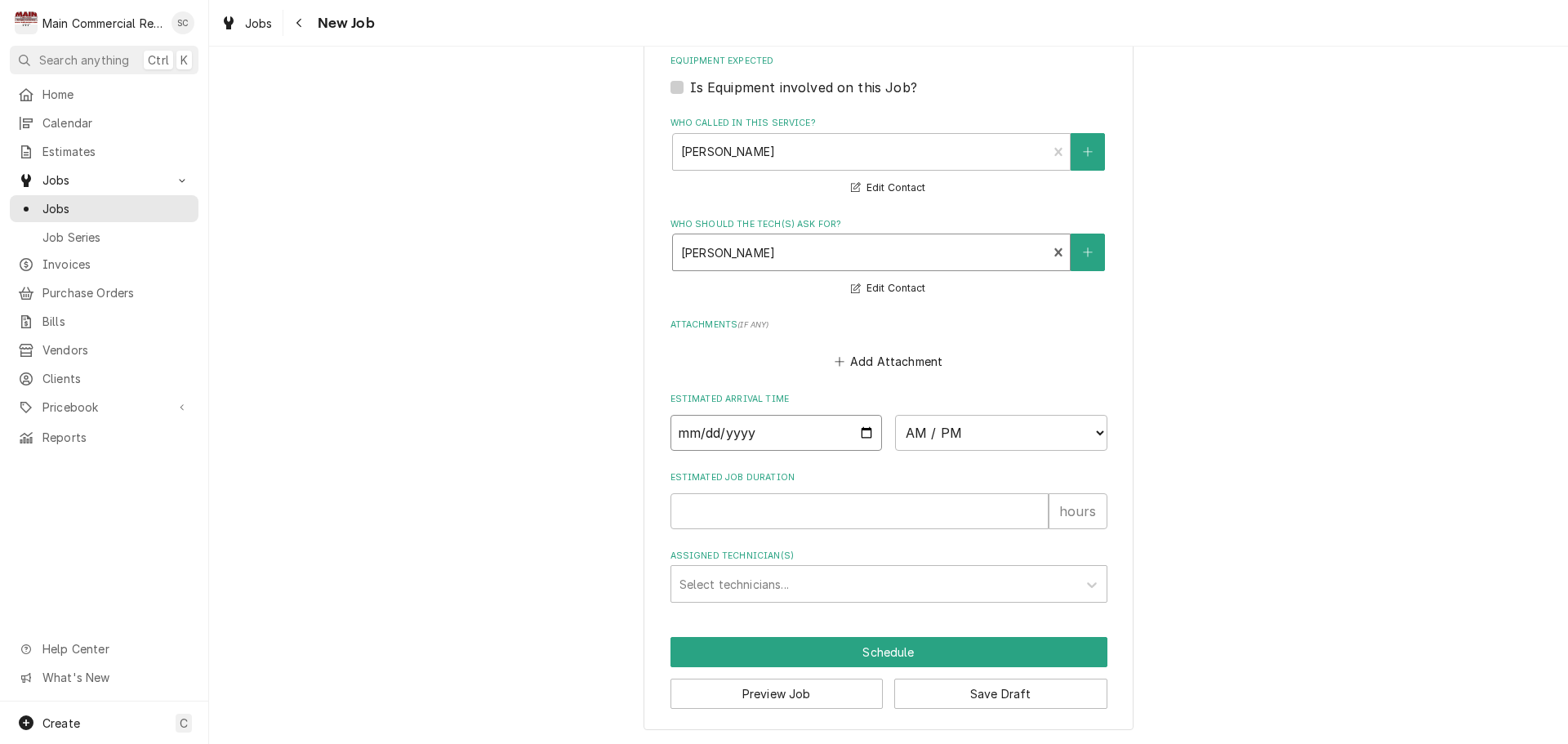
click at [861, 428] on input "Date" at bounding box center [776, 432] width 213 height 36
click at [861, 429] on input "Date" at bounding box center [776, 432] width 213 height 36
click at [861, 431] on input "Date" at bounding box center [776, 432] width 213 height 36
click at [980, 429] on select "AM / PM 6:00 AM 6:15 AM 6:30 AM 6:45 AM 7:00 AM 7:15 AM 7:30 AM 7:45 AM 8:00 AM…" at bounding box center [1001, 432] width 213 height 36
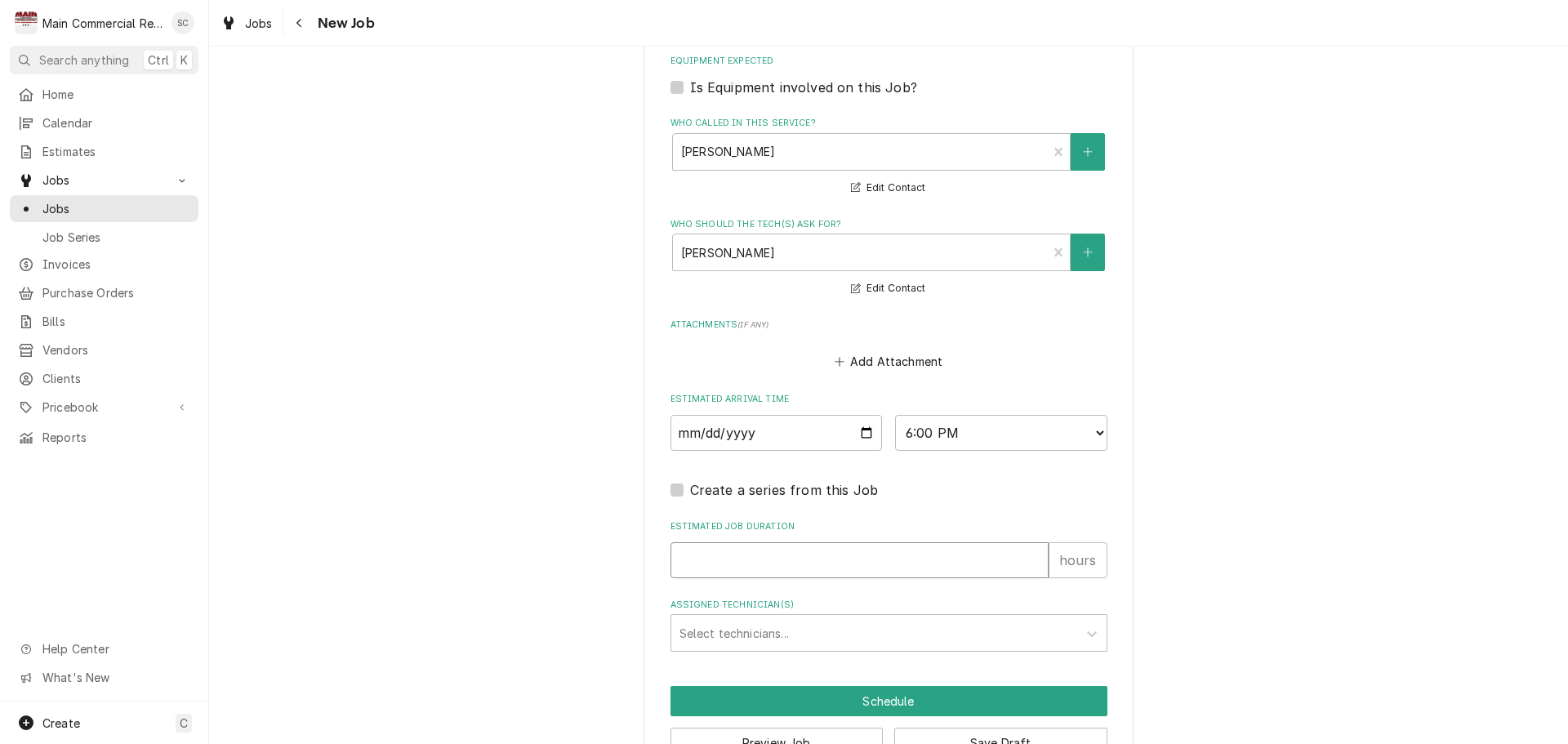
click at [821, 550] on input "Estimated Job Duration" at bounding box center [860, 560] width 378 height 36
click at [820, 639] on div "Assigned Technician(s)" at bounding box center [874, 633] width 389 height 29
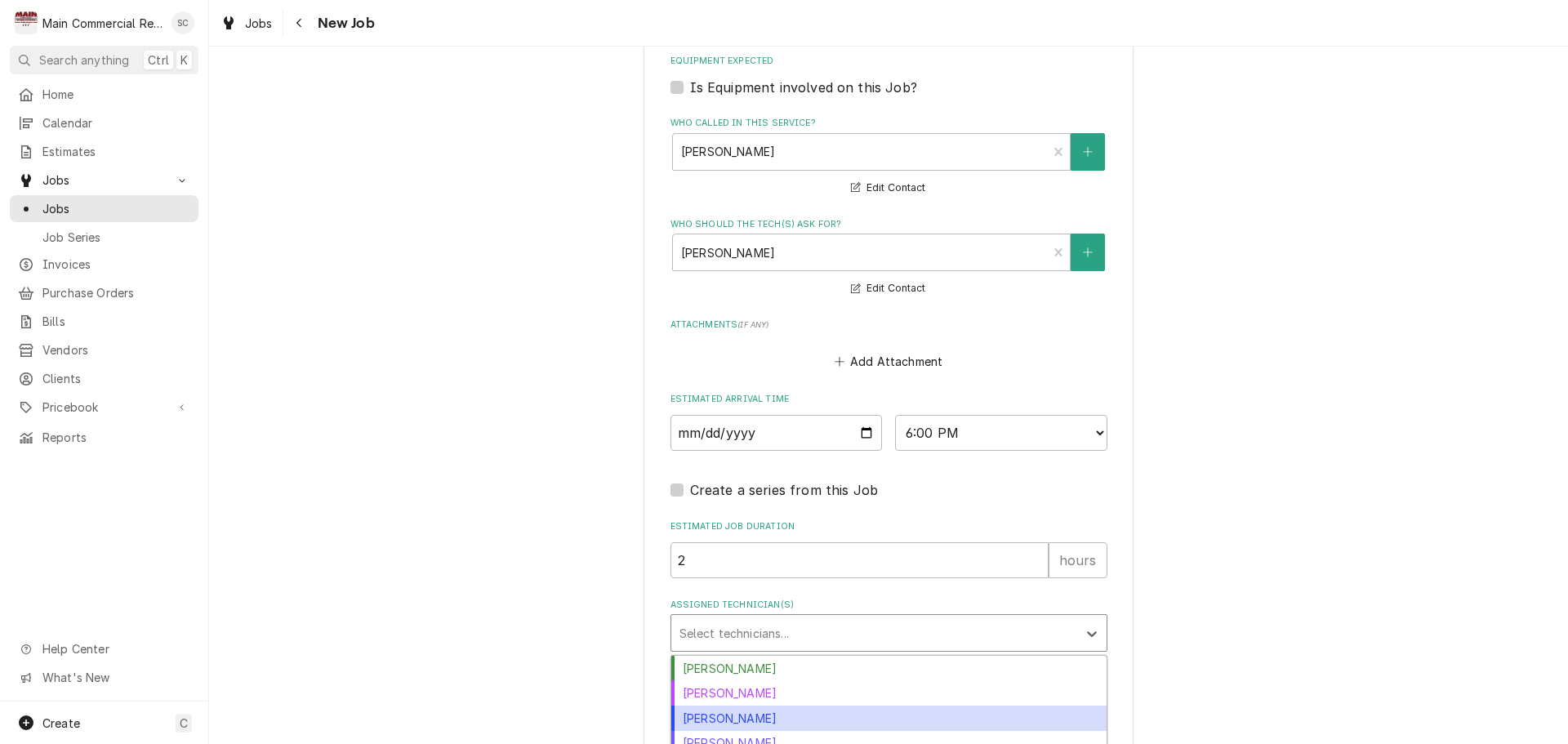
click at [760, 720] on div "Dylan Crawford" at bounding box center [889, 718] width 435 height 25
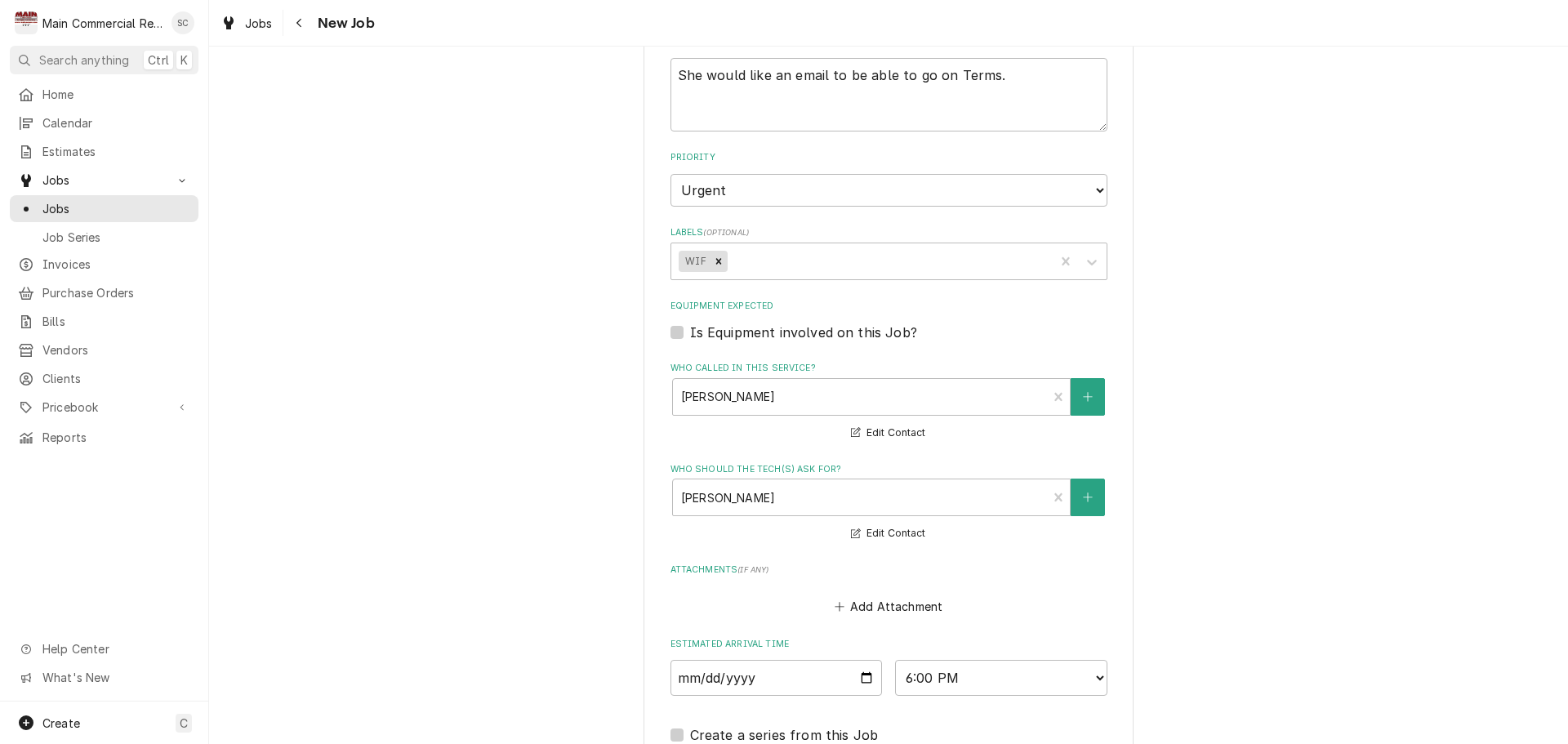
scroll to position [650, 0]
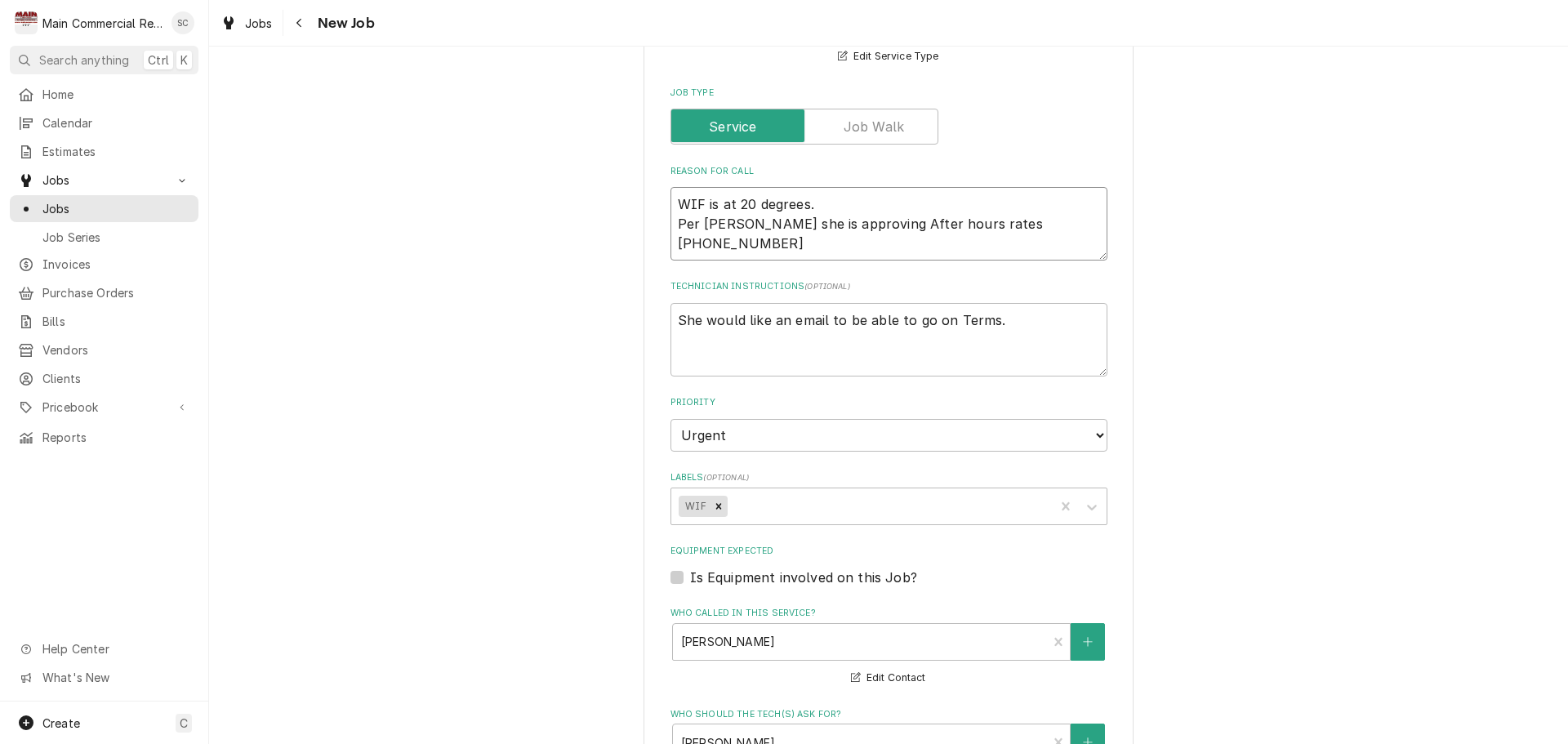
click at [671, 197] on textarea "WIF is at 20 degrees. Per Vicky she is approving After hours rates 813-293-0030" at bounding box center [889, 224] width 437 height 74
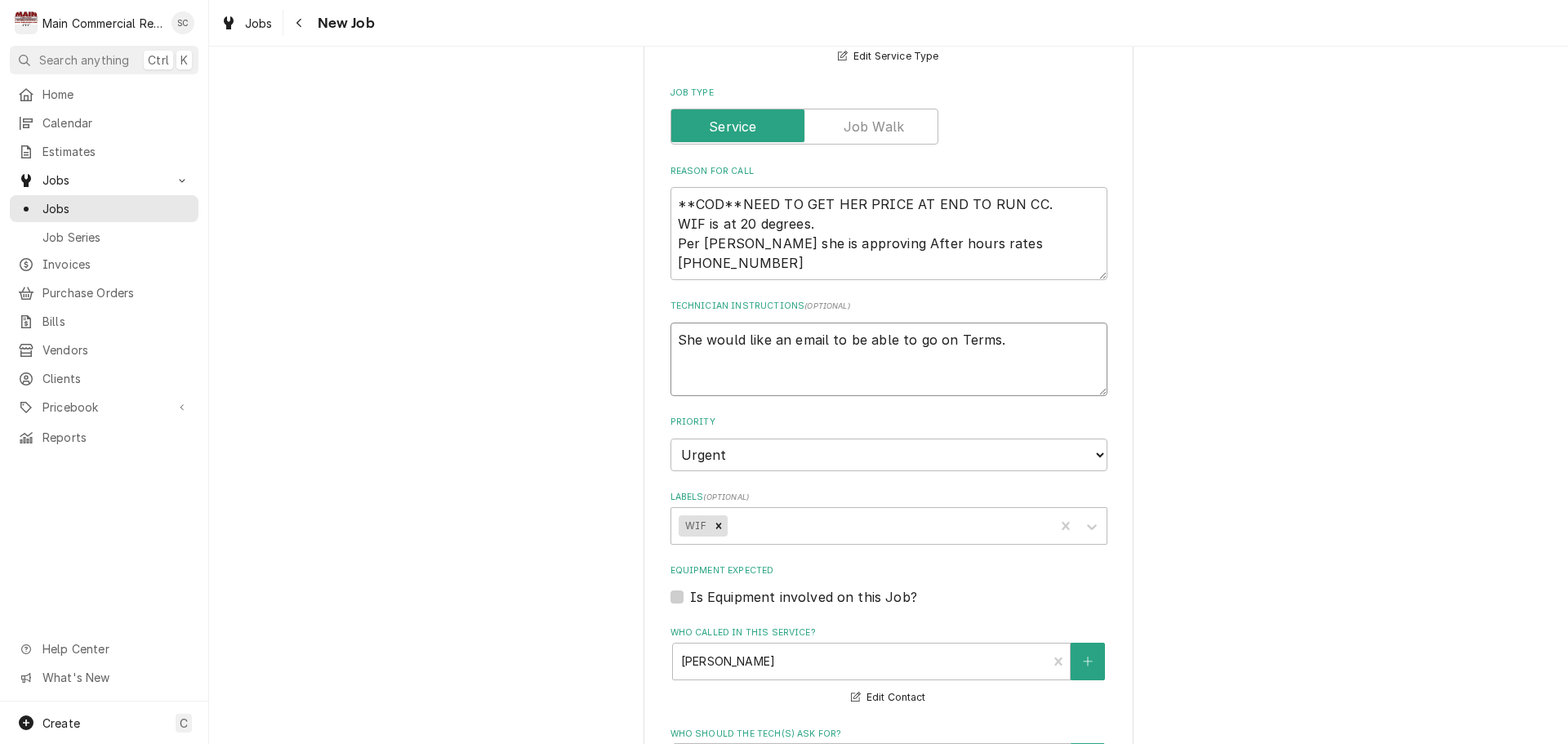
click at [1026, 347] on textarea "She would like an email to be able to go on Terms." at bounding box center [889, 360] width 437 height 74
click at [823, 340] on textarea "She would like an email to be able to go on Terms." at bounding box center [889, 360] width 437 height 74
click at [1062, 341] on textarea "She would like an email tomorrow to be able to go on Terms." at bounding box center [889, 360] width 437 height 74
click at [1012, 338] on textarea "She would like an email tomorrow to be able to go on Terms." at bounding box center [889, 360] width 437 height 74
click at [820, 337] on textarea "She would like an email tomorrow to be able to go on Net 30 Terms." at bounding box center [889, 360] width 437 height 74
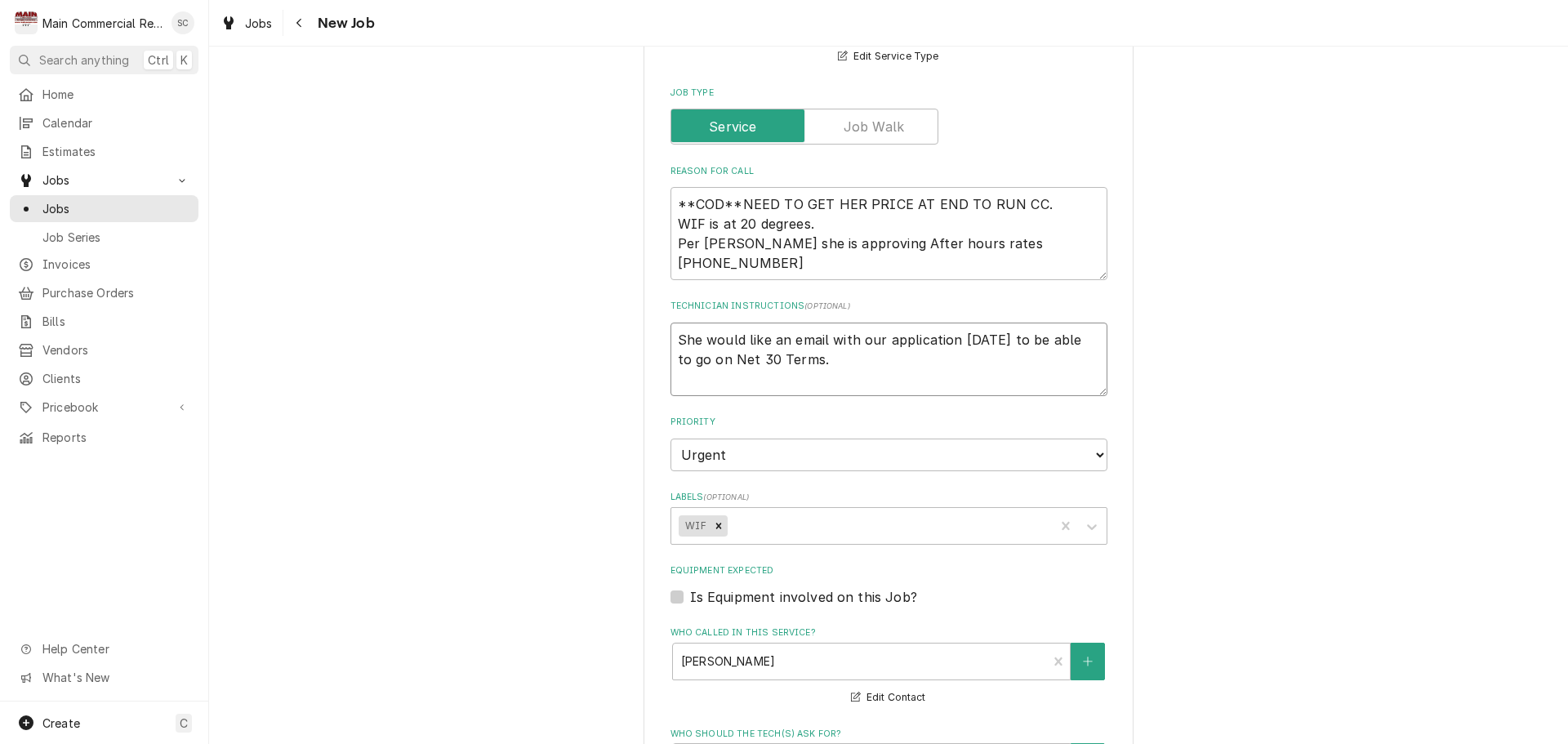
click at [880, 362] on textarea "She would like an email with our application tomorrow to be able to go on Net 3…" at bounding box center [889, 360] width 437 height 74
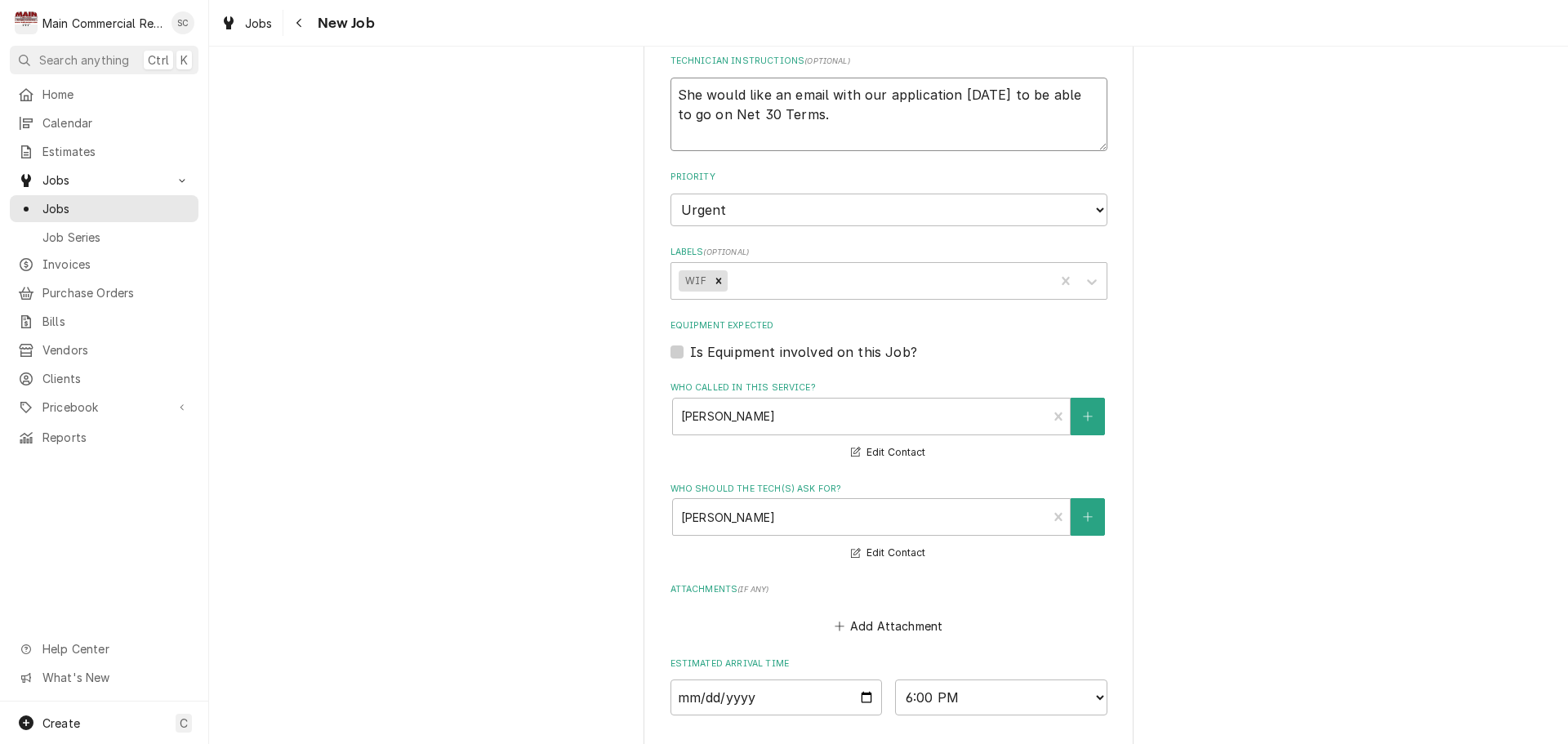
scroll to position [1209, 0]
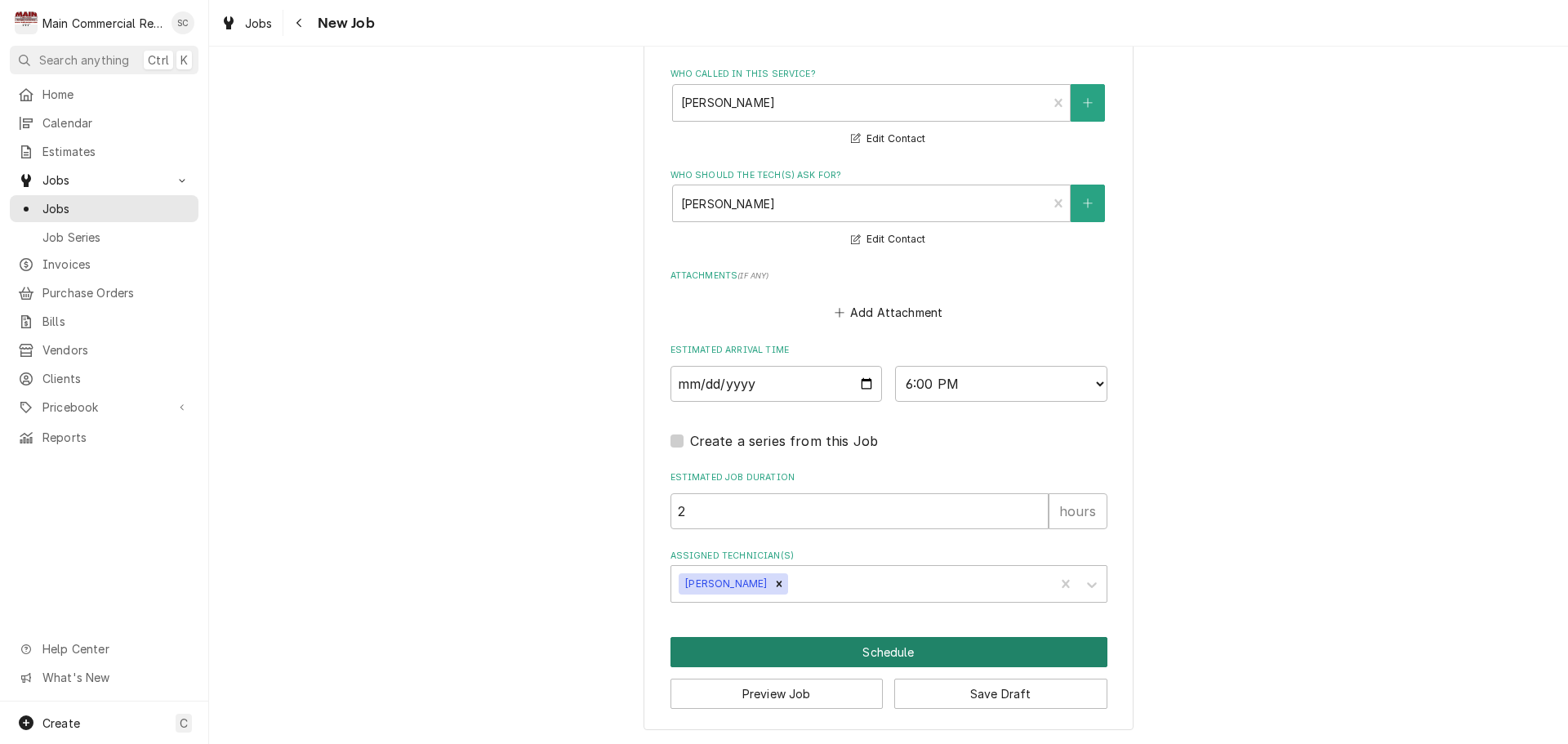
click at [887, 650] on button "Schedule" at bounding box center [889, 651] width 437 height 30
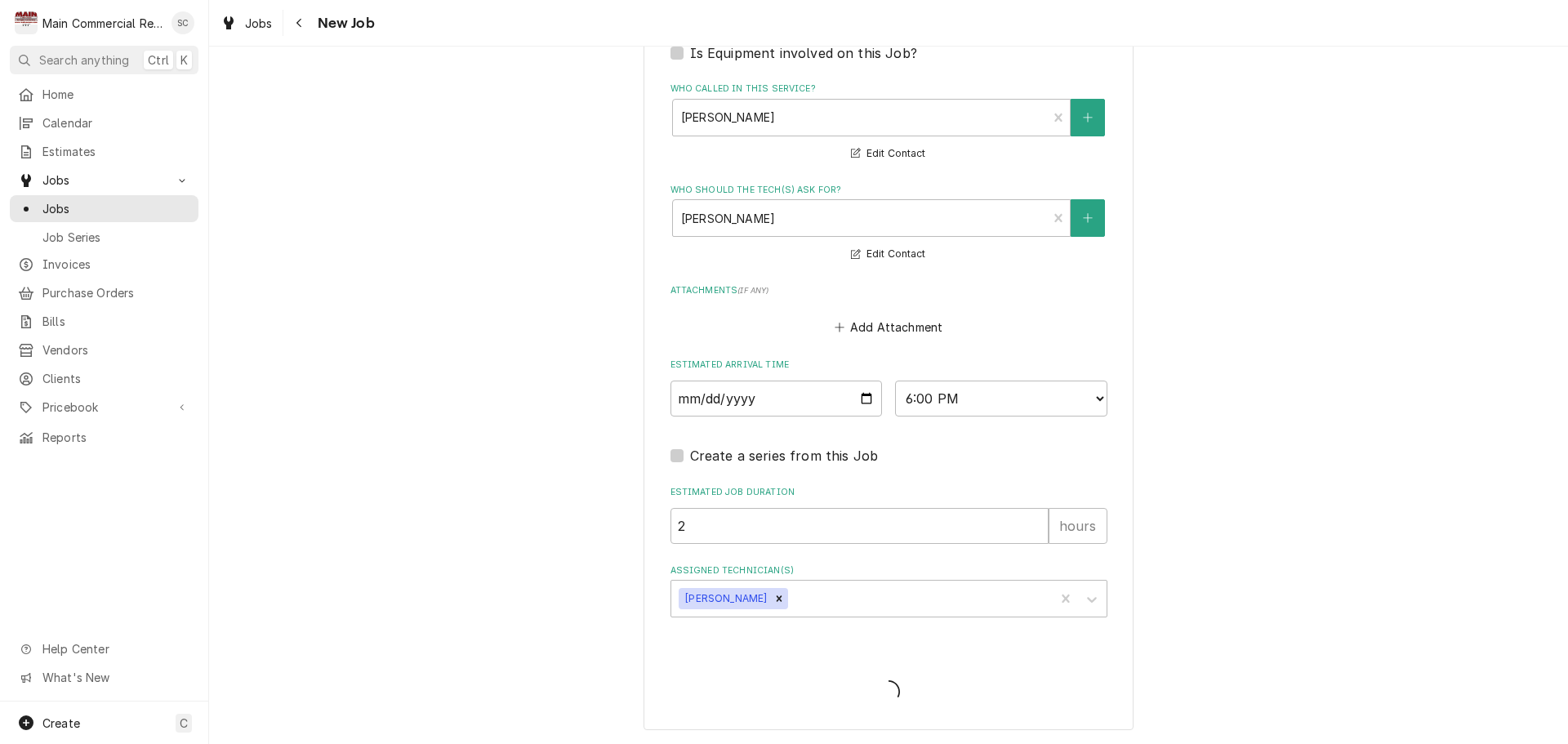
scroll to position [1193, 0]
